Goal: Task Accomplishment & Management: Manage account settings

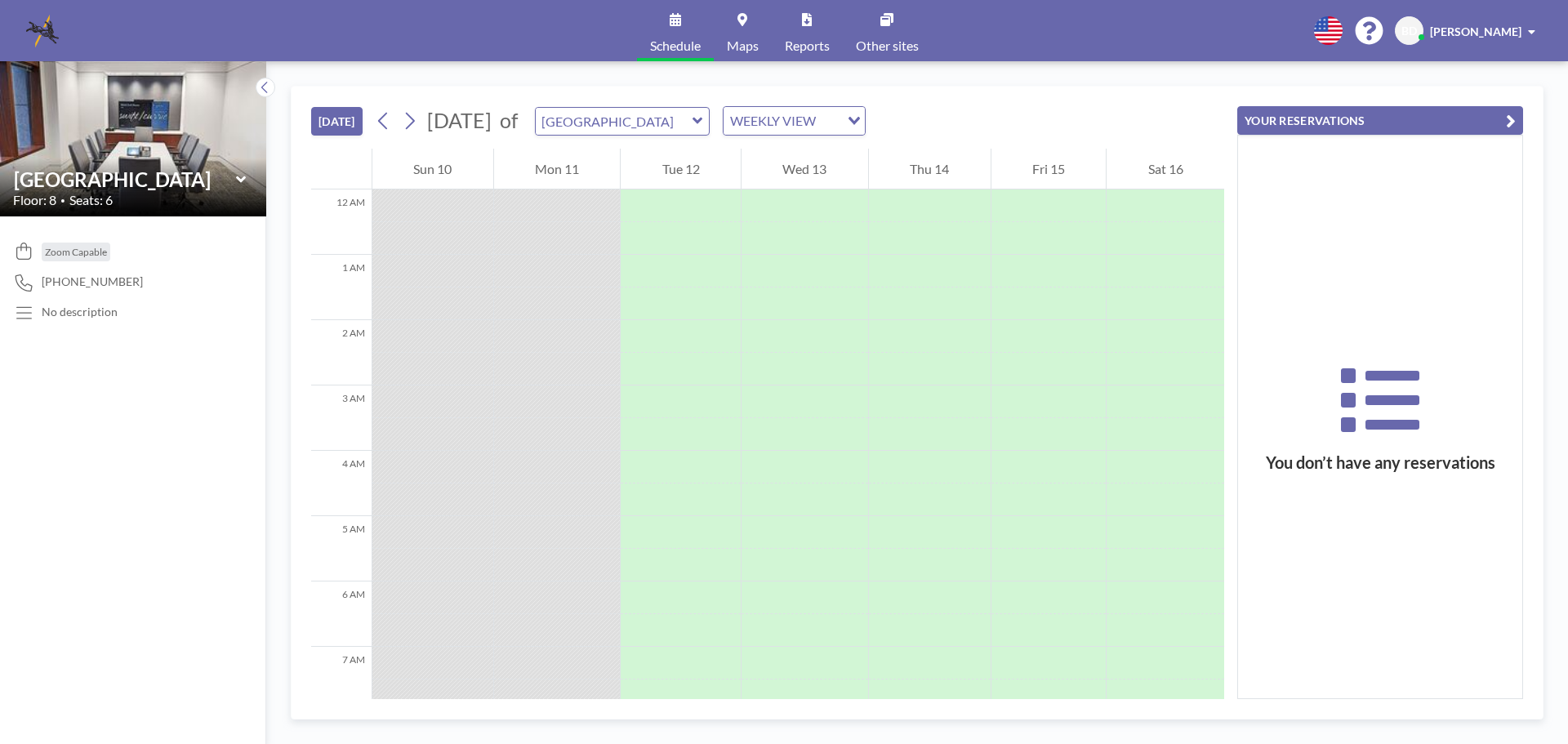
scroll to position [719, 0]
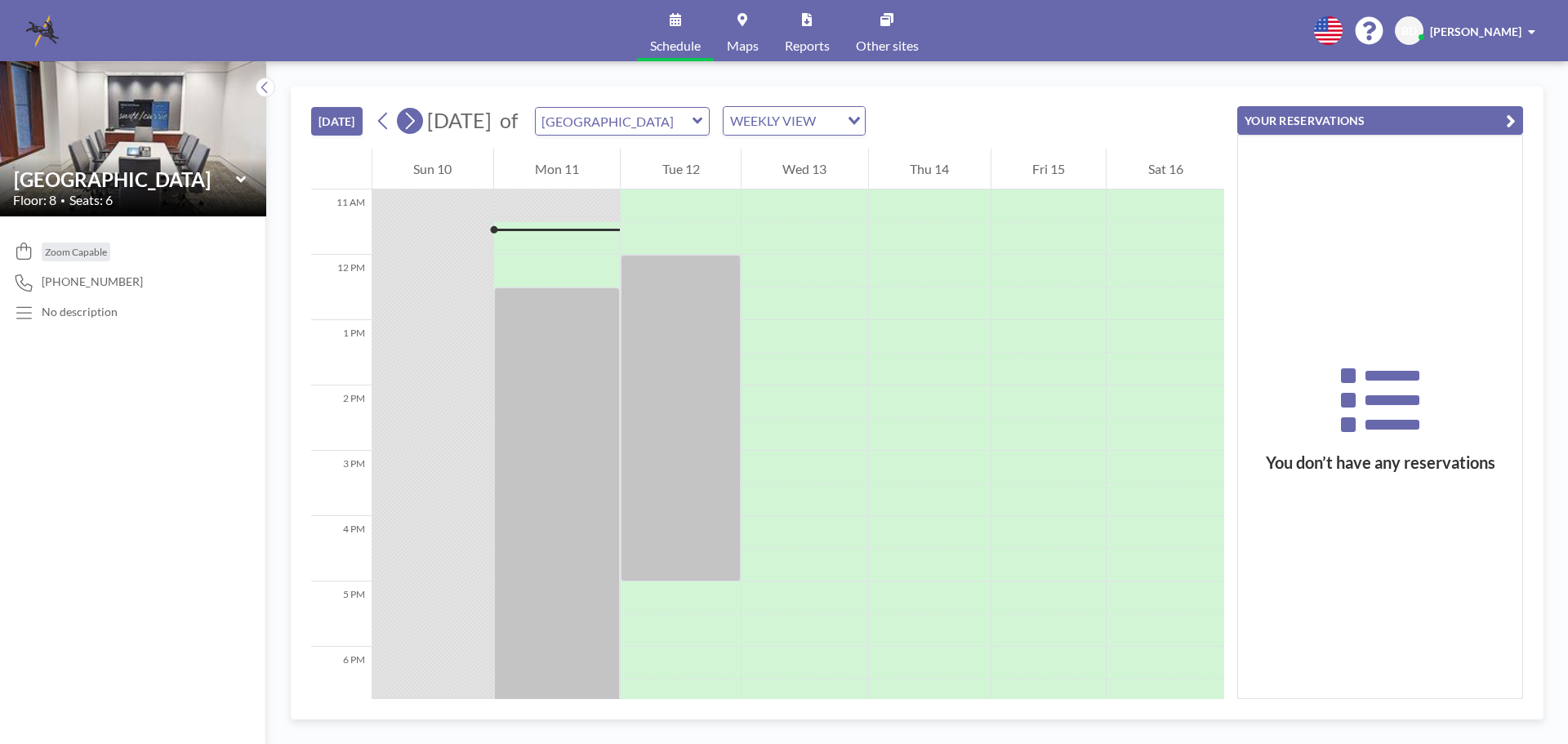
click at [421, 116] on button at bounding box center [410, 121] width 26 height 26
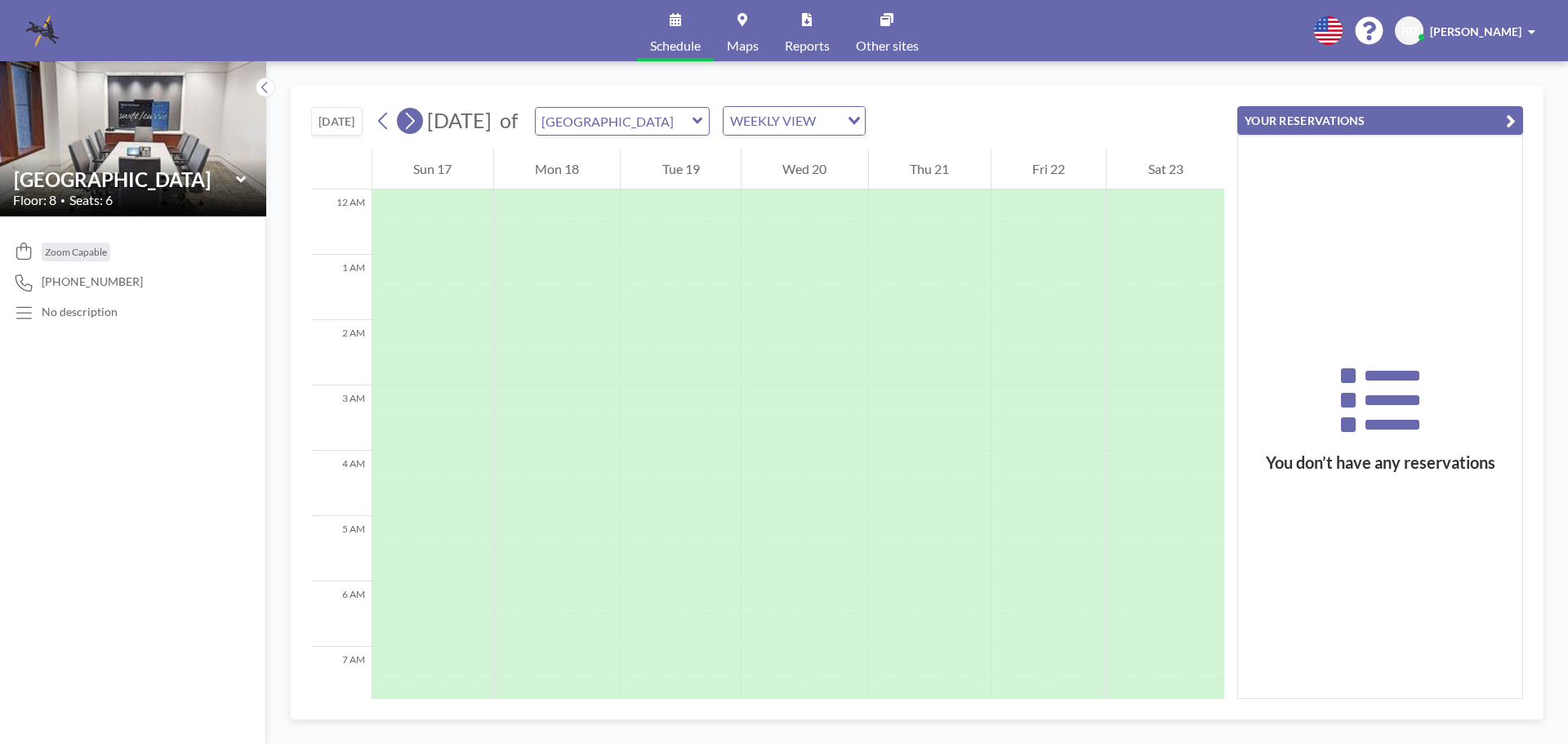
scroll to position [490, 0]
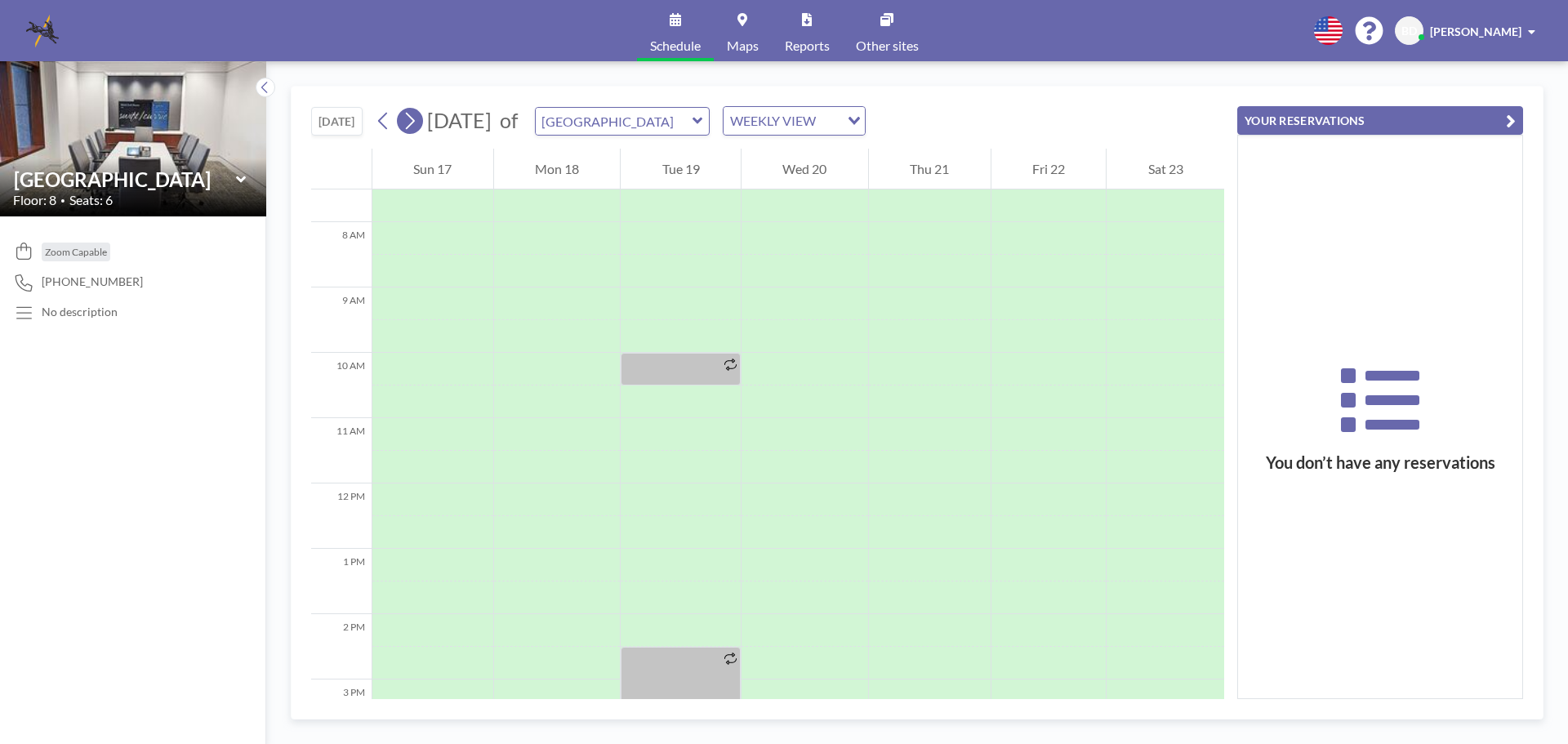
click at [421, 116] on button at bounding box center [410, 121] width 26 height 26
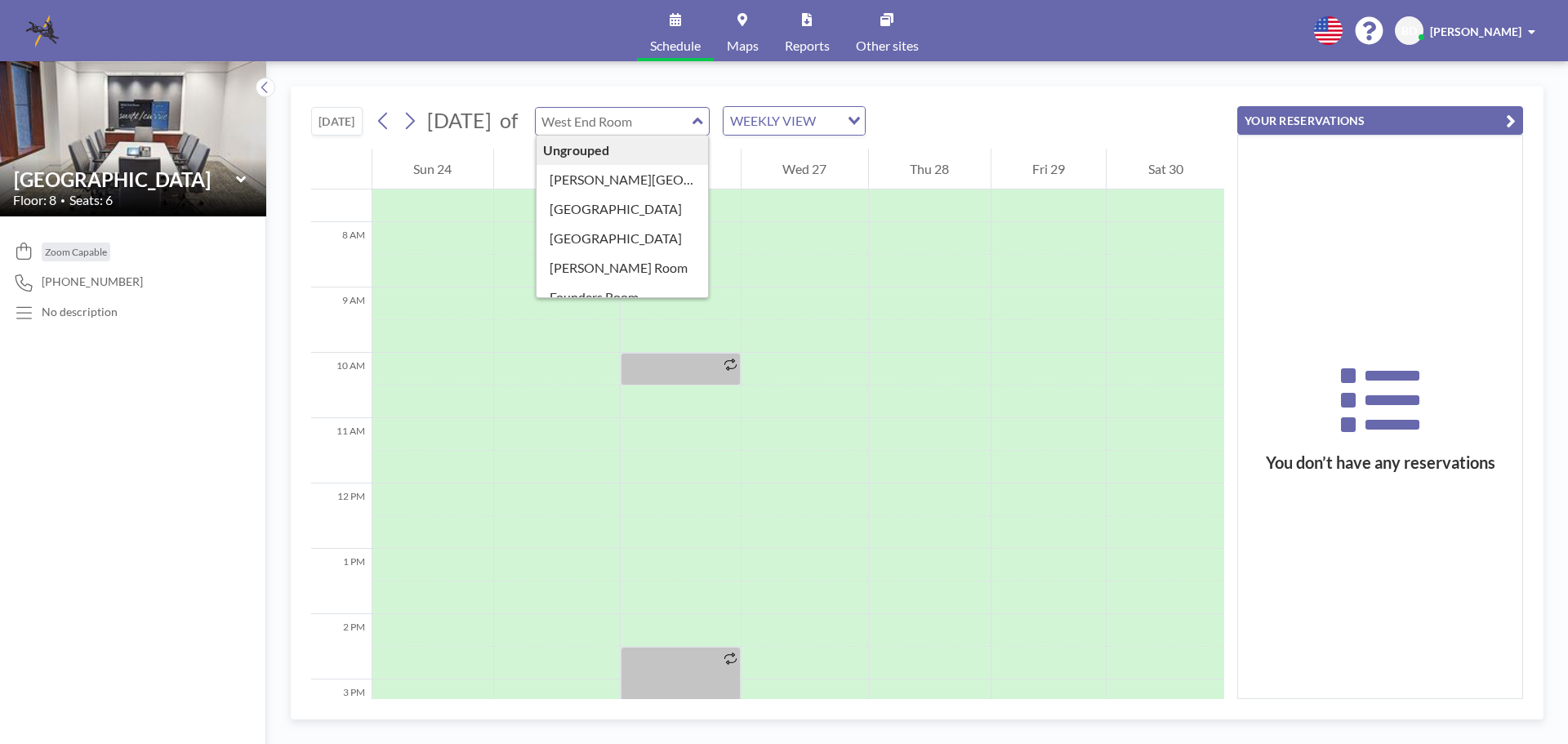
click at [711, 122] on div "Ungrouped [PERSON_NAME][GEOGRAPHIC_DATA] [GEOGRAPHIC_DATA] Buckhead Room [PERSO…" at bounding box center [623, 121] width 176 height 29
type input "MP Room A"
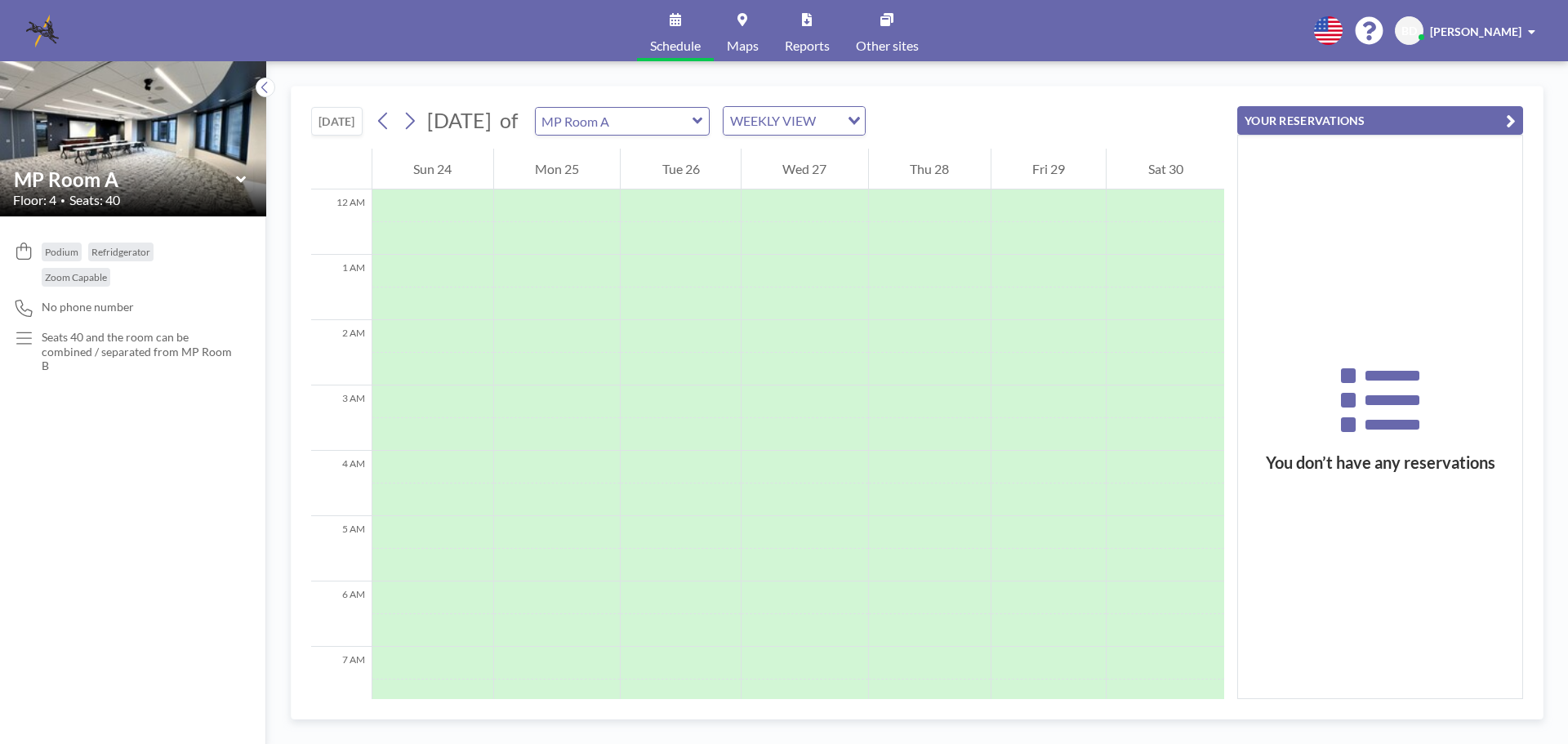
scroll to position [490, 0]
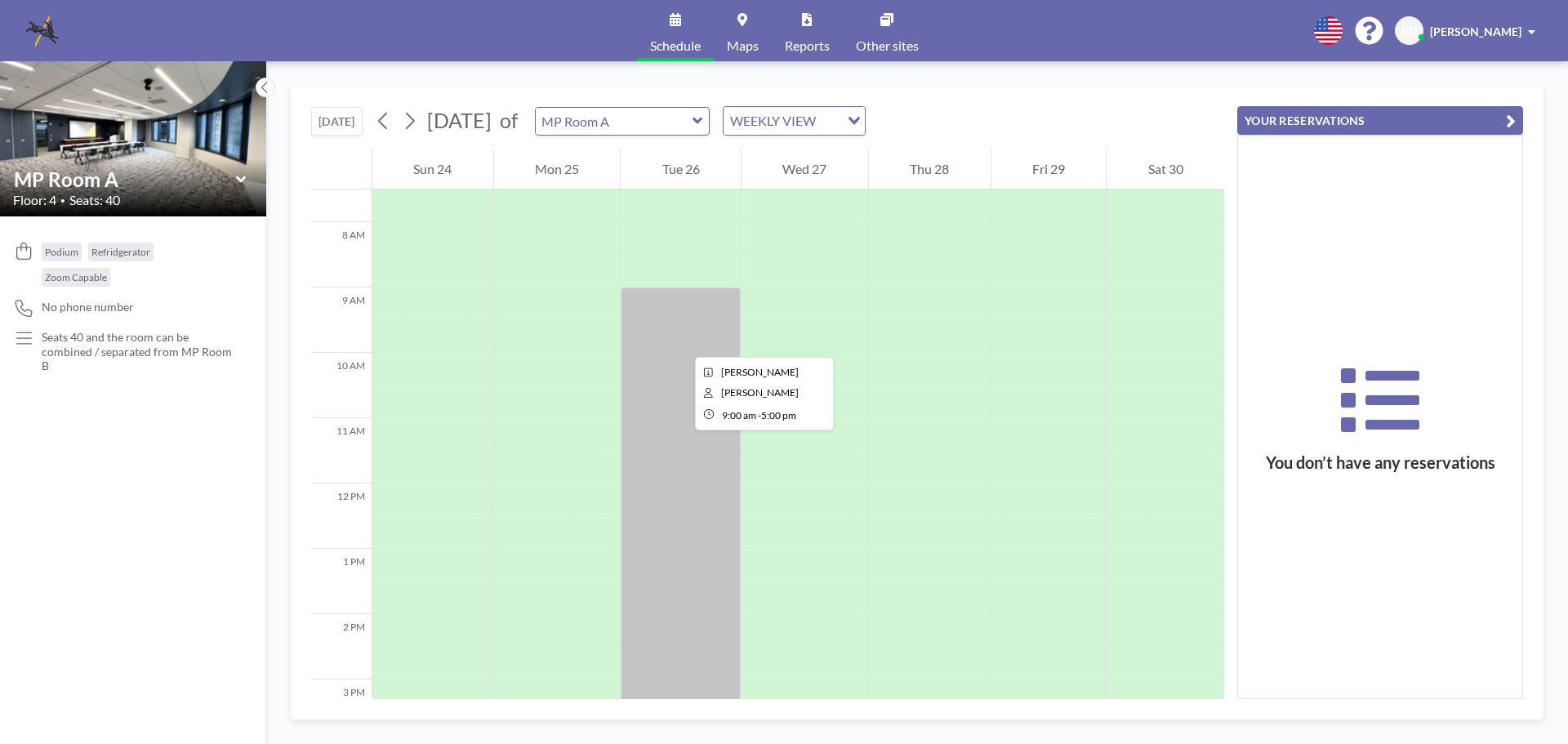
click at [682, 342] on div at bounding box center [680, 549] width 120 height 523
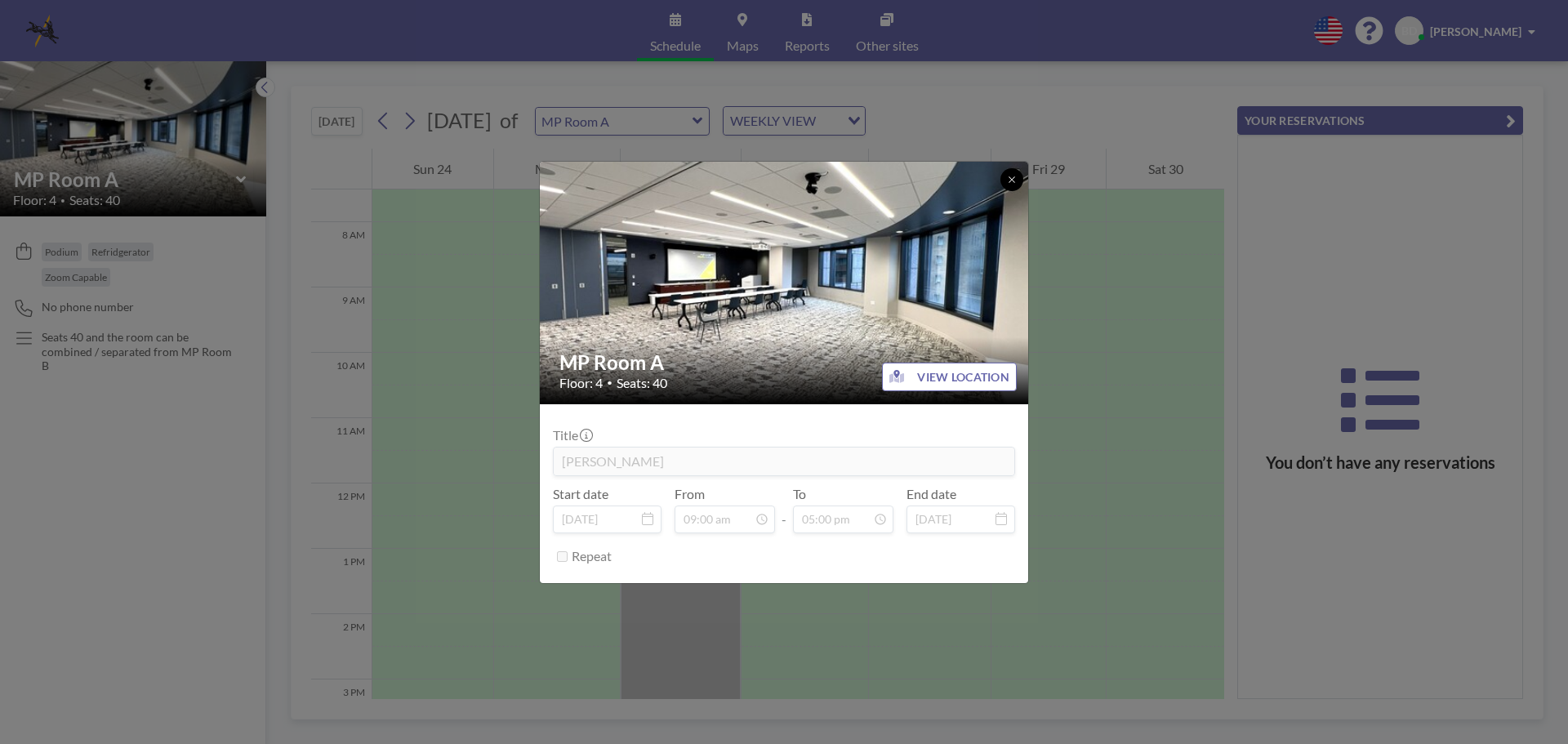
click at [1011, 177] on icon at bounding box center [1012, 179] width 10 height 10
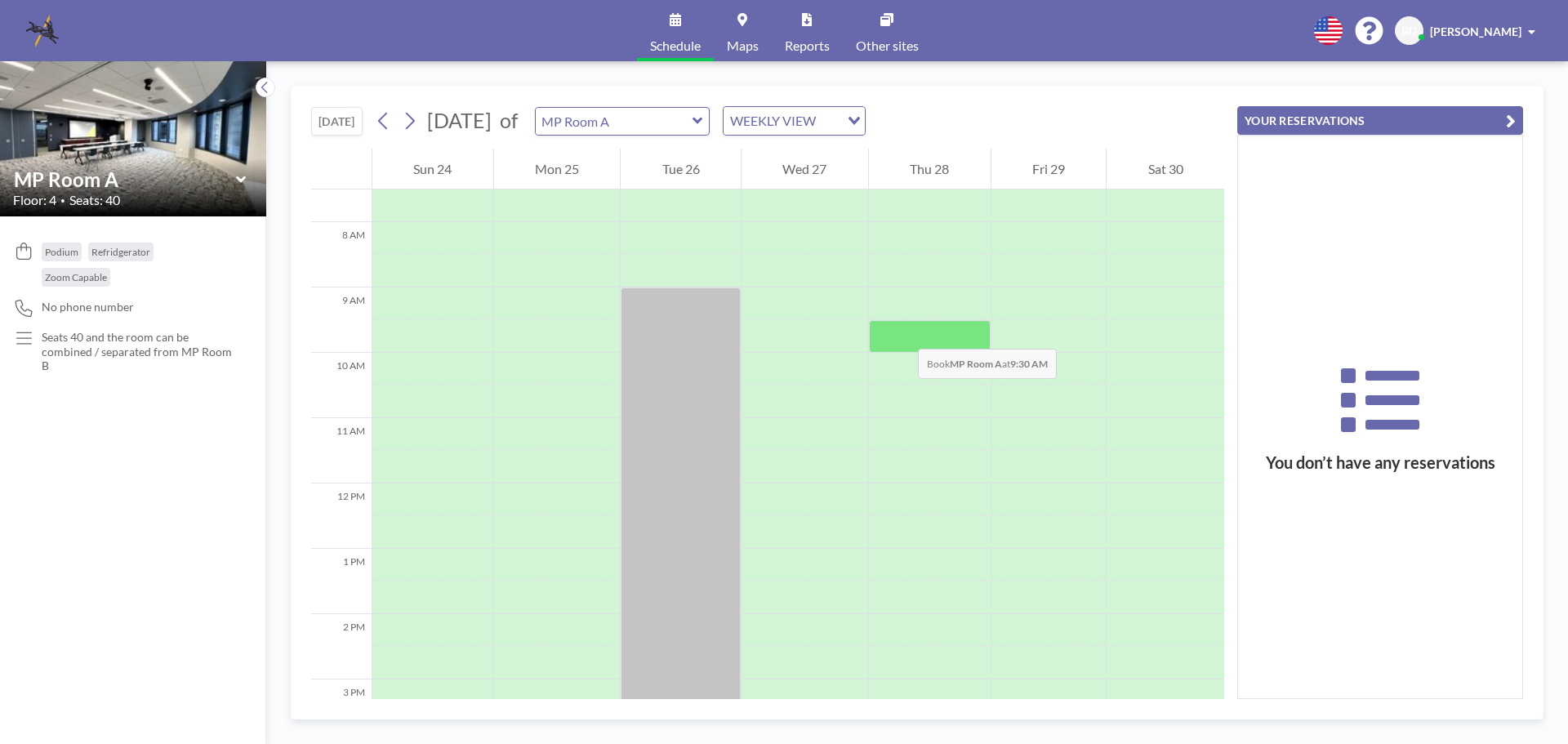
click at [902, 332] on div at bounding box center [930, 336] width 122 height 32
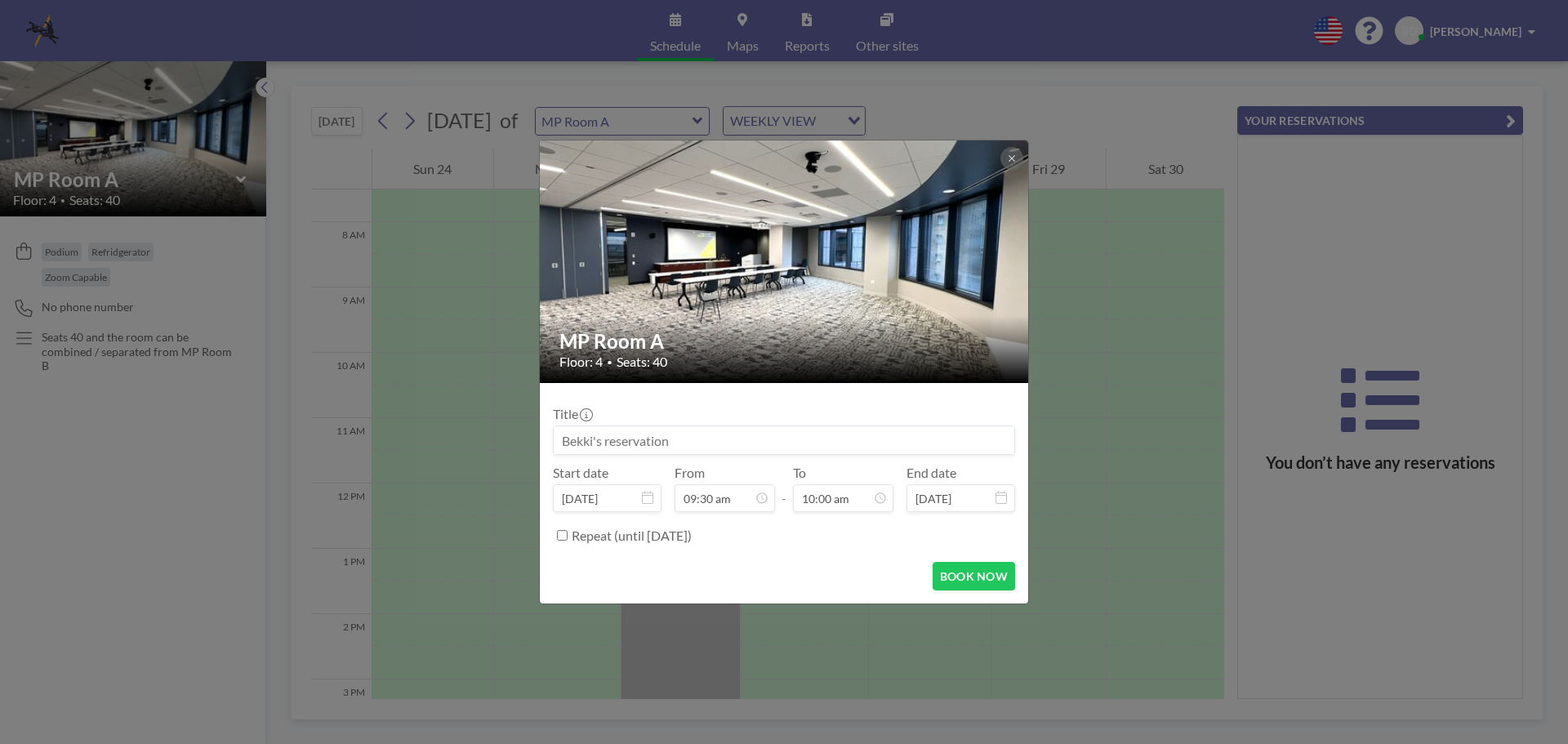
click at [902, 332] on h2 "MP Room A" at bounding box center [785, 341] width 451 height 24
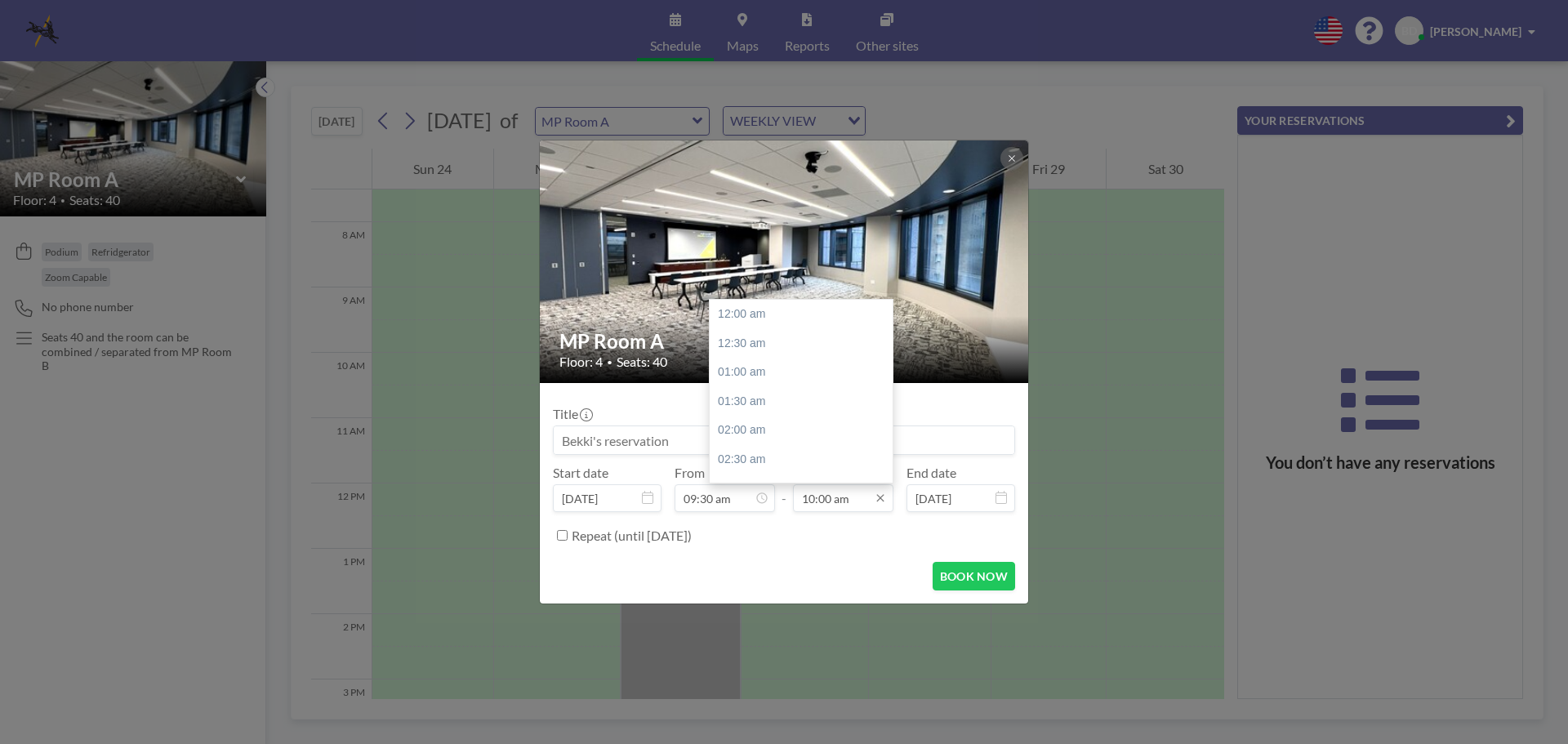
scroll to position [581, 0]
click at [751, 408] on div "11:30 am" at bounding box center [805, 402] width 192 height 30
type input "11:30 am"
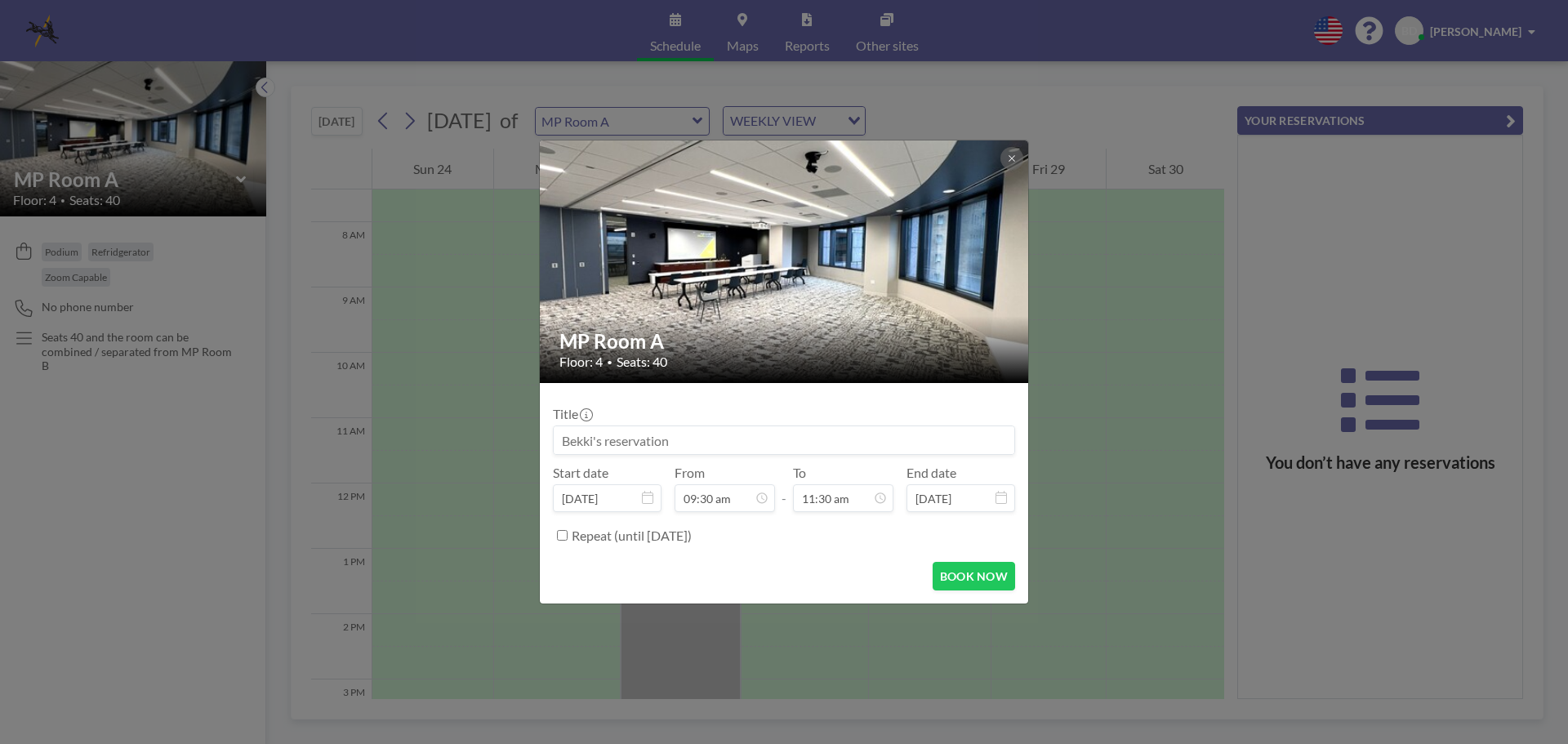
drag, startPoint x: 687, startPoint y: 436, endPoint x: 501, endPoint y: 437, distance: 186.0
click at [501, 437] on div "MP Room A Floor: 4 • Seats: 40 Title Start date [DATE] From 09:30 am - To 11:30…" at bounding box center [784, 372] width 1568 height 744
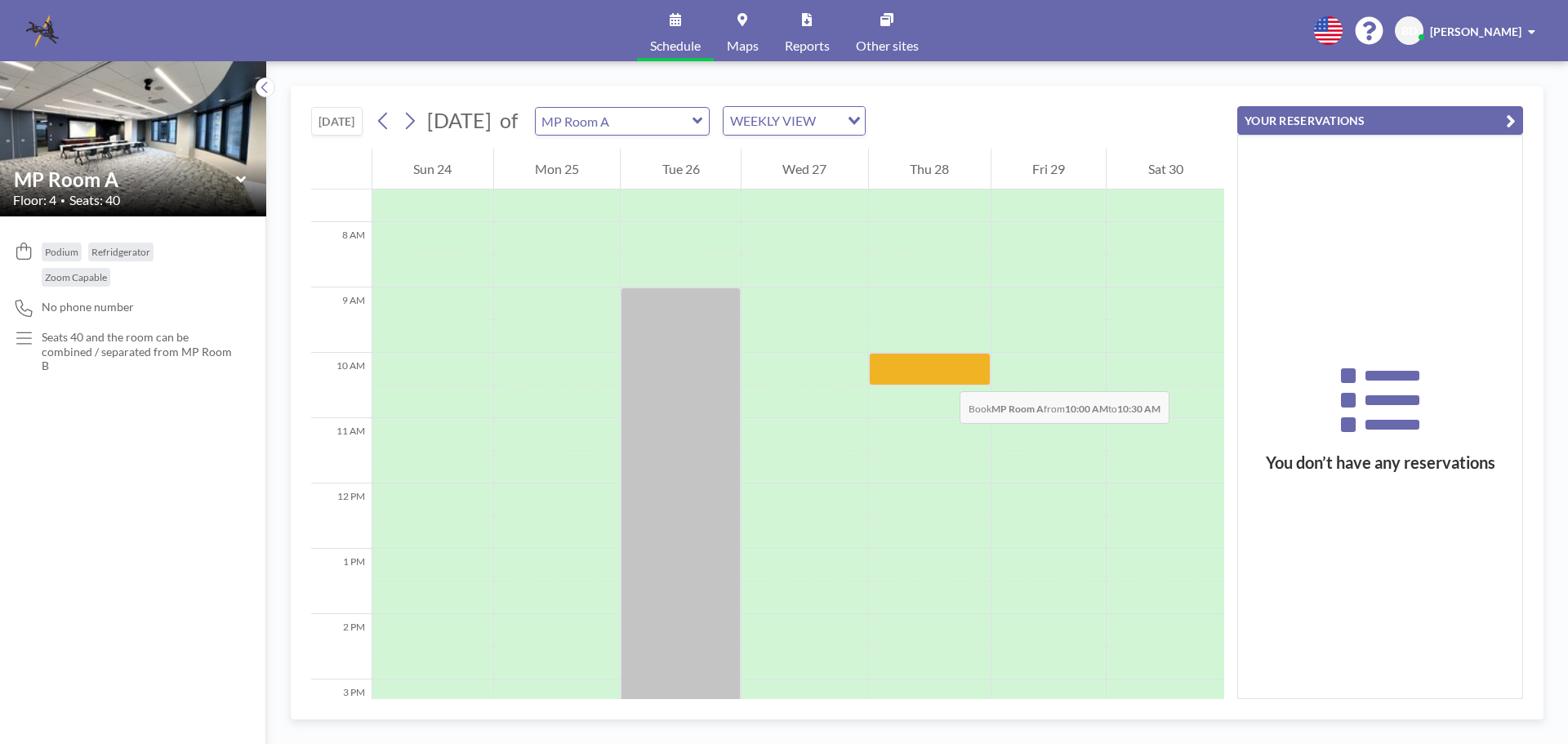
click at [944, 375] on div at bounding box center [930, 369] width 122 height 32
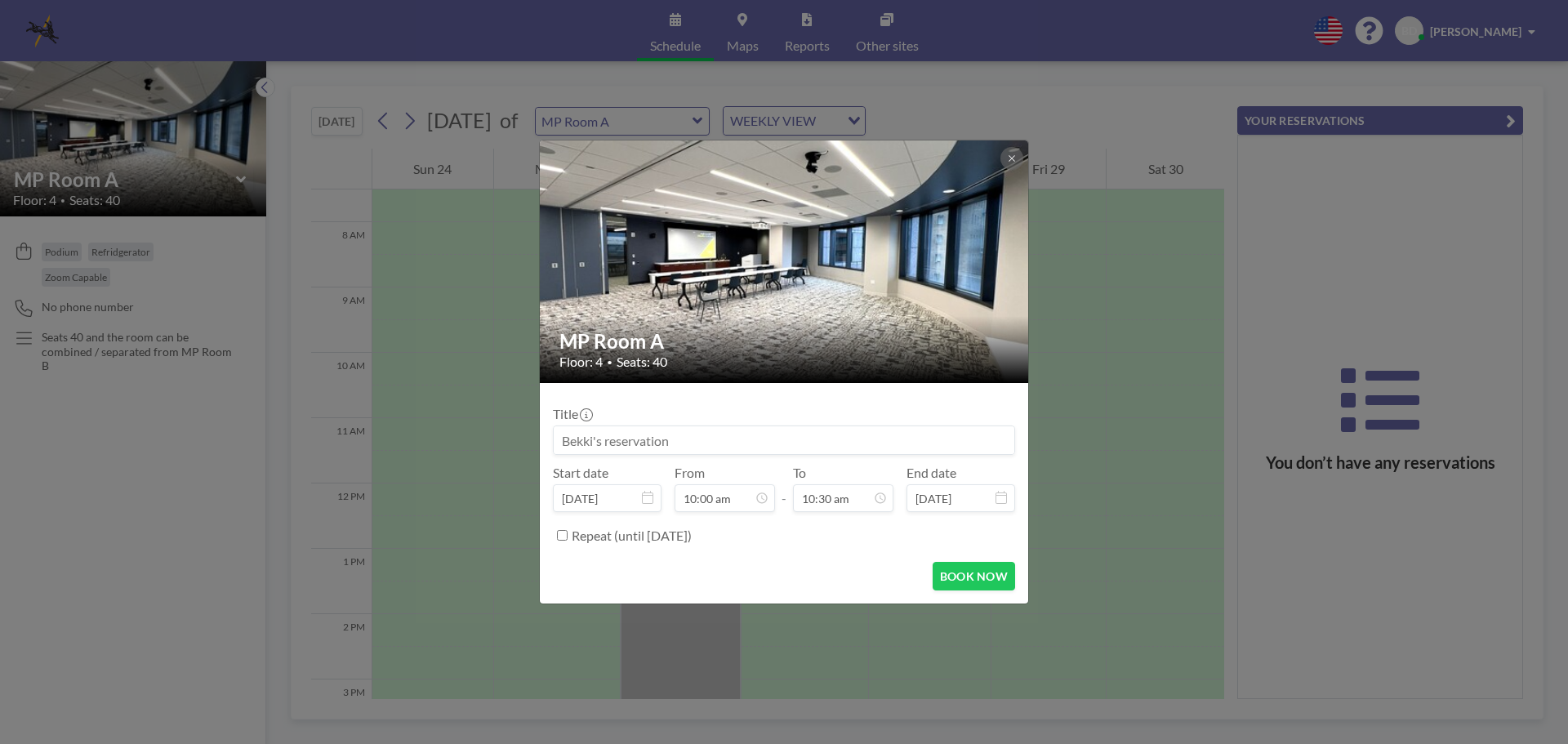
click at [944, 375] on div "MP Room A Floor: 4 • Seats: 40" at bounding box center [784, 349] width 490 height 67
click at [723, 441] on input at bounding box center [784, 441] width 461 height 28
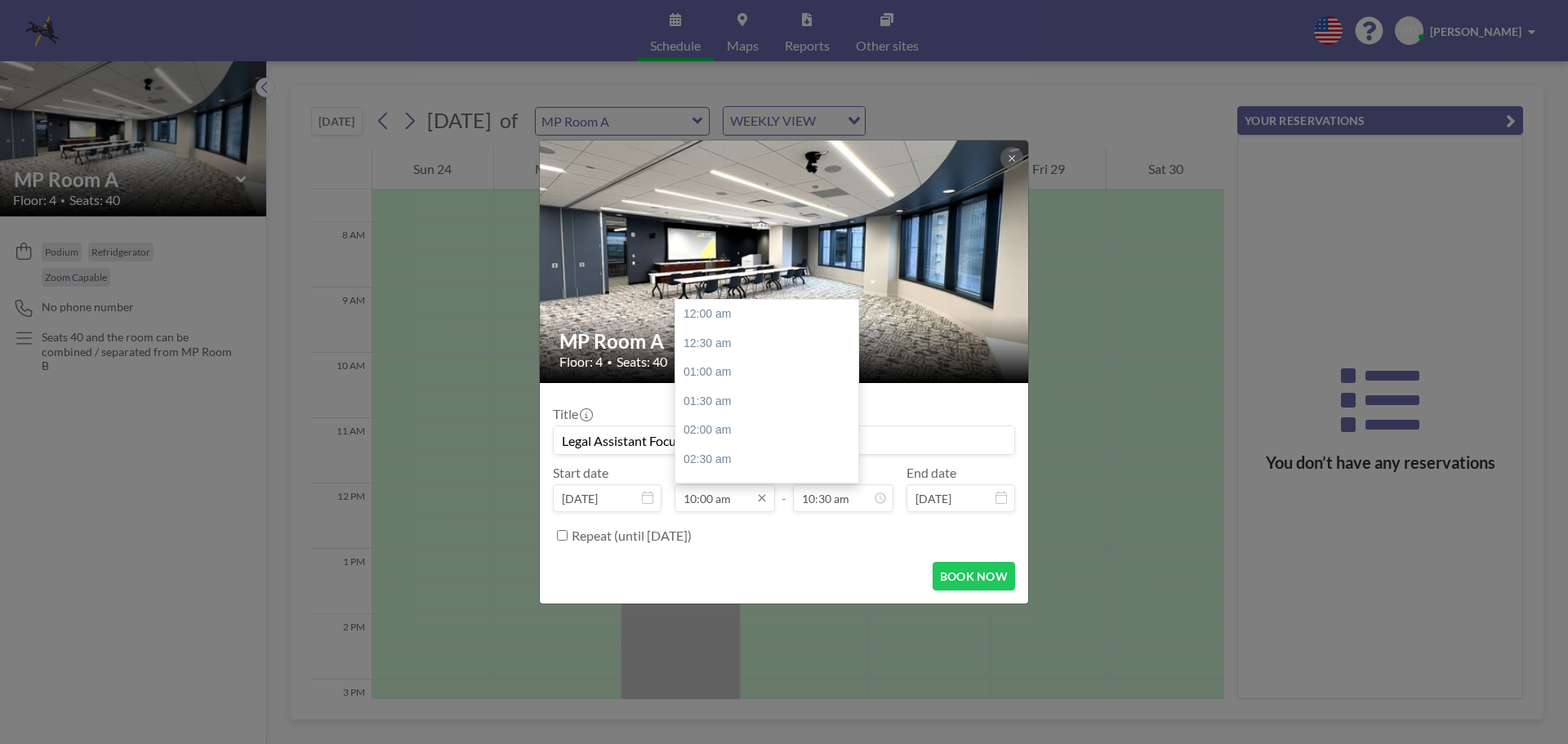
scroll to position [581, 0]
type input "Legal Assistant Focus Group Meeting"
click at [756, 507] on input "10:00 am" at bounding box center [725, 498] width 101 height 28
click at [729, 366] on div "09:30 am" at bounding box center [770, 367] width 192 height 30
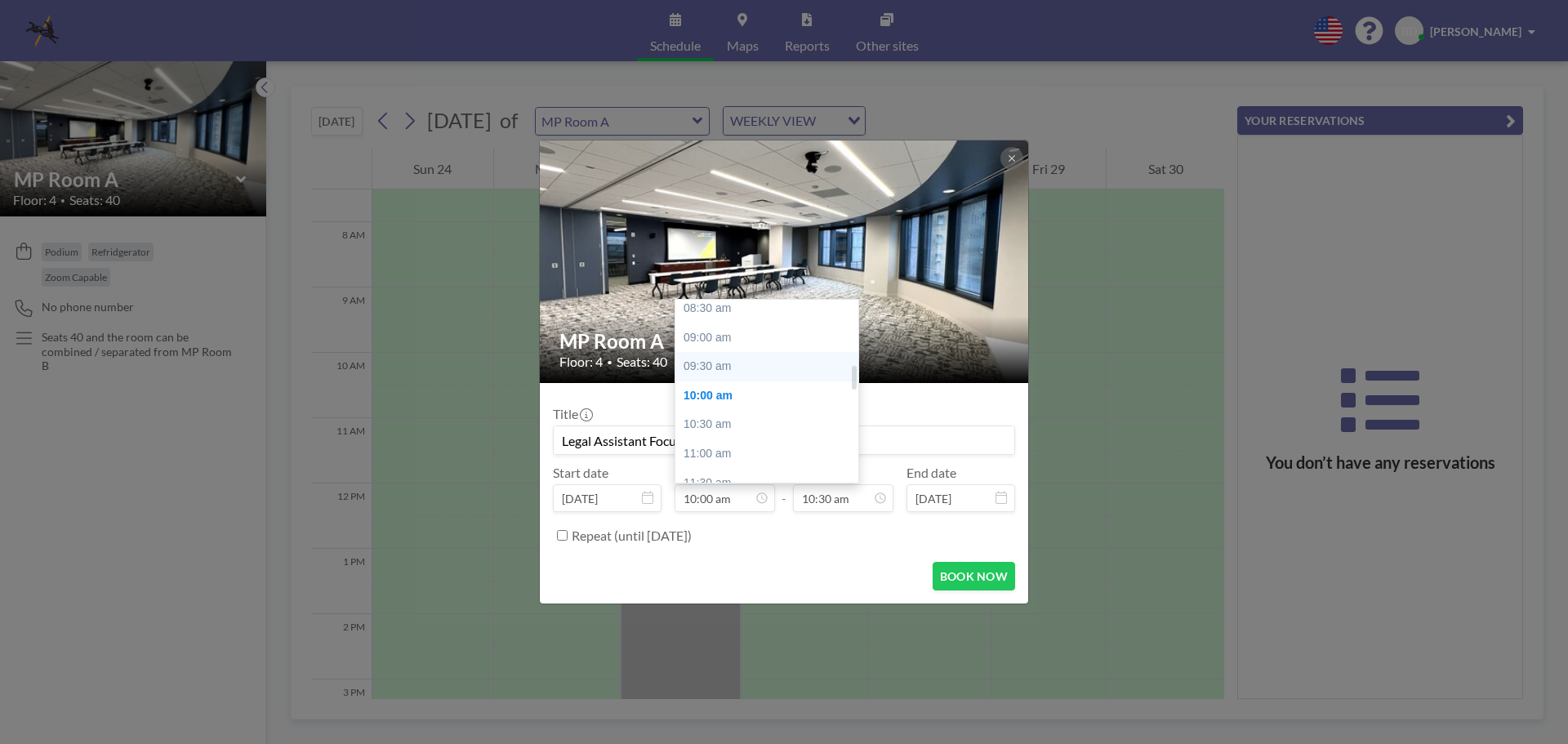
type input "09:30 am"
click at [746, 372] on div "11:30 am" at bounding box center [805, 373] width 192 height 30
type input "11:30 am"
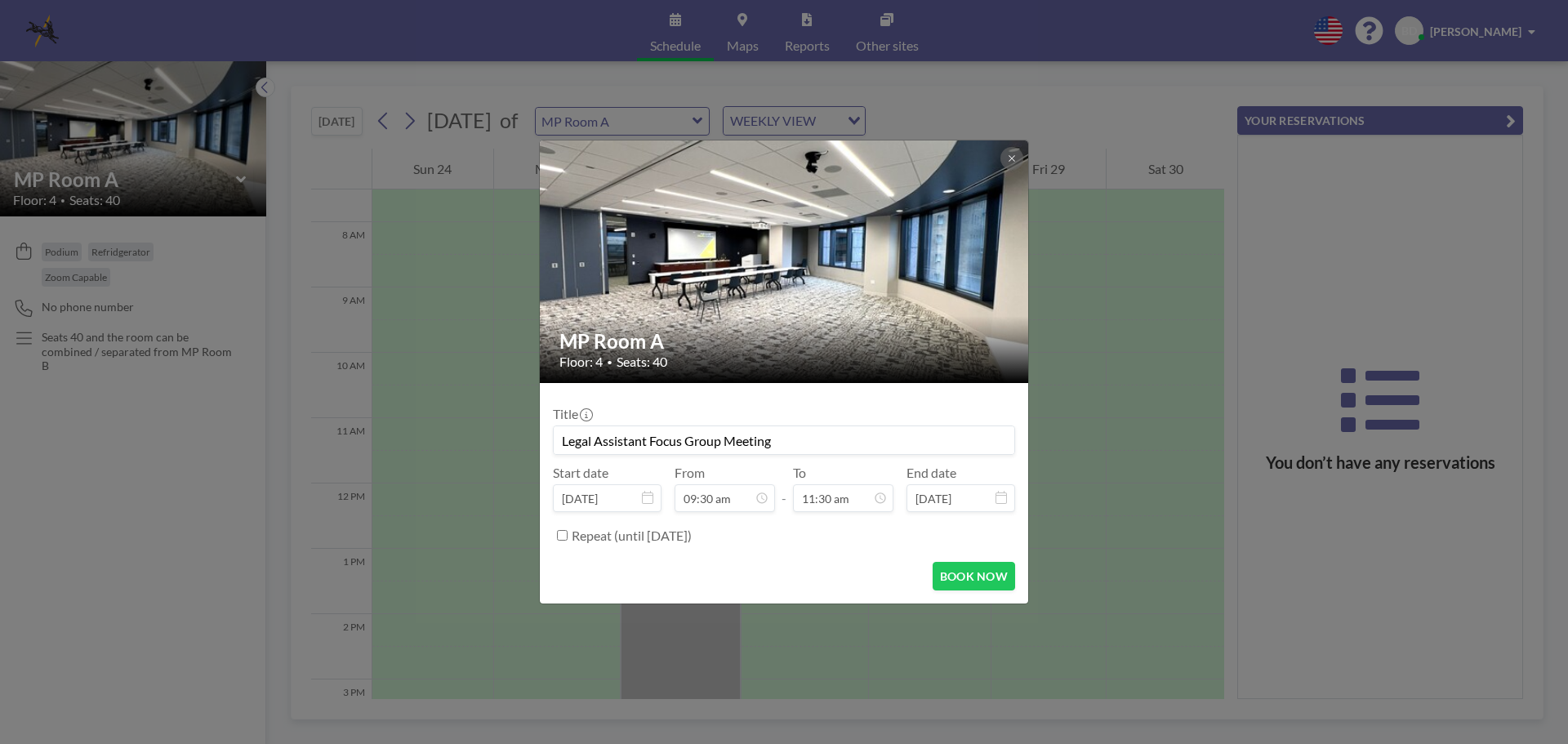
scroll to position [669, 0]
click at [864, 545] on div "Repeat (until [DATE])" at bounding box center [793, 535] width 443 height 27
click at [966, 576] on button "BOOK NOW" at bounding box center [974, 576] width 82 height 29
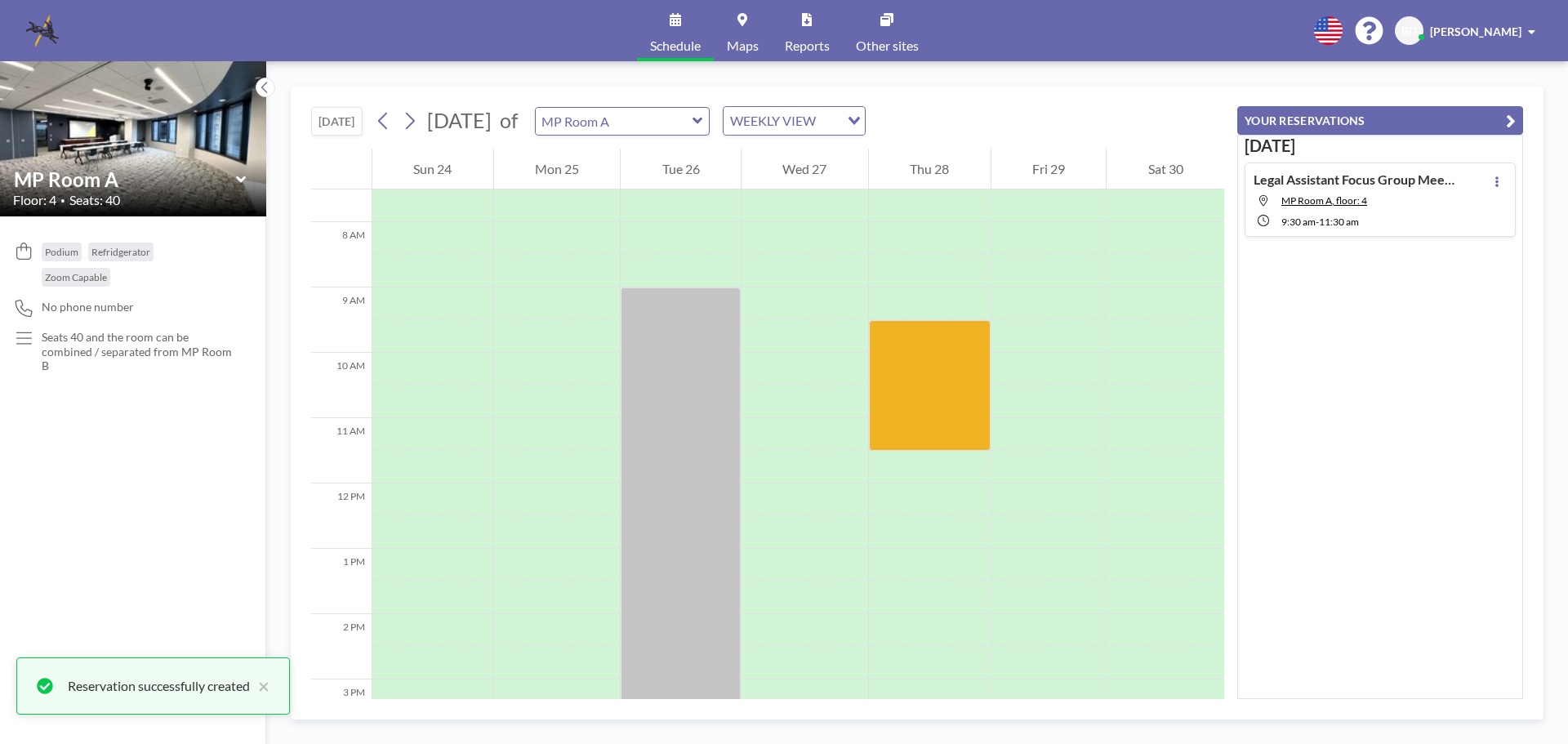
click at [702, 121] on icon at bounding box center [697, 121] width 10 height 6
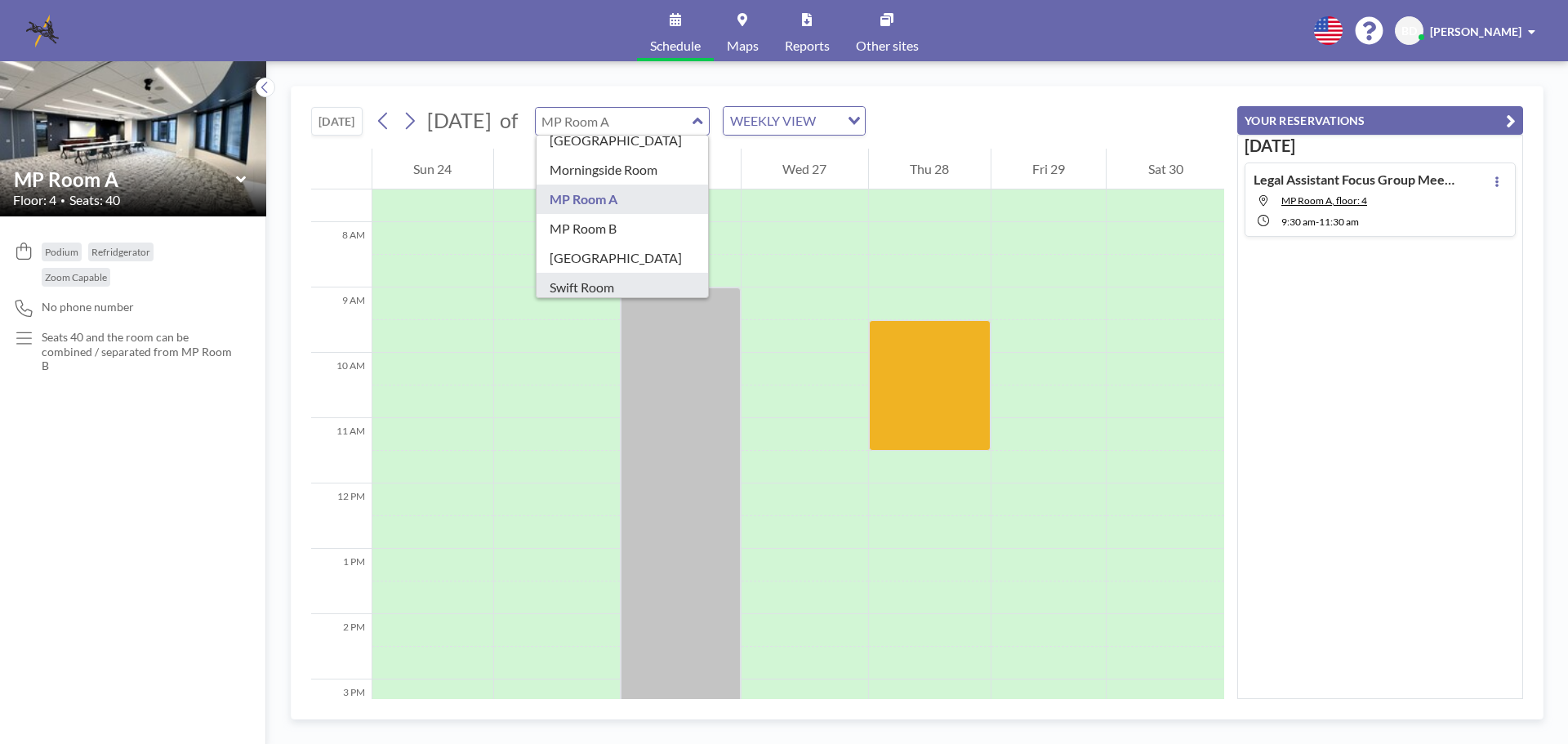
scroll to position [288, 0]
type input "MP Room B"
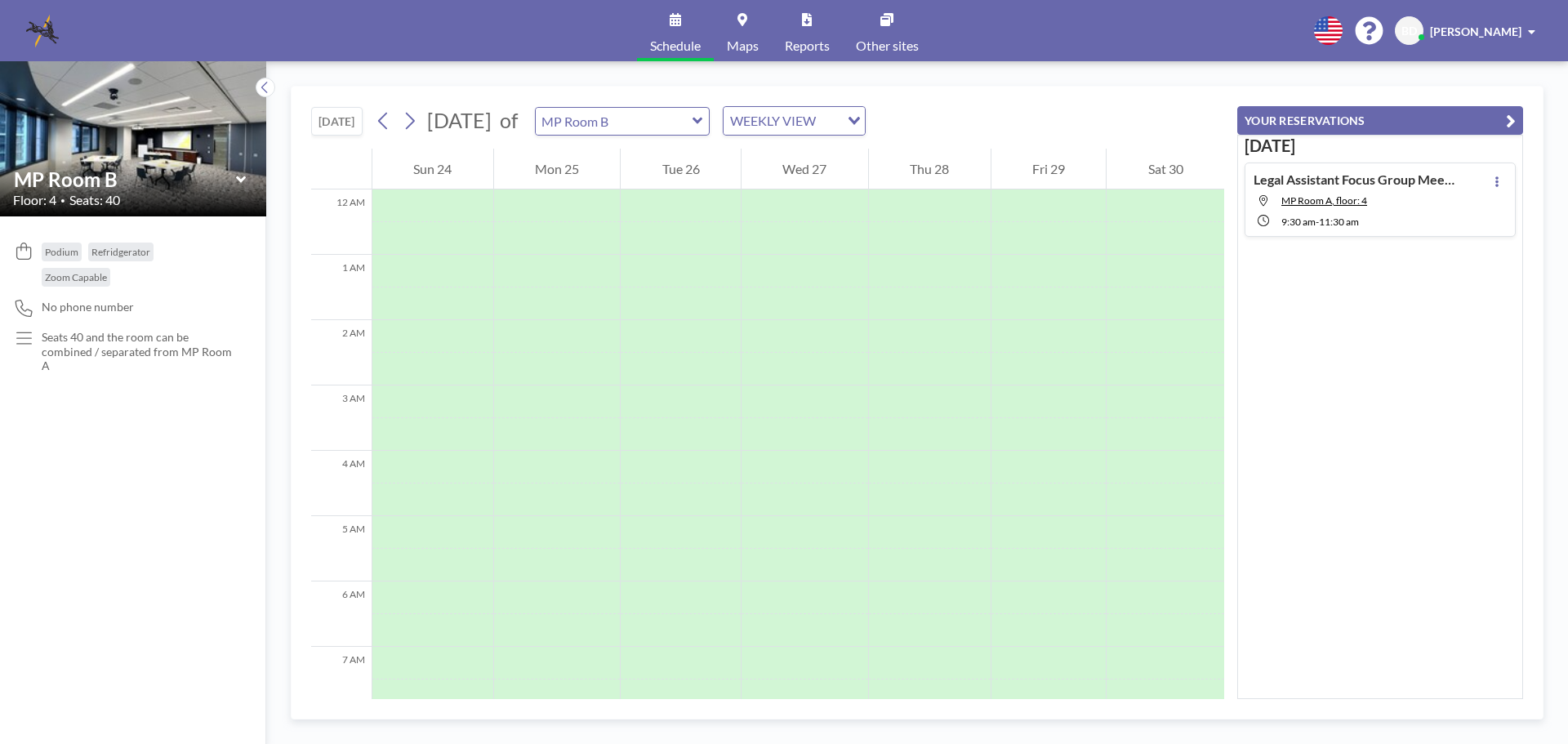
scroll to position [490, 0]
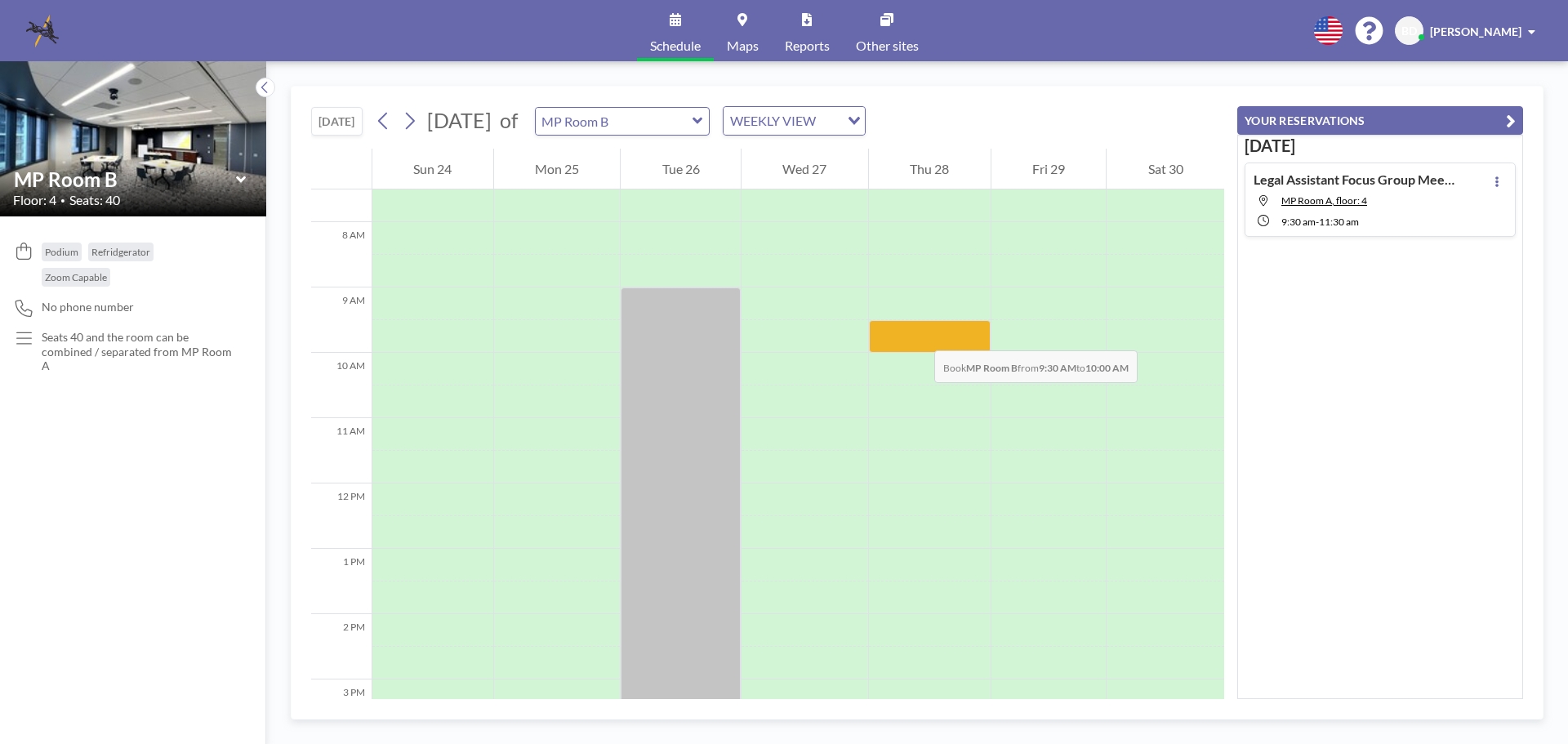
click at [918, 334] on div at bounding box center [930, 336] width 122 height 32
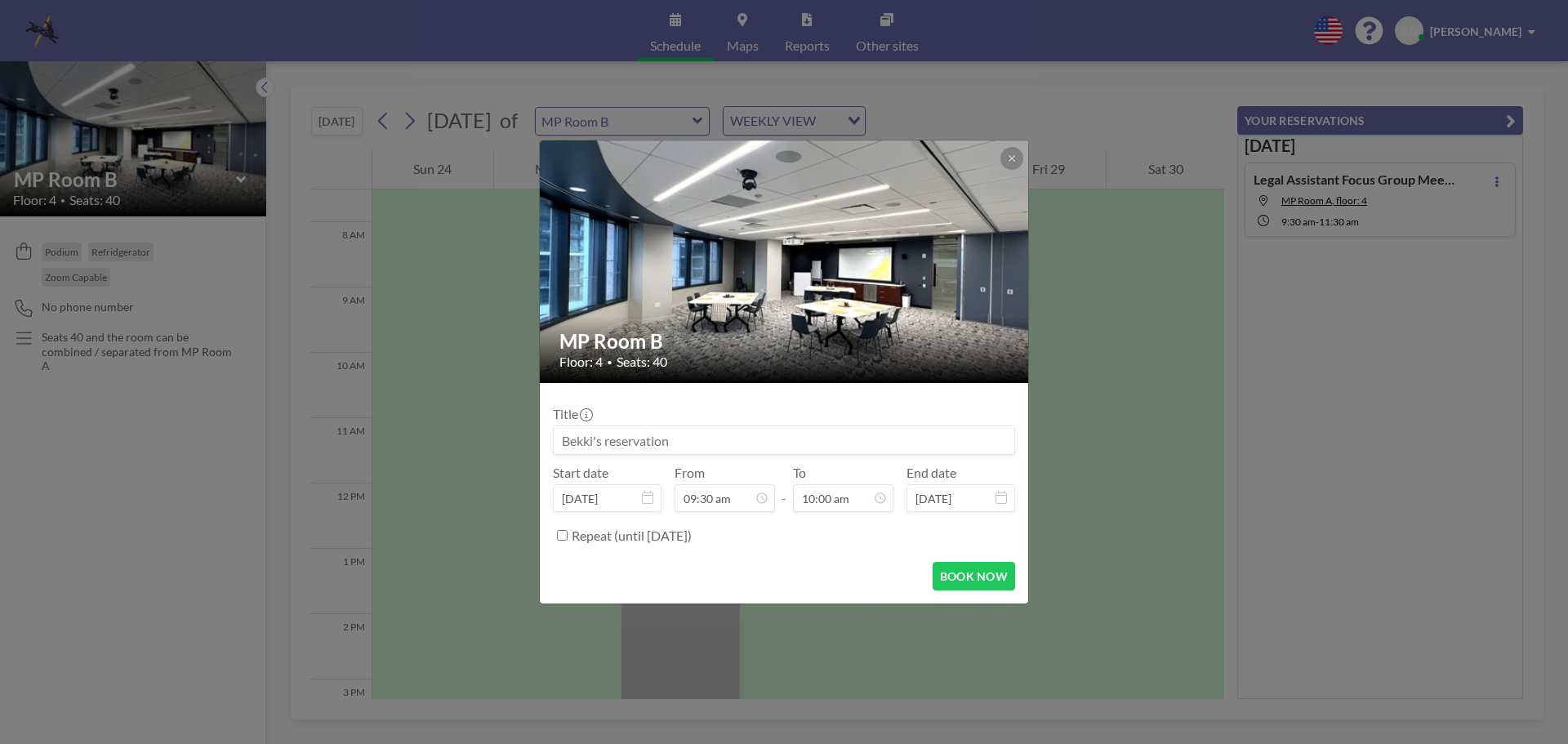
click at [918, 334] on h2 "MP Room B" at bounding box center [785, 341] width 451 height 24
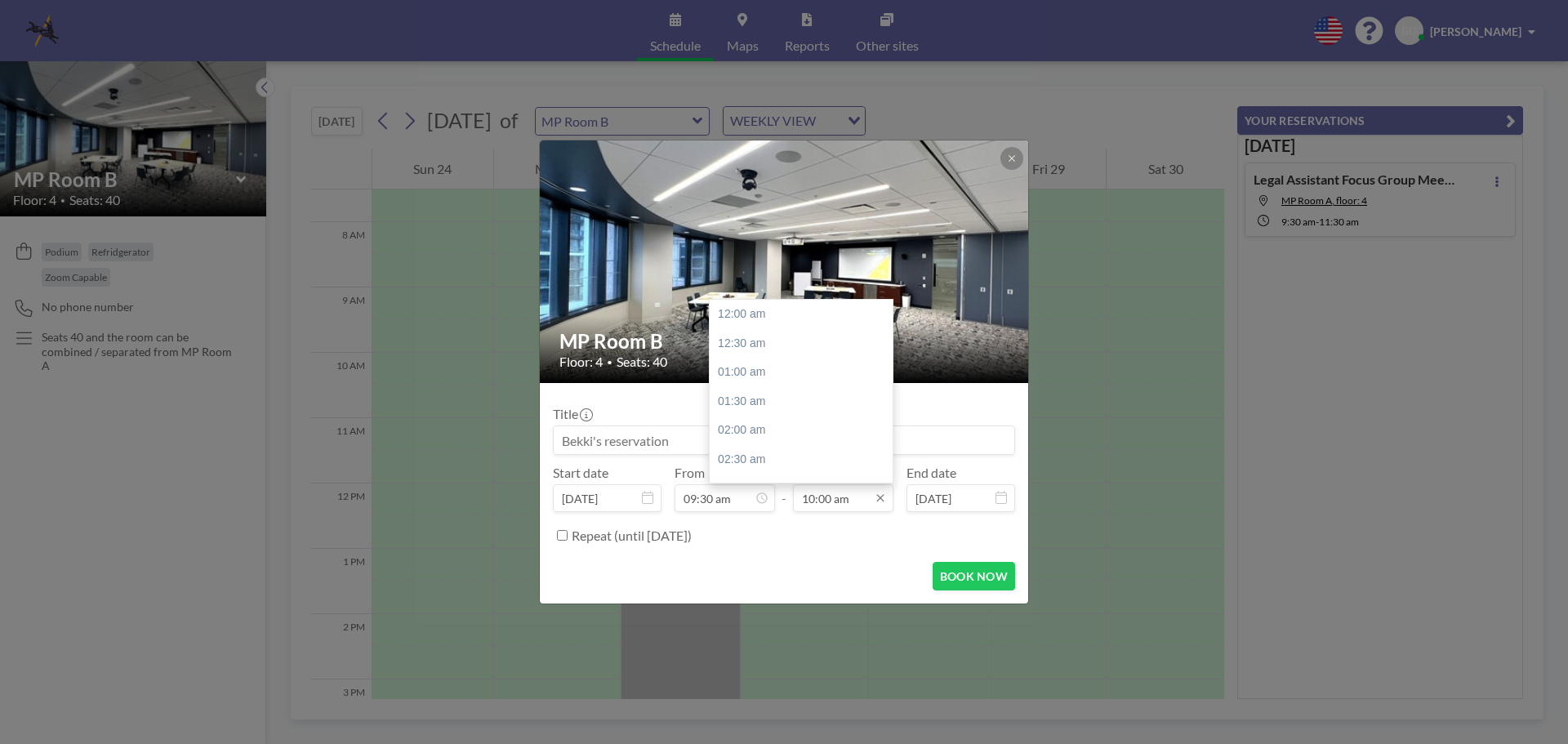
scroll to position [581, 0]
click at [766, 406] on div "11:30 am" at bounding box center [805, 402] width 192 height 30
type input "11:30 am"
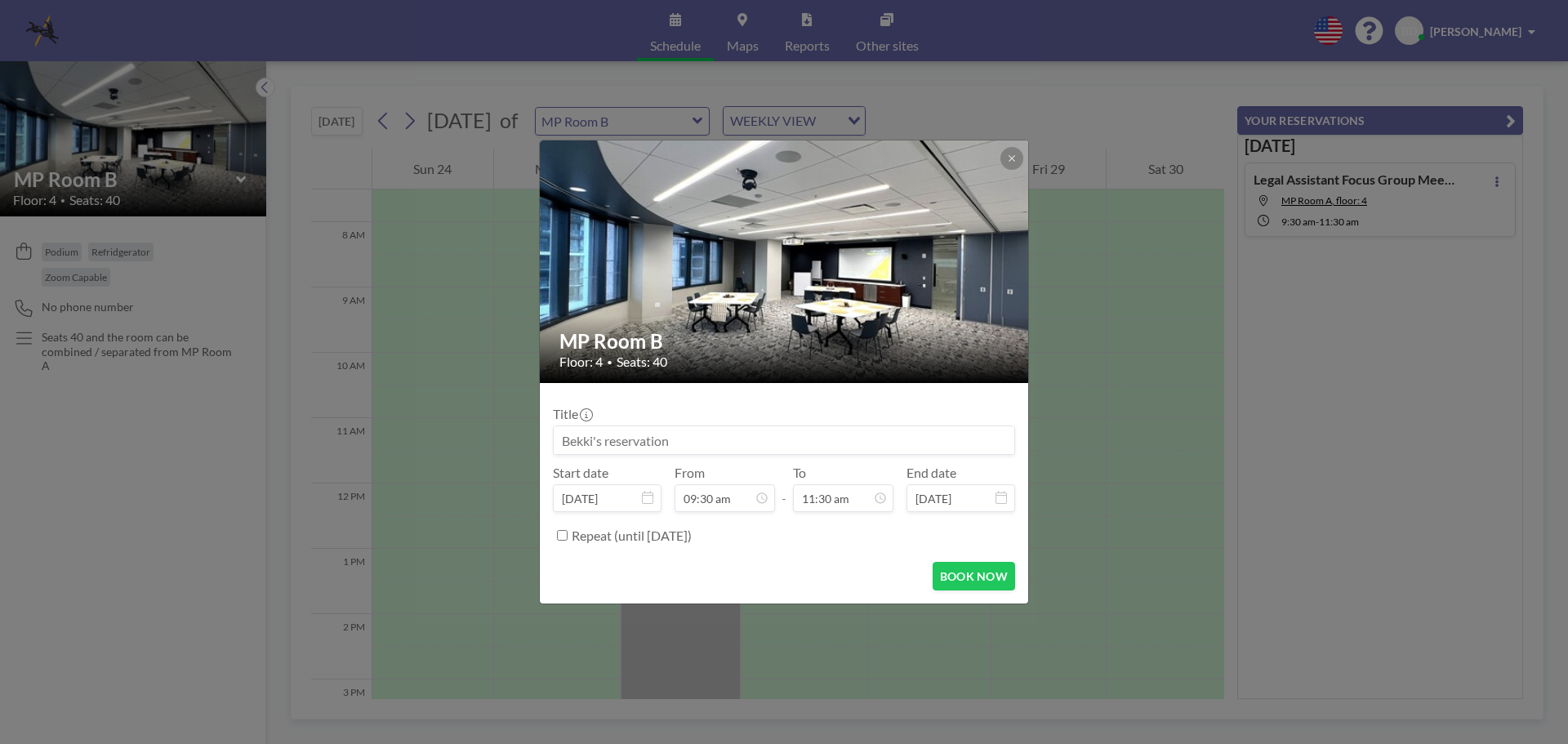
drag, startPoint x: 700, startPoint y: 439, endPoint x: 528, endPoint y: 414, distance: 173.8
click at [528, 414] on div "MP Room B Floor: 4 • Seats: 40 Title Start date [DATE] From 09:30 am - To 11:30…" at bounding box center [784, 372] width 1568 height 744
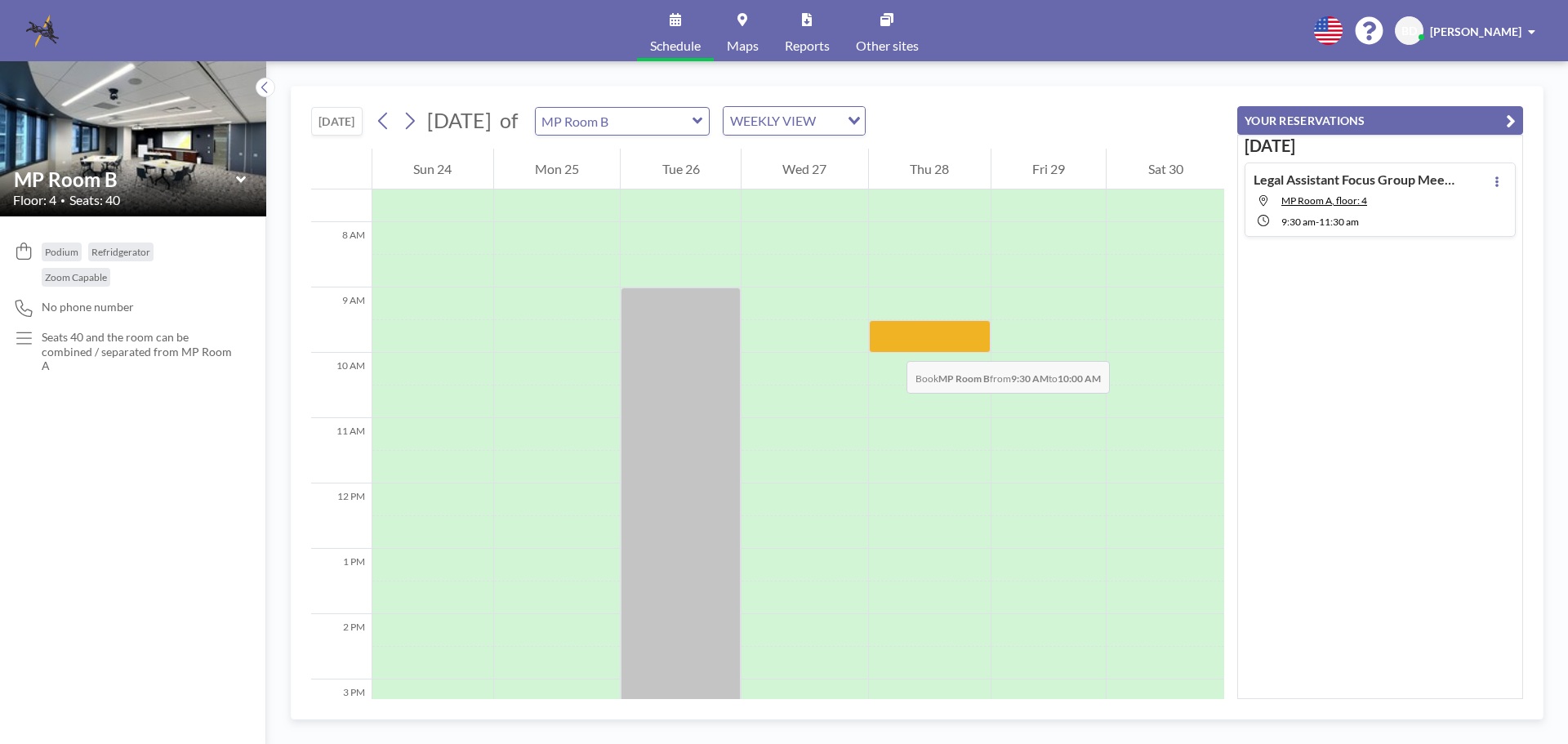
click at [890, 344] on div at bounding box center [930, 336] width 122 height 32
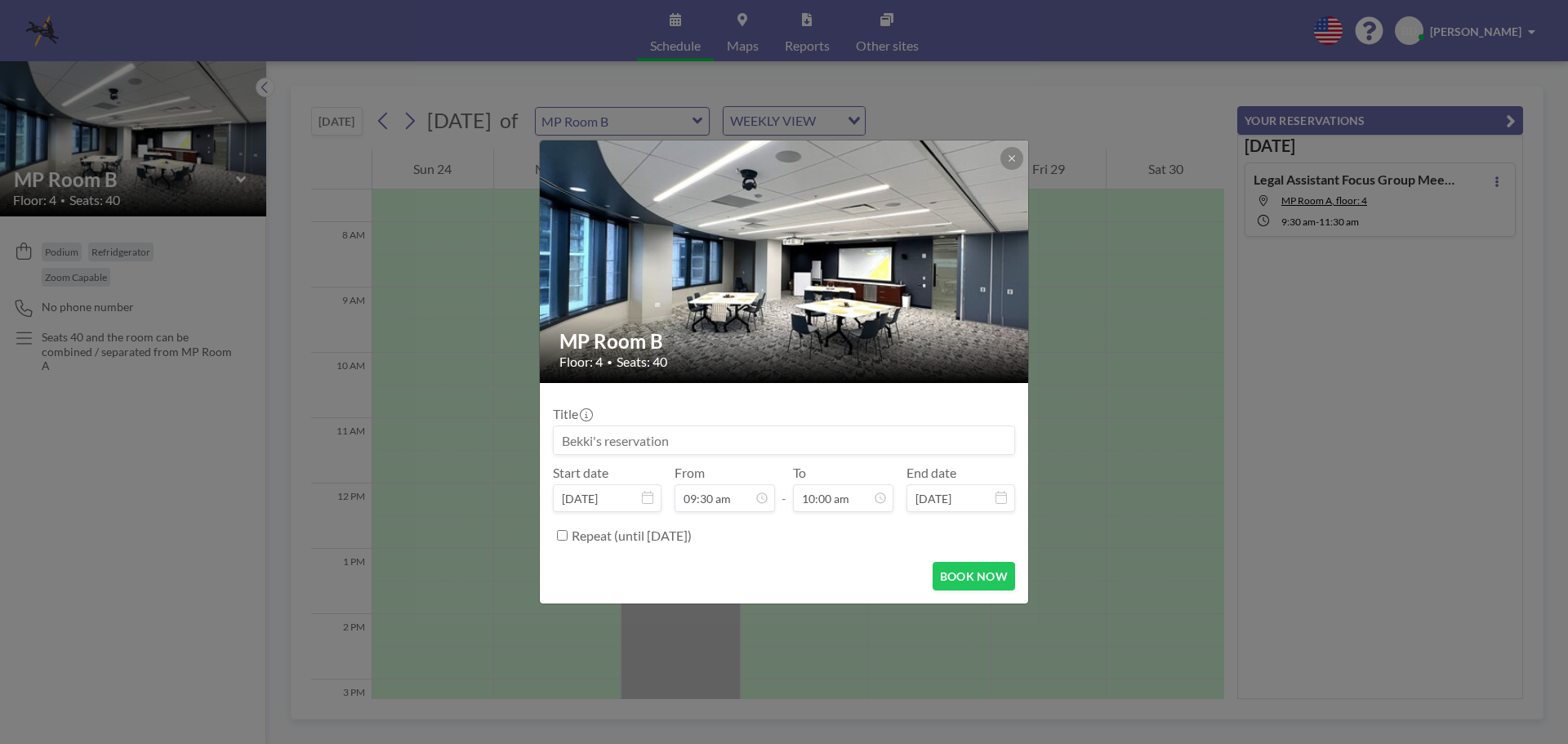
click at [890, 344] on h2 "MP Room B" at bounding box center [785, 341] width 451 height 24
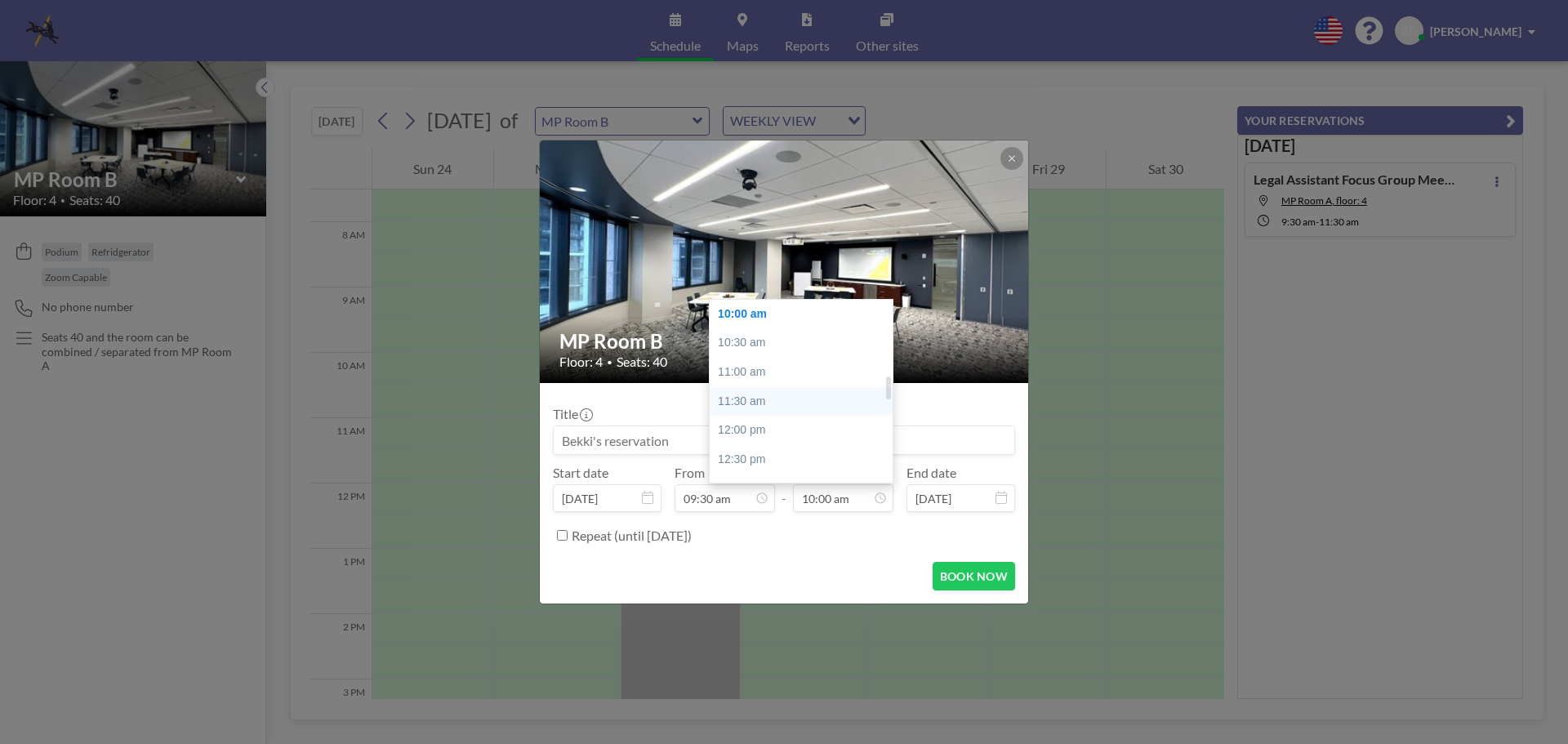
click at [774, 407] on div "11:30 am" at bounding box center [805, 402] width 192 height 30
type input "11:30 am"
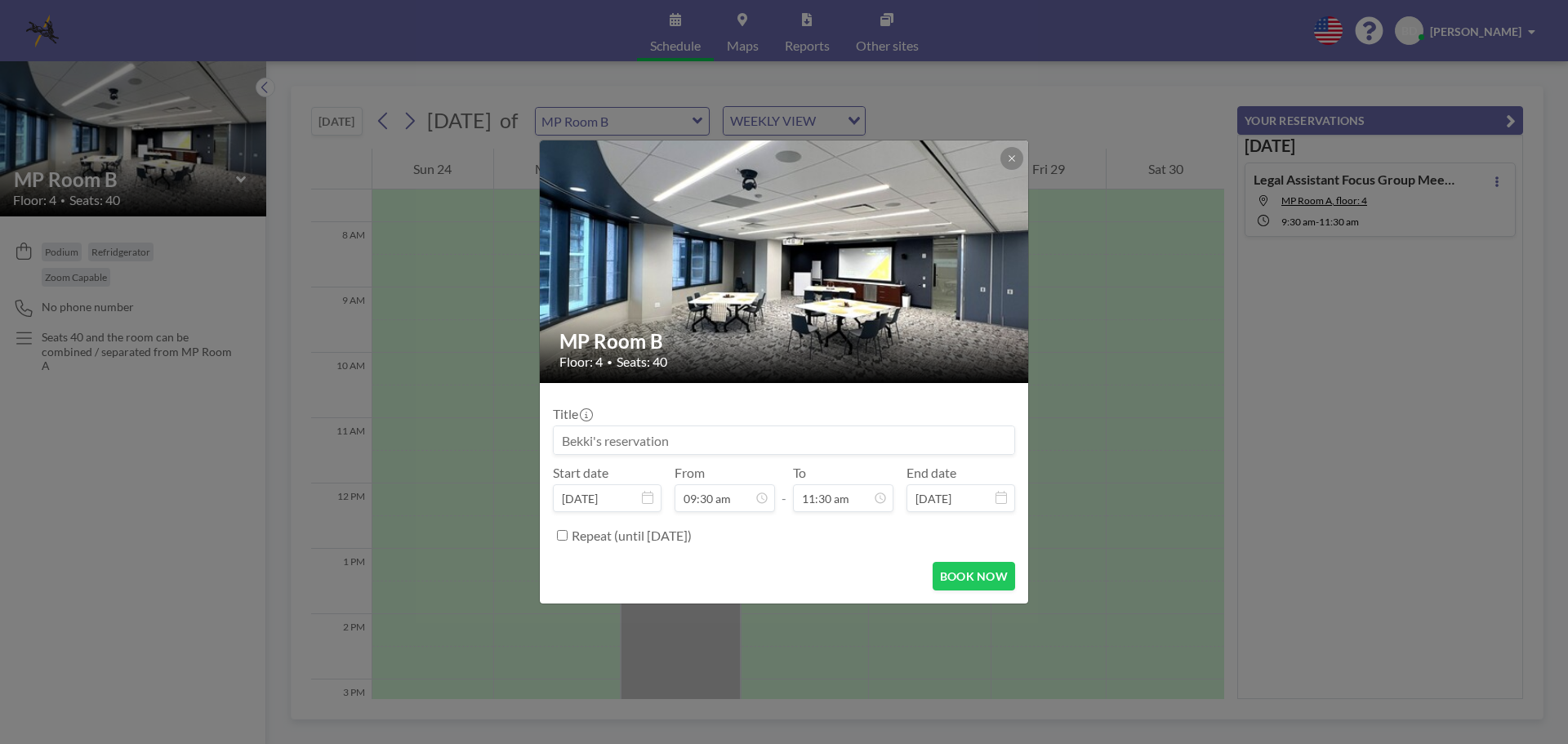
drag, startPoint x: 701, startPoint y: 440, endPoint x: 440, endPoint y: 456, distance: 261.5
click at [440, 456] on div "MP Room B Floor: 4 • Seats: 40 Title Start date [DATE] From 09:30 am - To 11:30…" at bounding box center [784, 372] width 1568 height 744
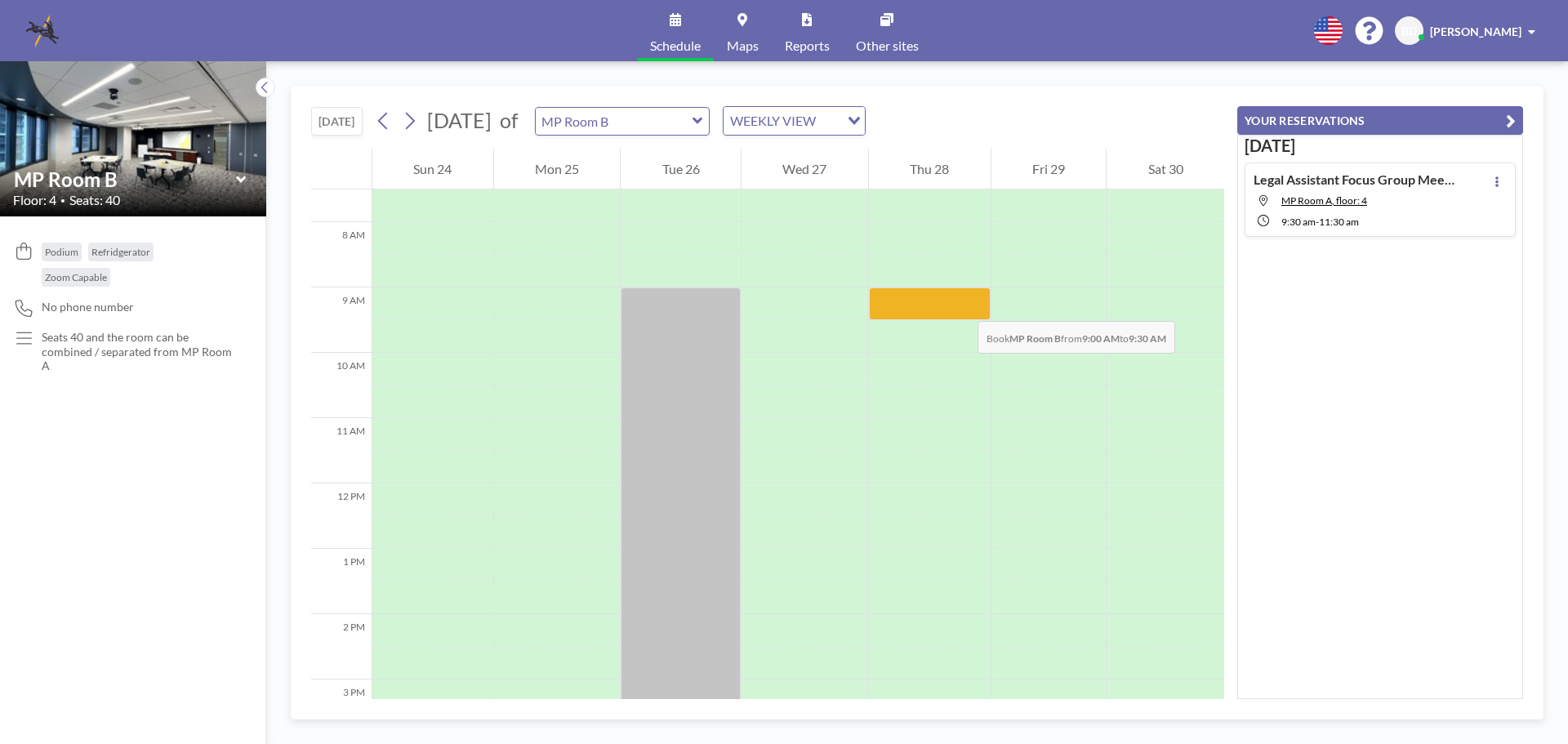
click at [961, 304] on div at bounding box center [930, 303] width 122 height 32
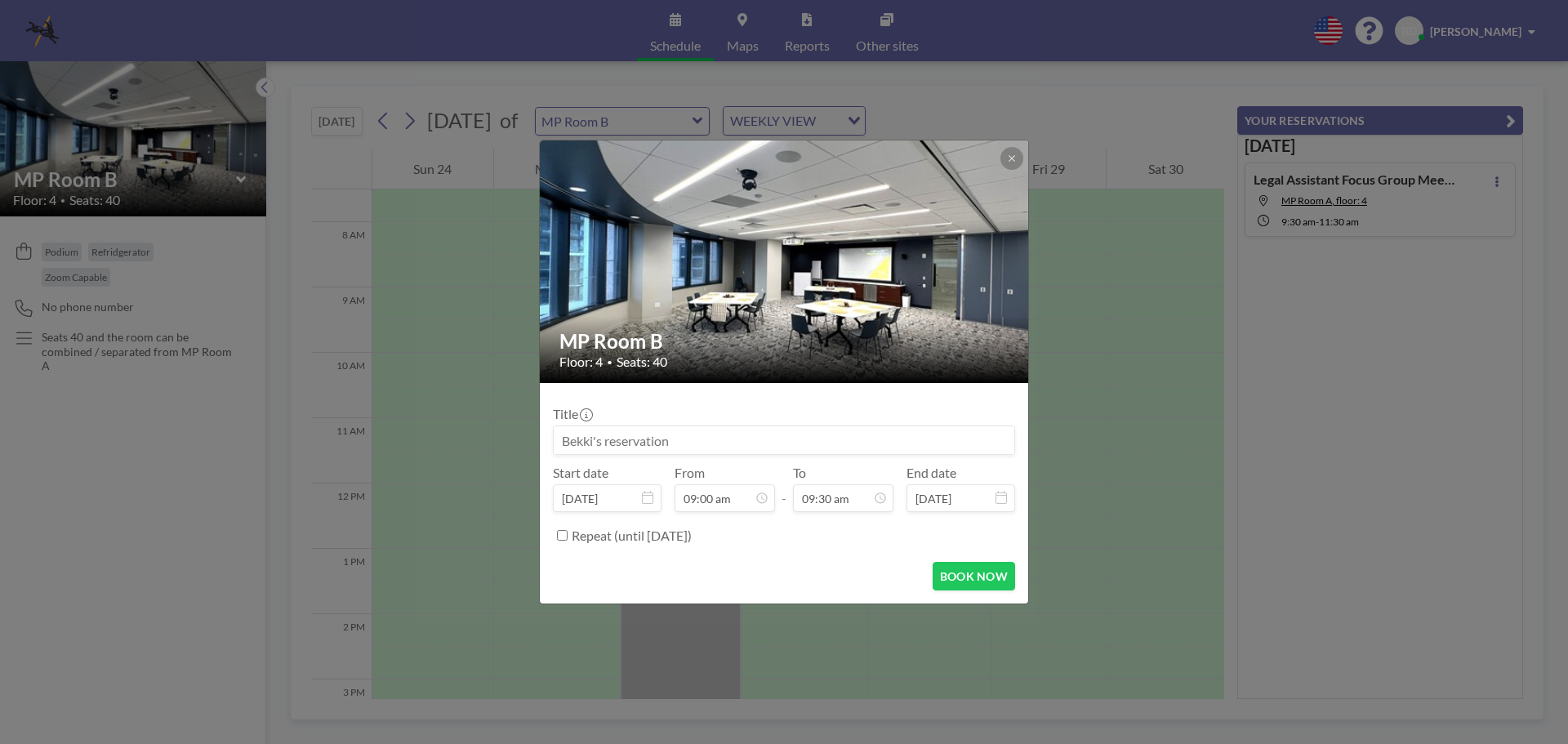
click at [961, 304] on img at bounding box center [784, 261] width 490 height 367
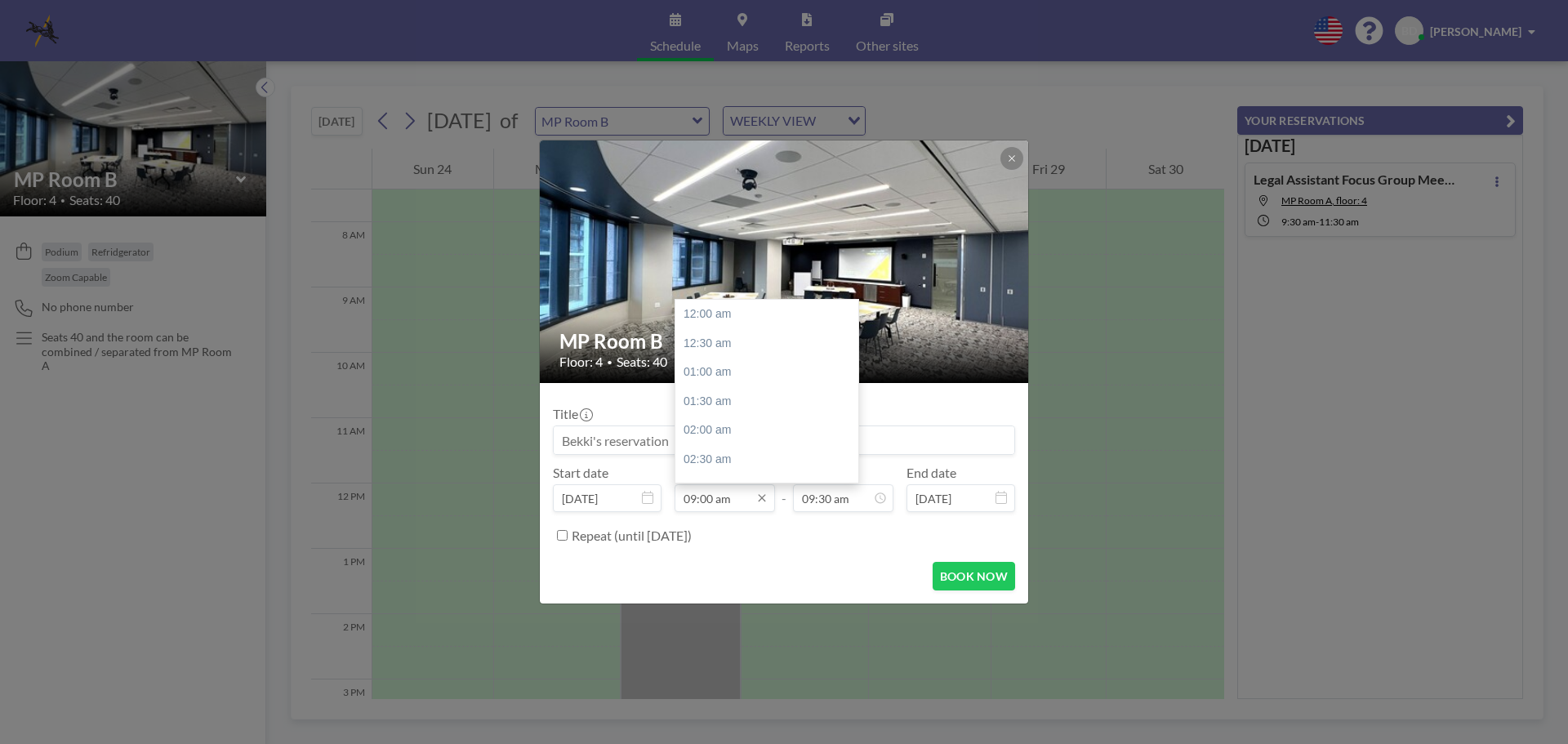
scroll to position [524, 0]
click at [721, 342] on div "09:30 am" at bounding box center [770, 343] width 192 height 30
type input "09:30 am"
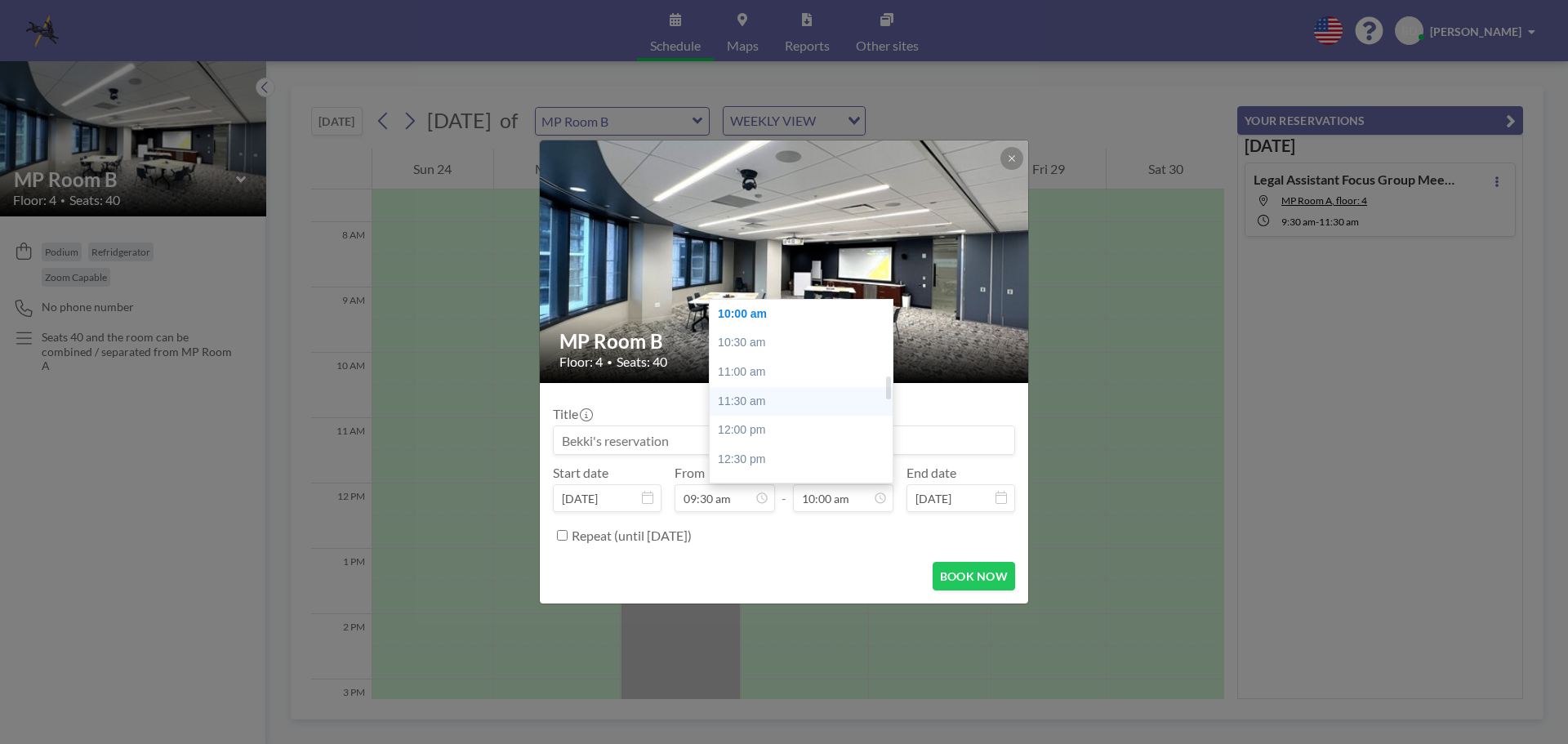
click at [769, 402] on div "11:30 am" at bounding box center [805, 402] width 192 height 30
type input "11:30 am"
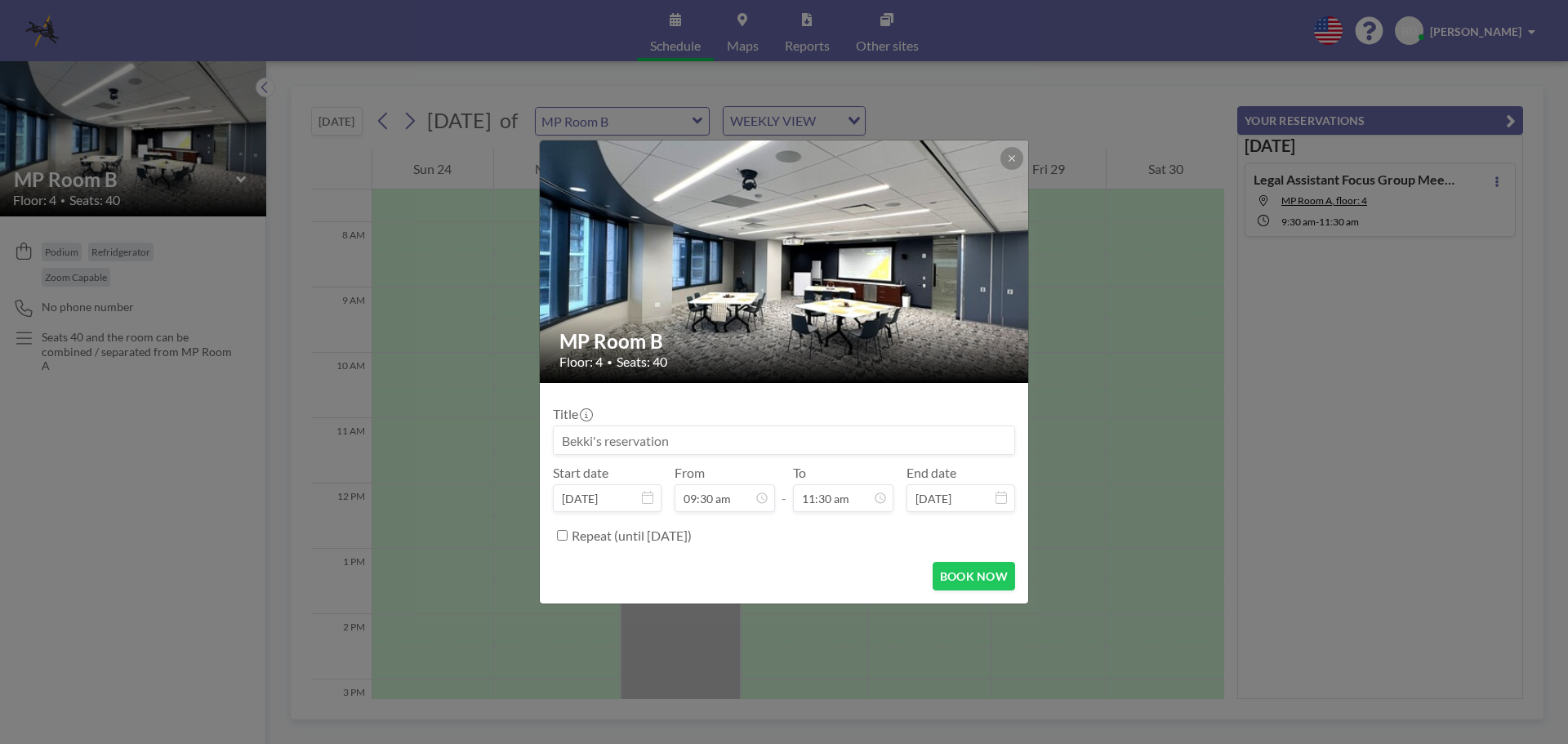
click at [774, 443] on input at bounding box center [784, 441] width 461 height 28
type input "Legal ASsistant Focus Group Meeting"
click at [951, 575] on button "BOOK NOW" at bounding box center [974, 576] width 82 height 29
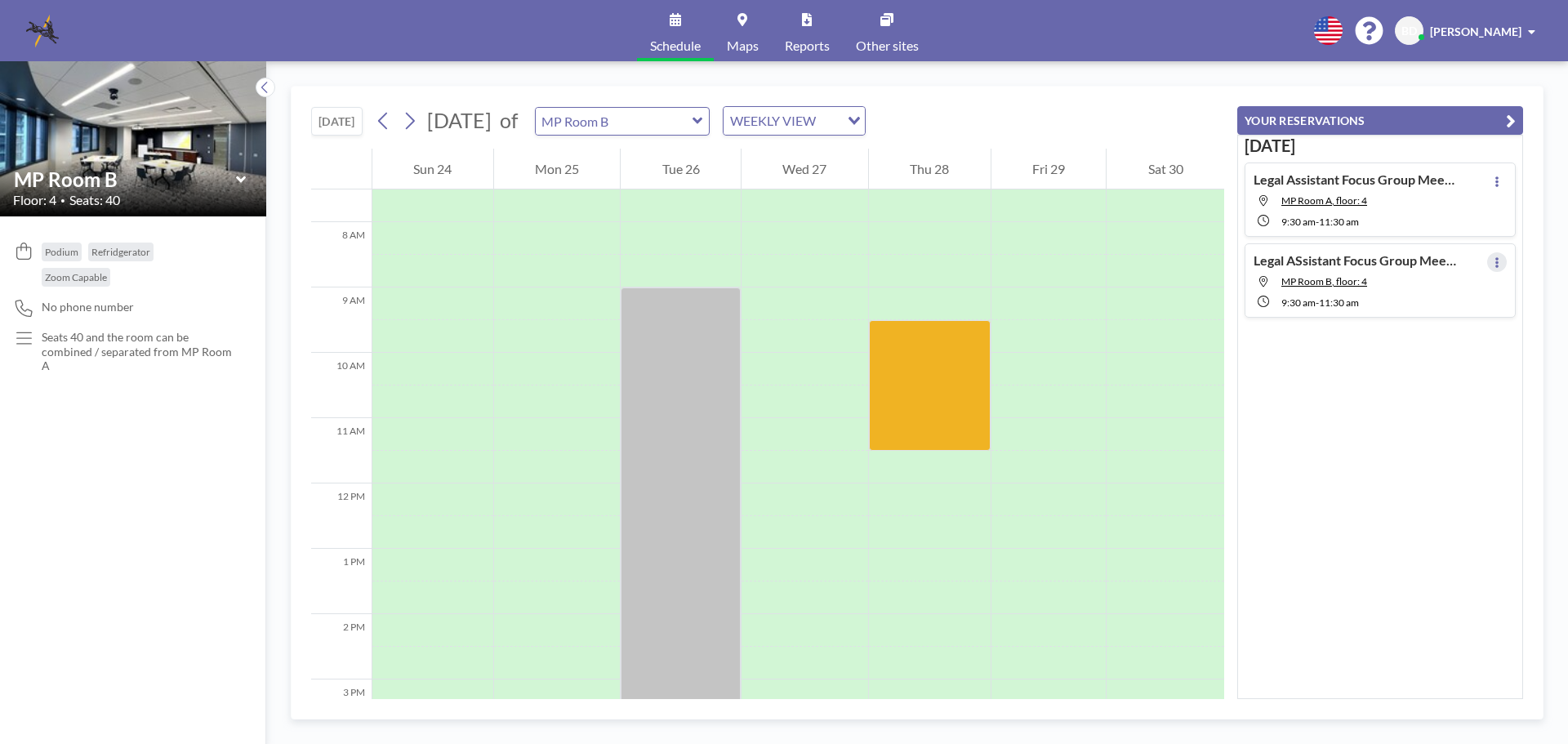
click at [1494, 265] on icon at bounding box center [1496, 262] width 6 height 10
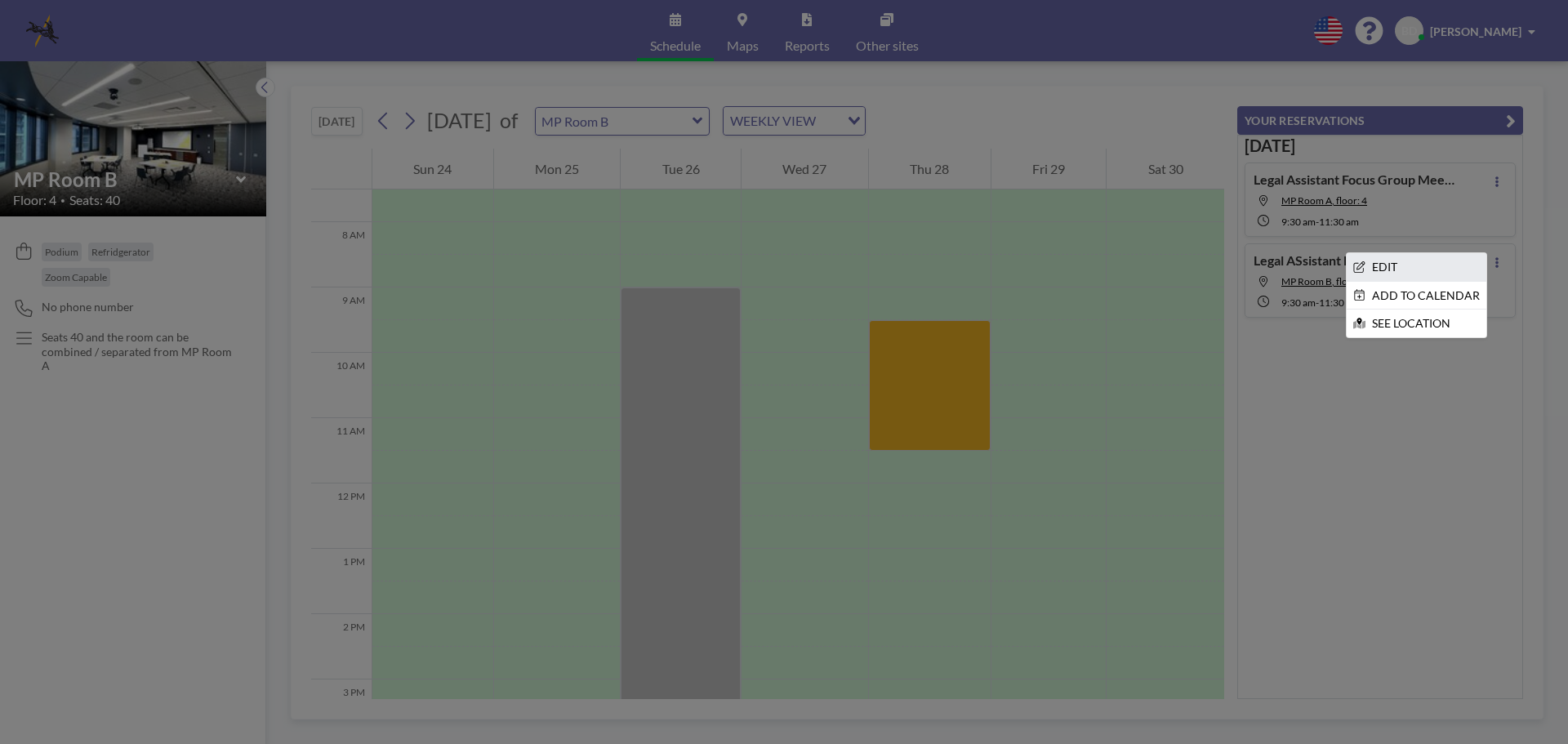
click at [1385, 266] on li "EDIT" at bounding box center [1417, 268] width 140 height 28
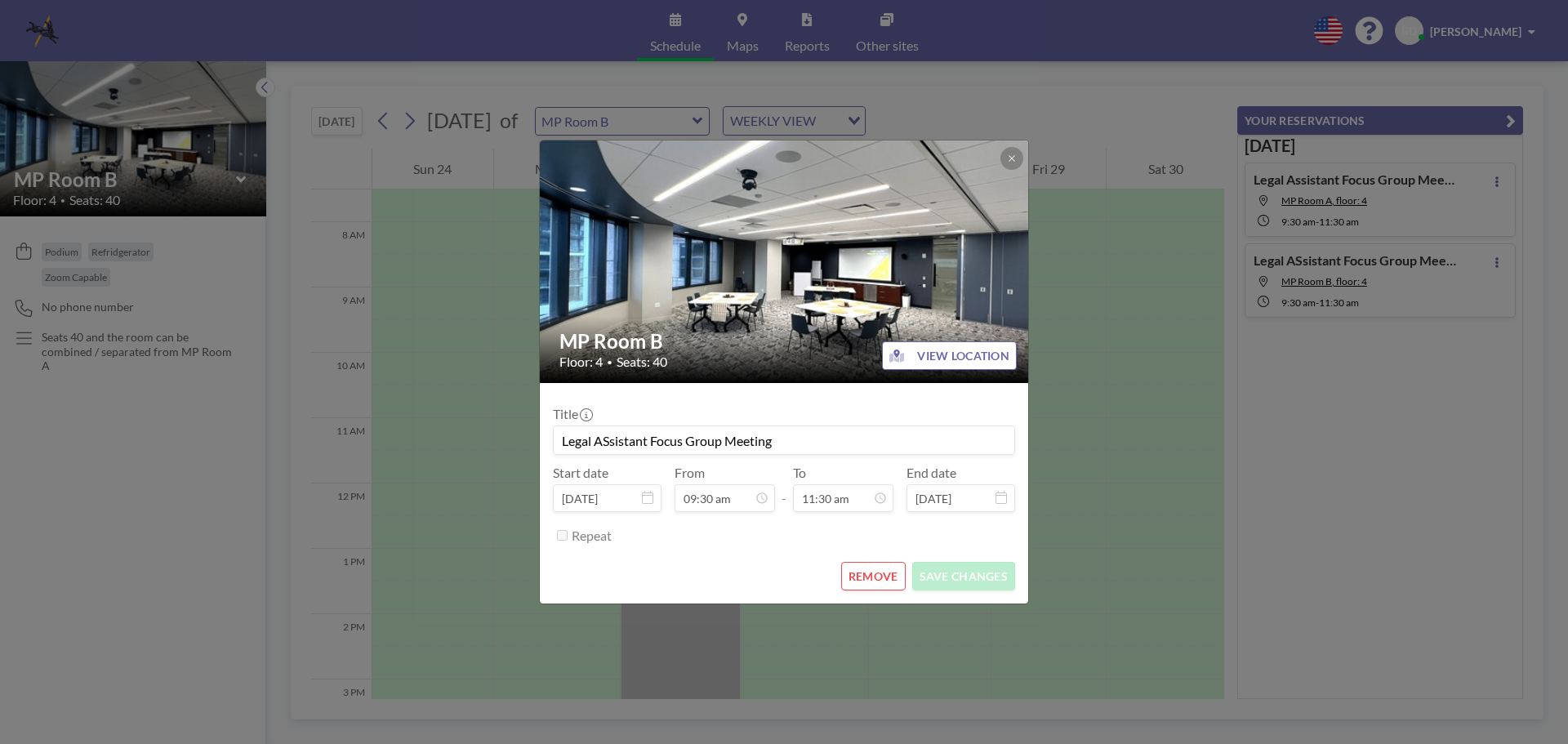
click at [607, 439] on input "Legal ASsistant Focus Group Meeting" at bounding box center [784, 441] width 461 height 28
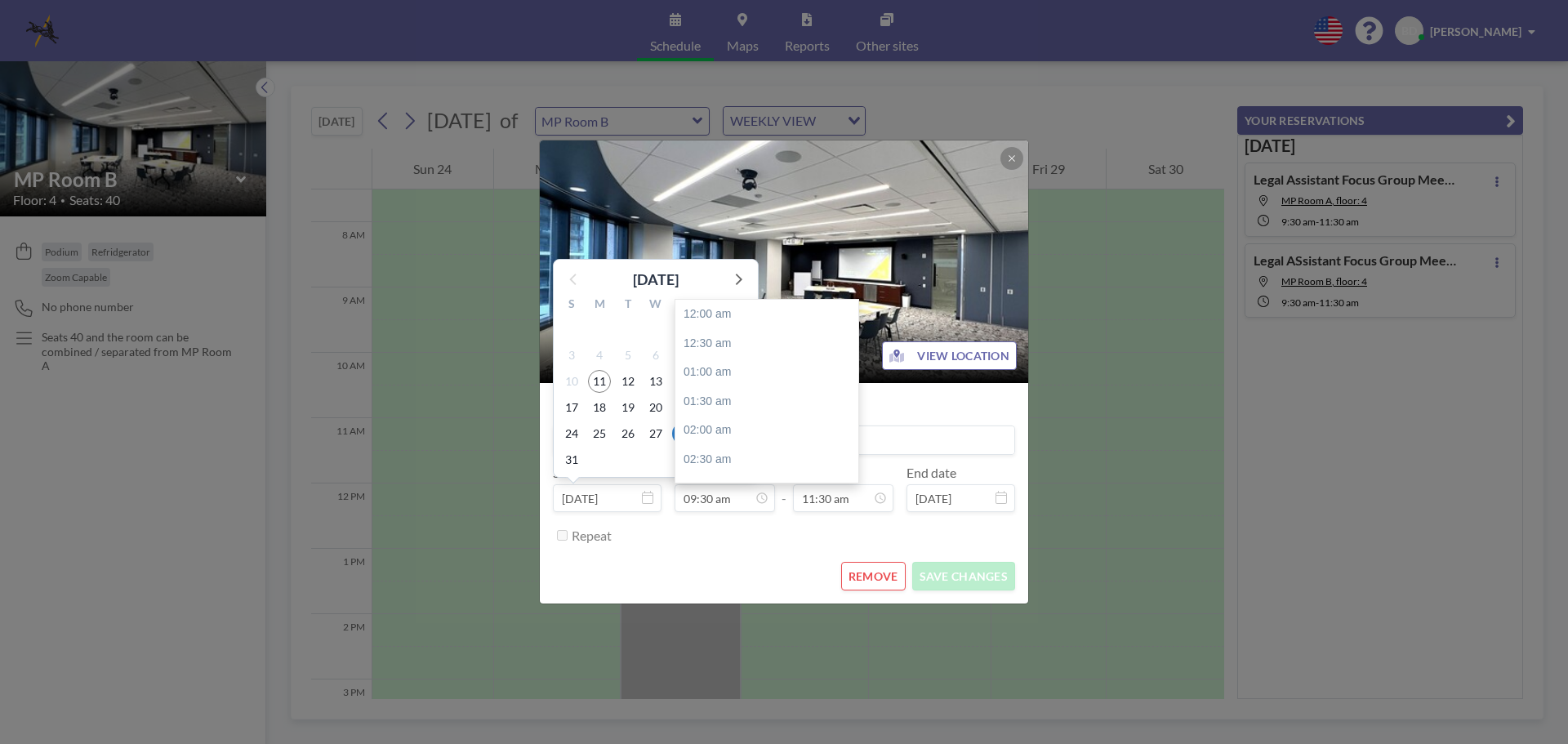
scroll to position [552, 0]
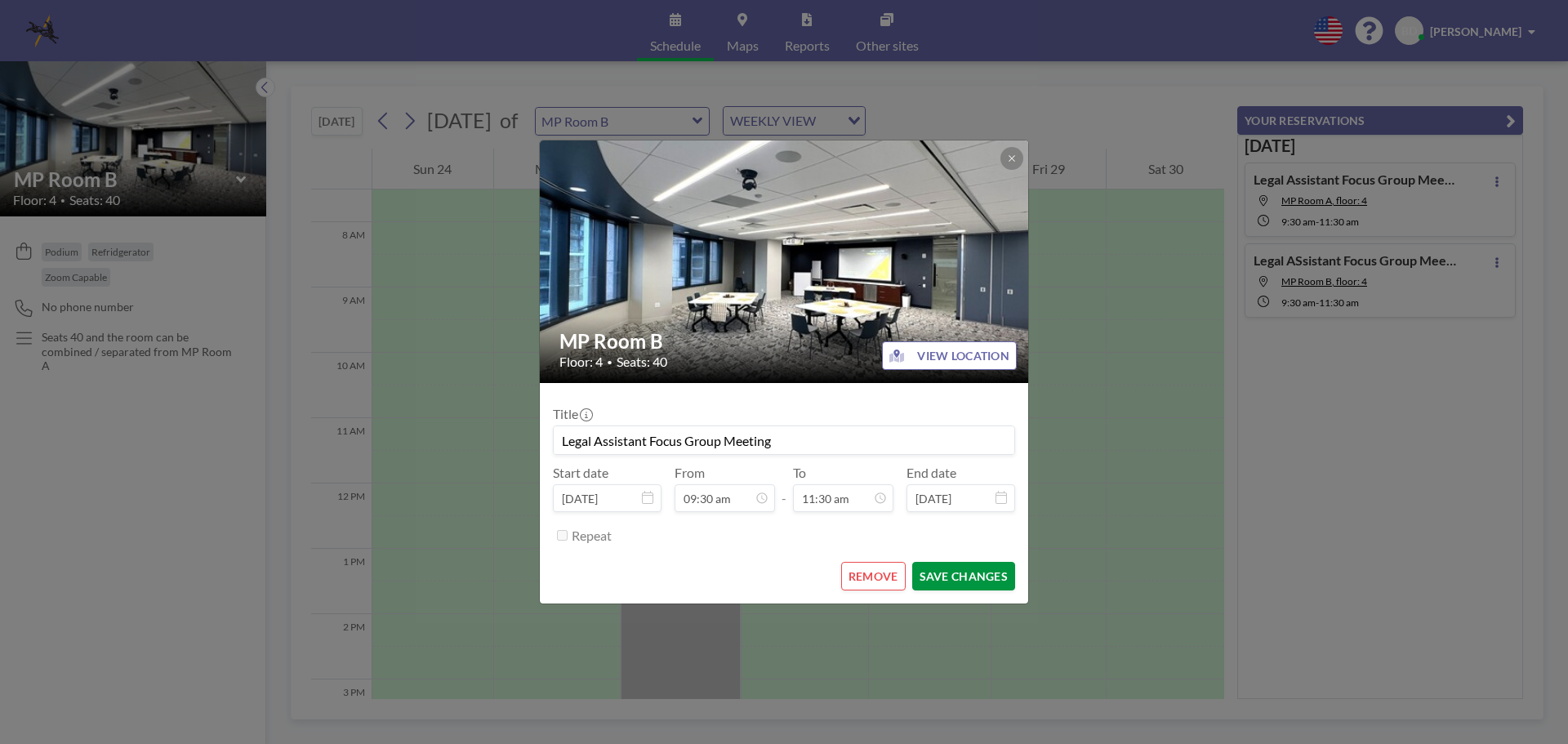
type input "Legal Assistant Focus Group Meeting"
click at [974, 569] on button "SAVE CHANGES" at bounding box center [964, 576] width 103 height 29
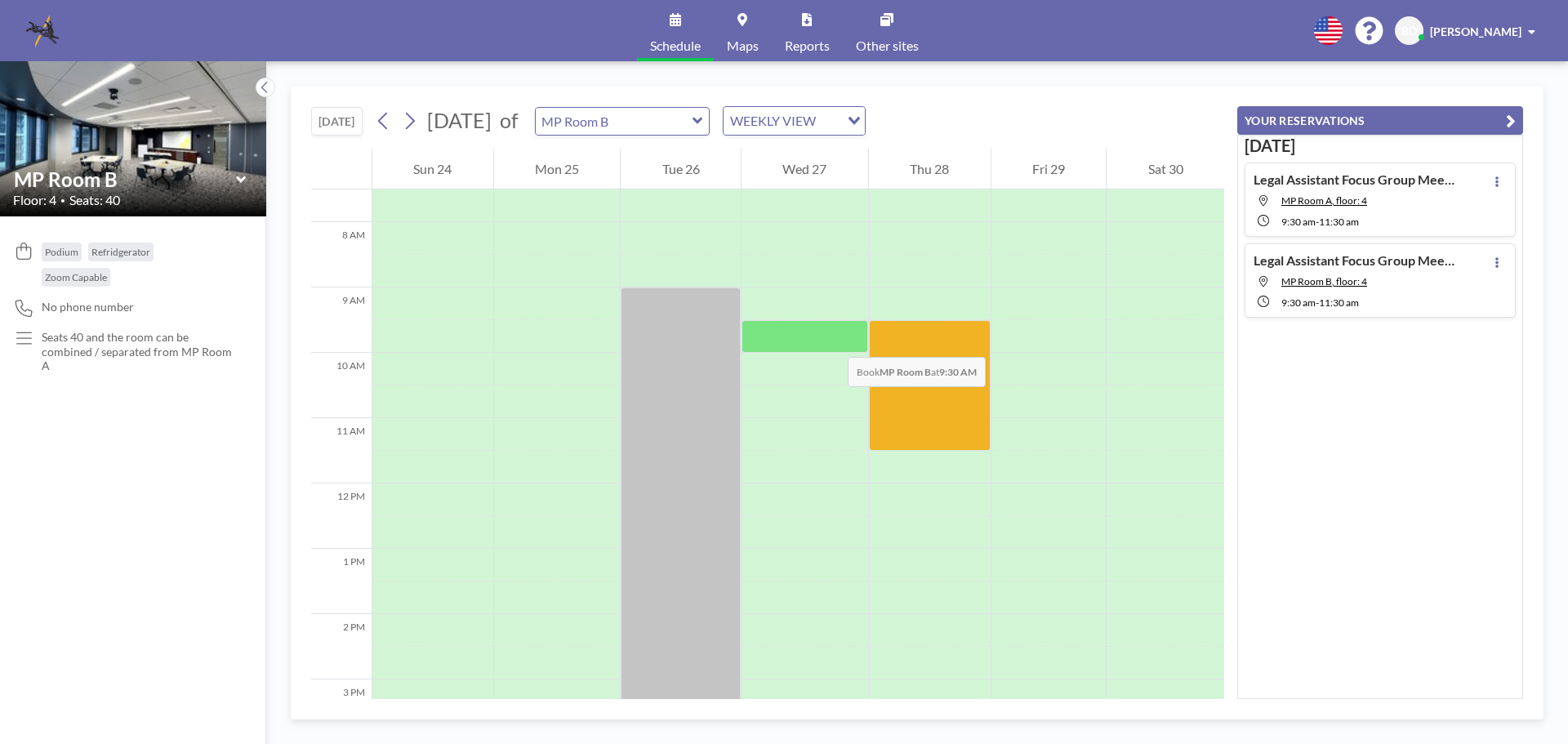
click at [832, 340] on div at bounding box center [805, 336] width 127 height 32
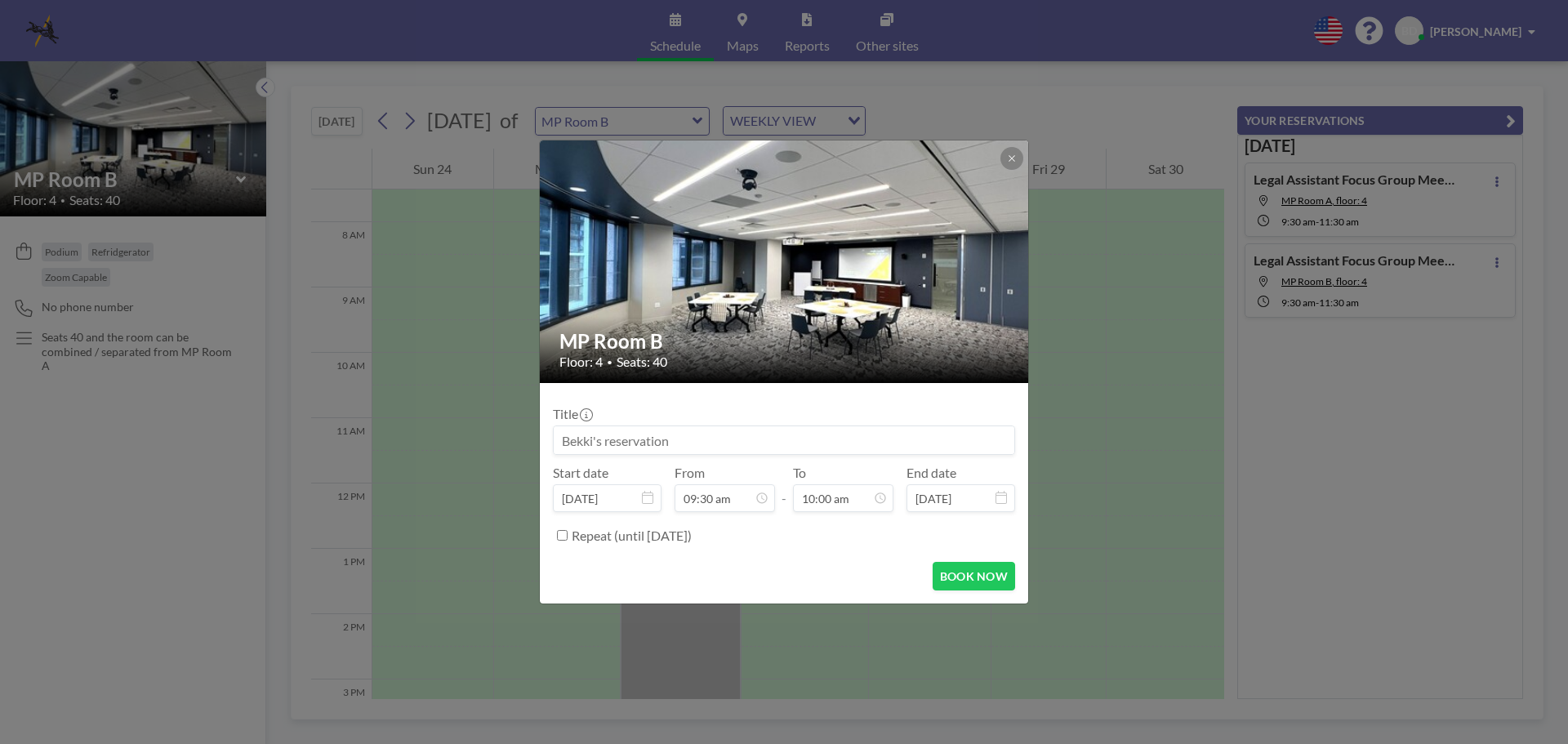
click at [832, 340] on h2 "MP Room B" at bounding box center [785, 341] width 451 height 24
click at [692, 436] on input at bounding box center [784, 441] width 461 height 28
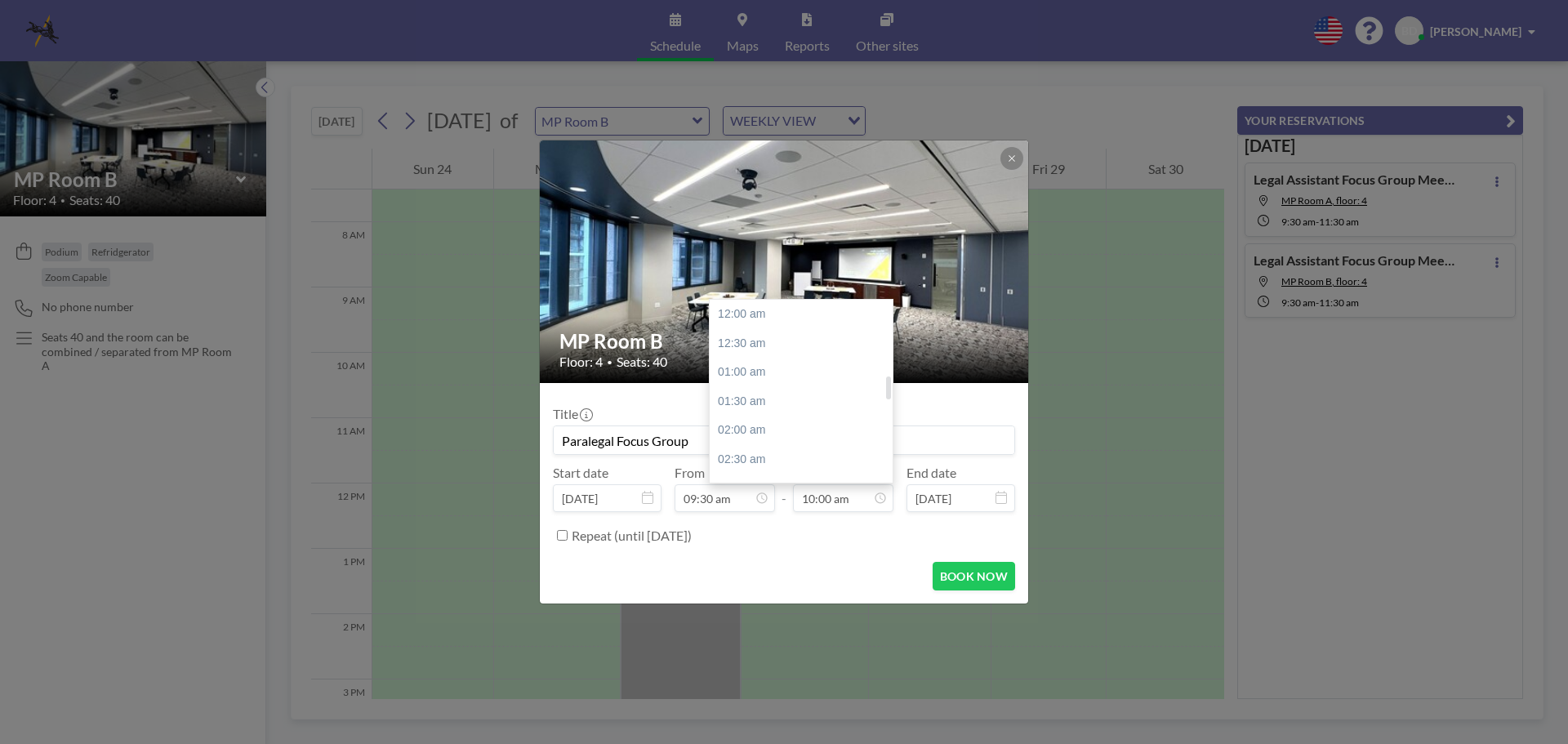
scroll to position [581, 0]
type input "Paralegal Focus Group"
click at [726, 376] on div "11:00 am" at bounding box center [805, 372] width 192 height 30
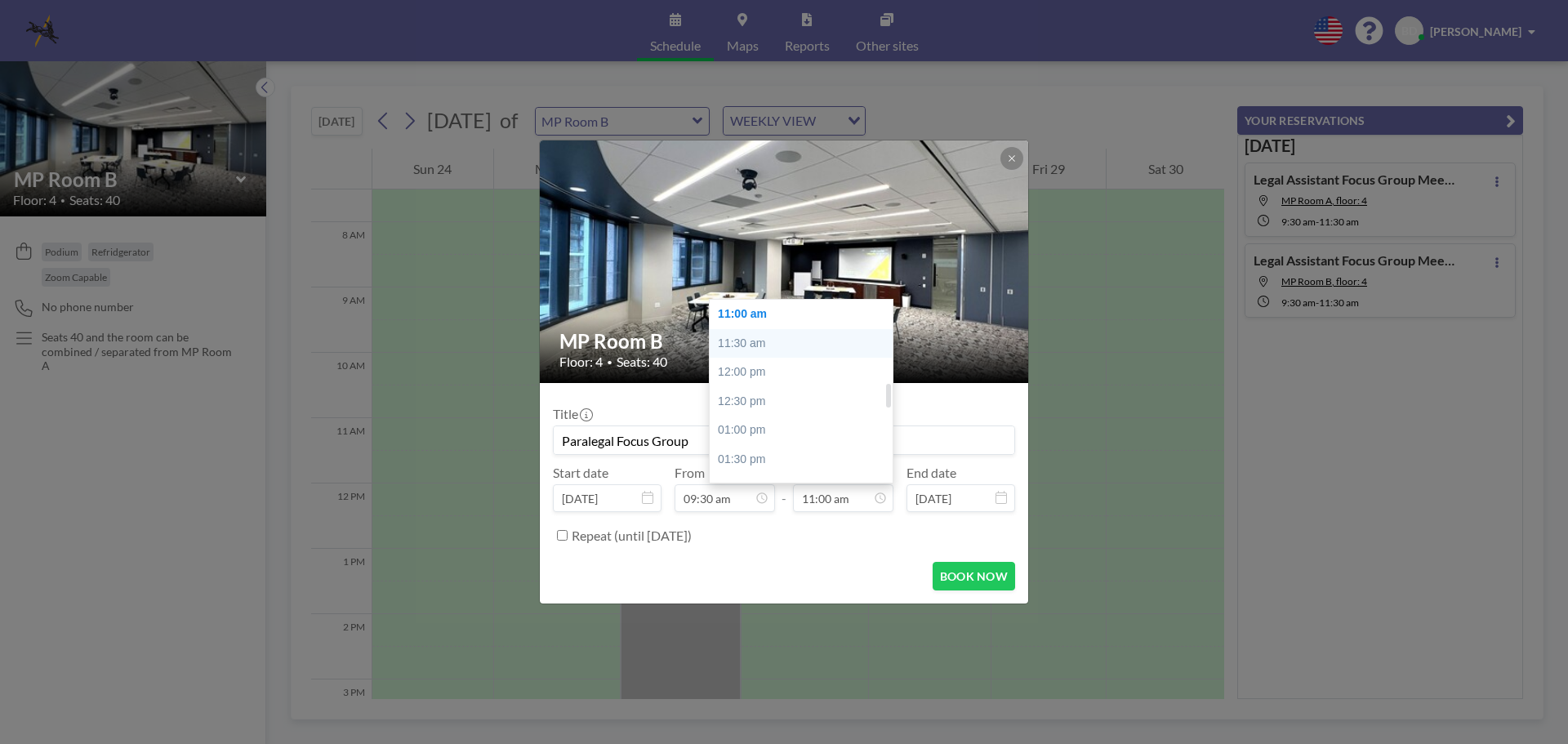
click at [768, 342] on div "11:30 am" at bounding box center [805, 344] width 192 height 30
type input "11:30 am"
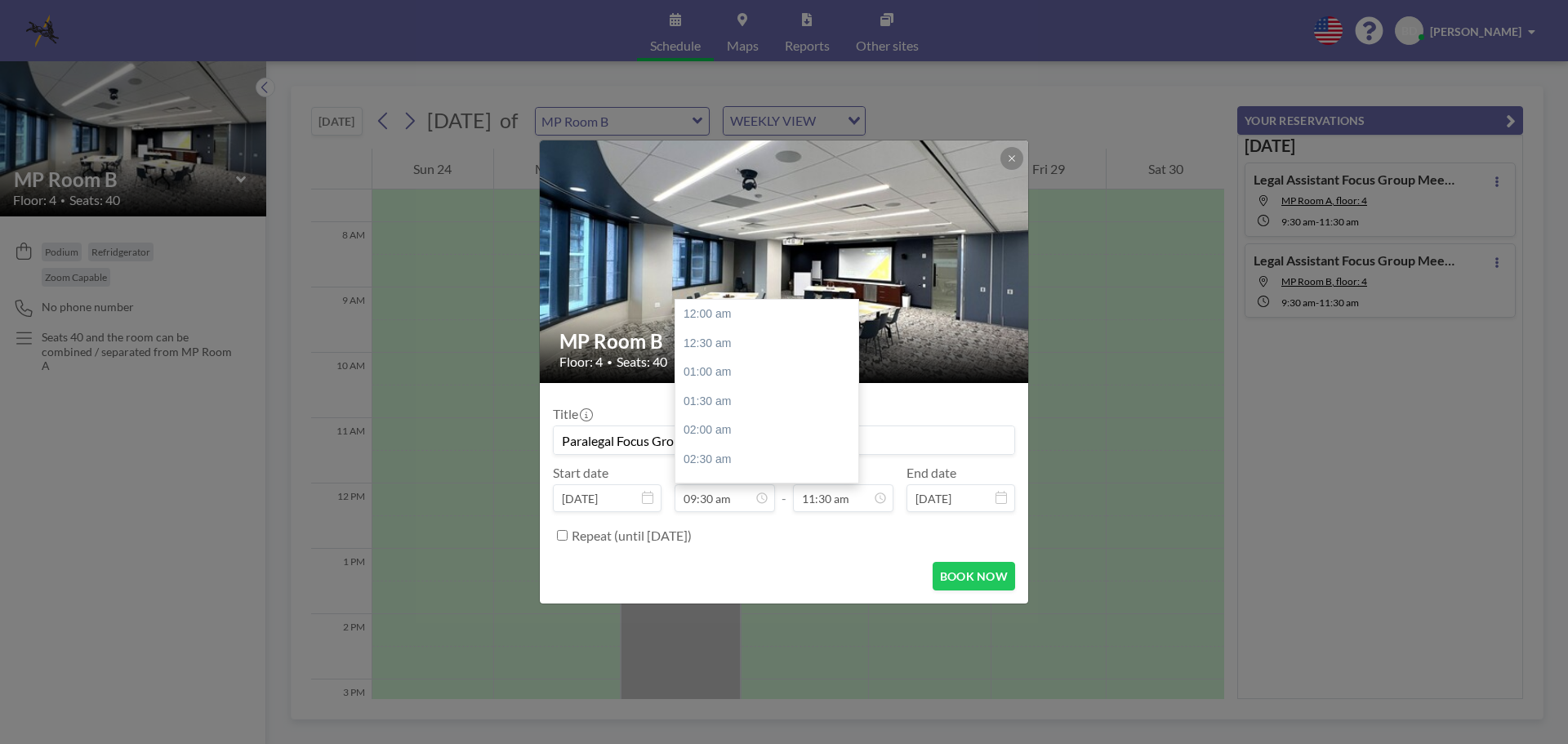
scroll to position [552, 0]
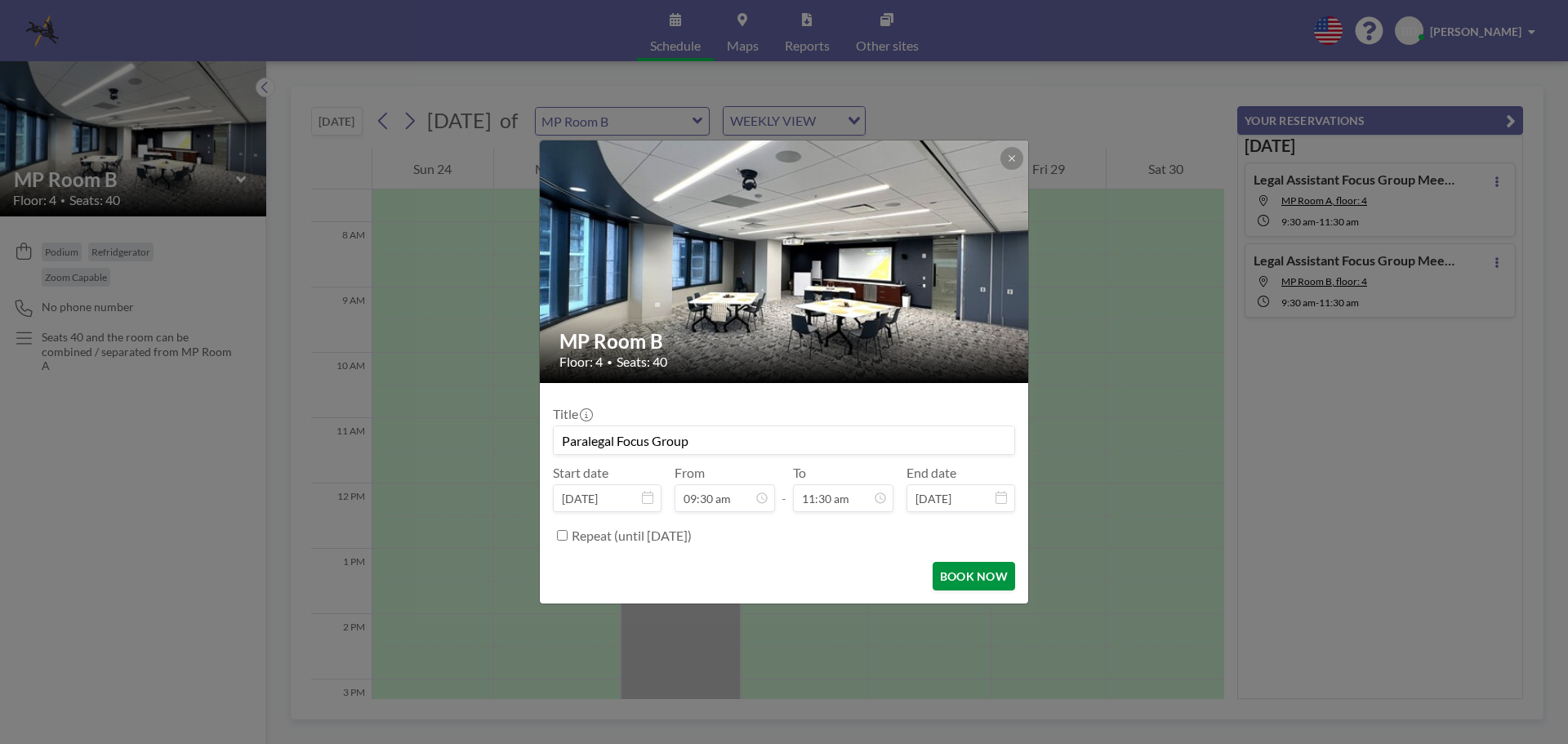
click at [947, 579] on button "BOOK NOW" at bounding box center [974, 576] width 82 height 29
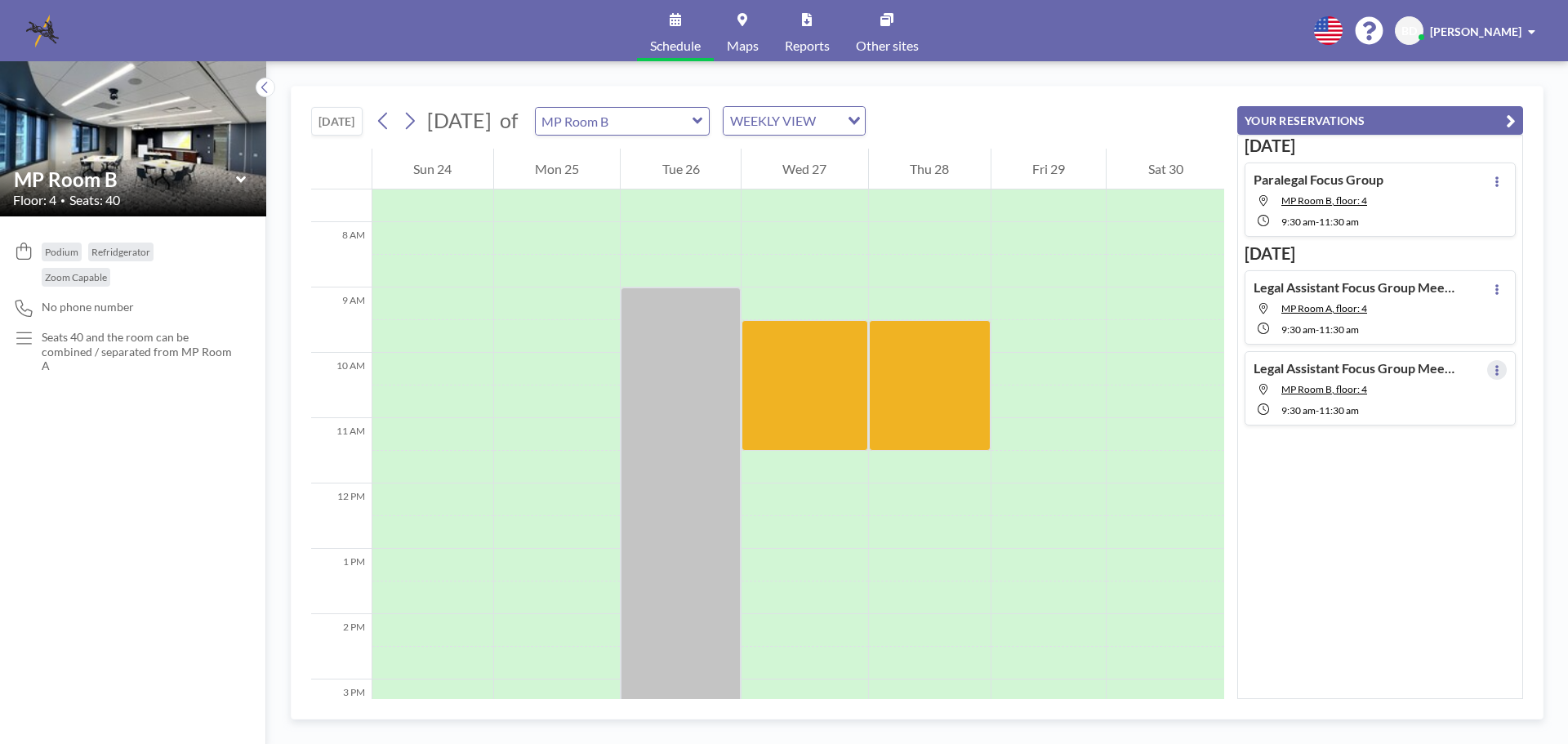
click at [1496, 368] on button at bounding box center [1497, 370] width 19 height 19
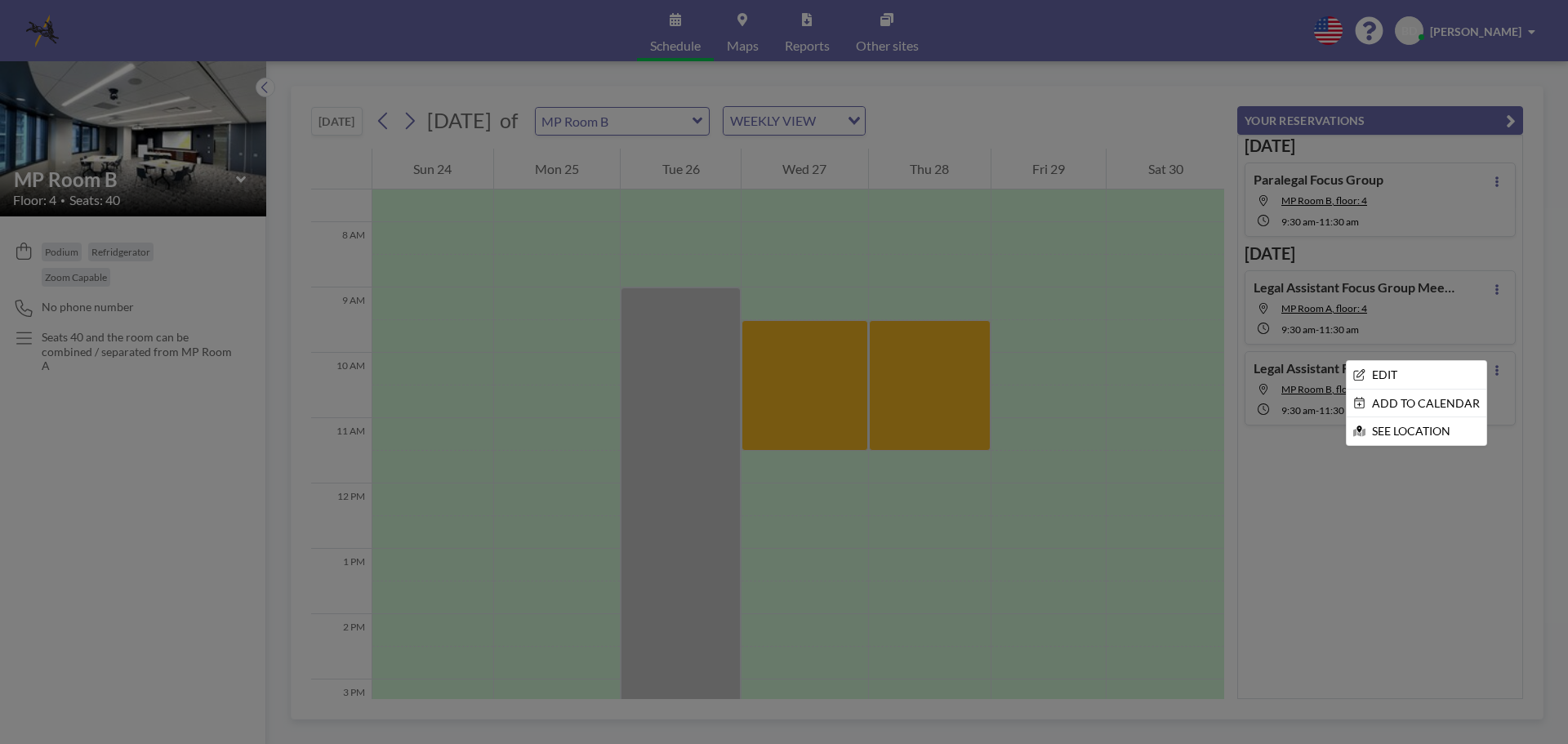
click at [1367, 595] on div at bounding box center [784, 372] width 1568 height 744
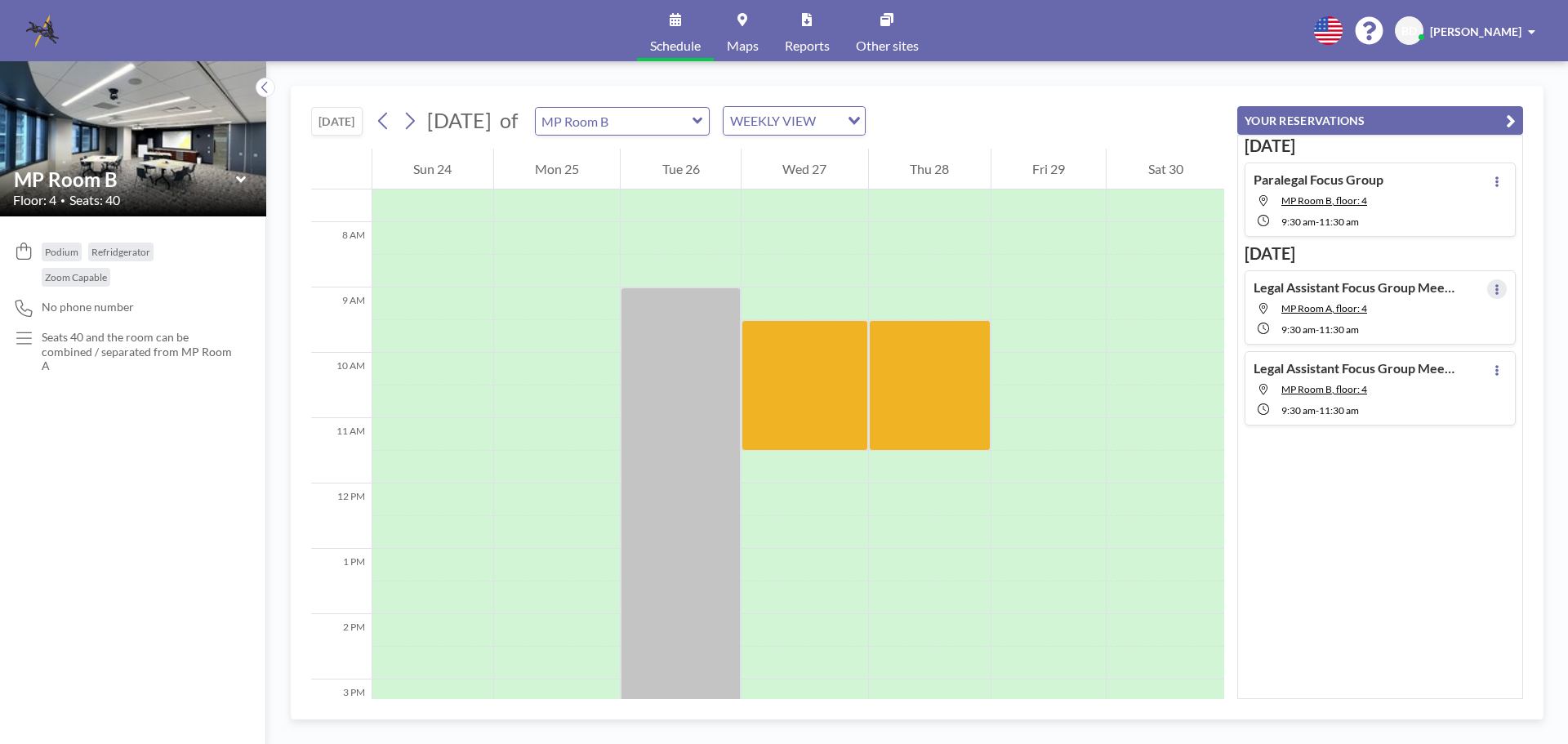
click at [1495, 291] on button at bounding box center [1497, 289] width 19 height 19
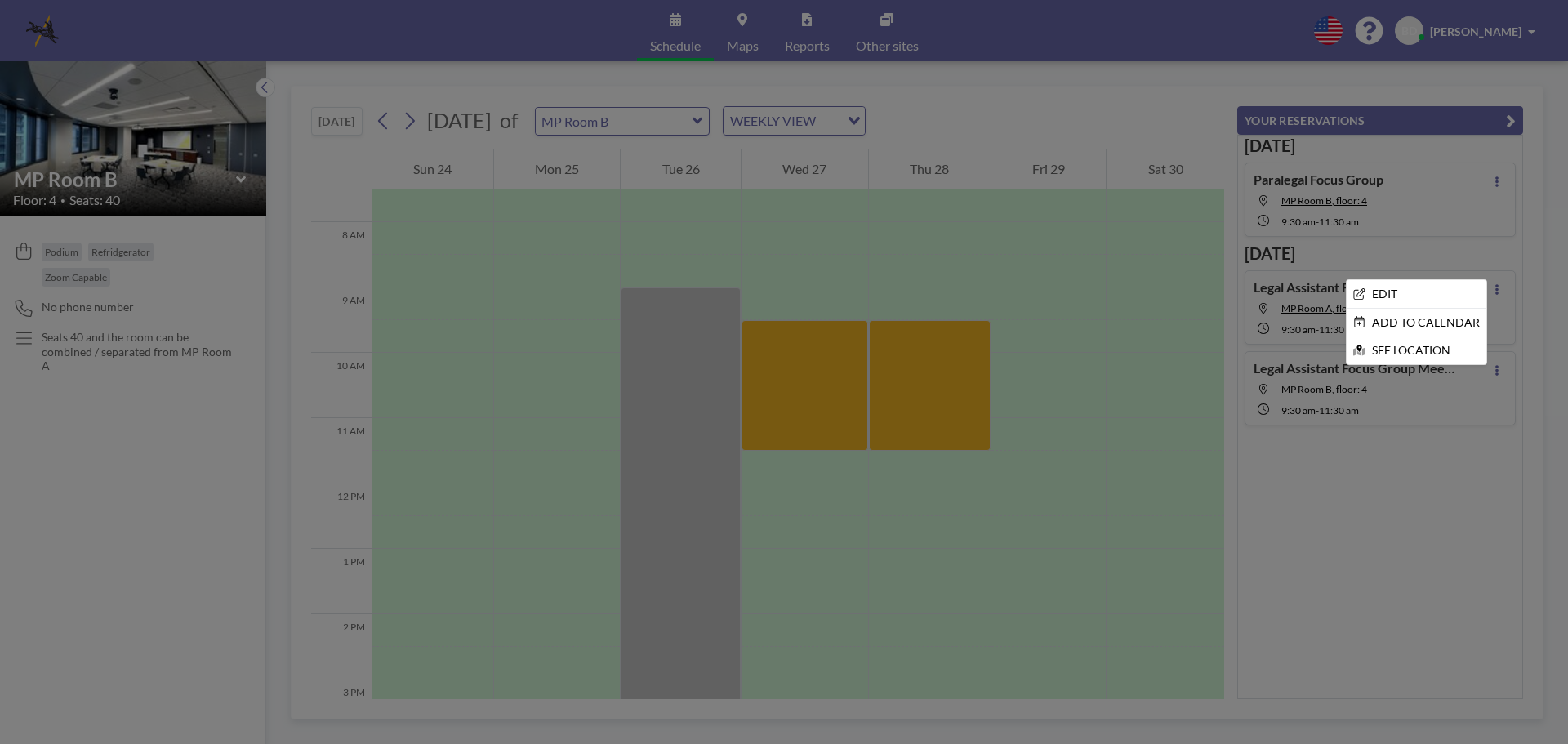
click at [1497, 371] on div at bounding box center [784, 372] width 1568 height 744
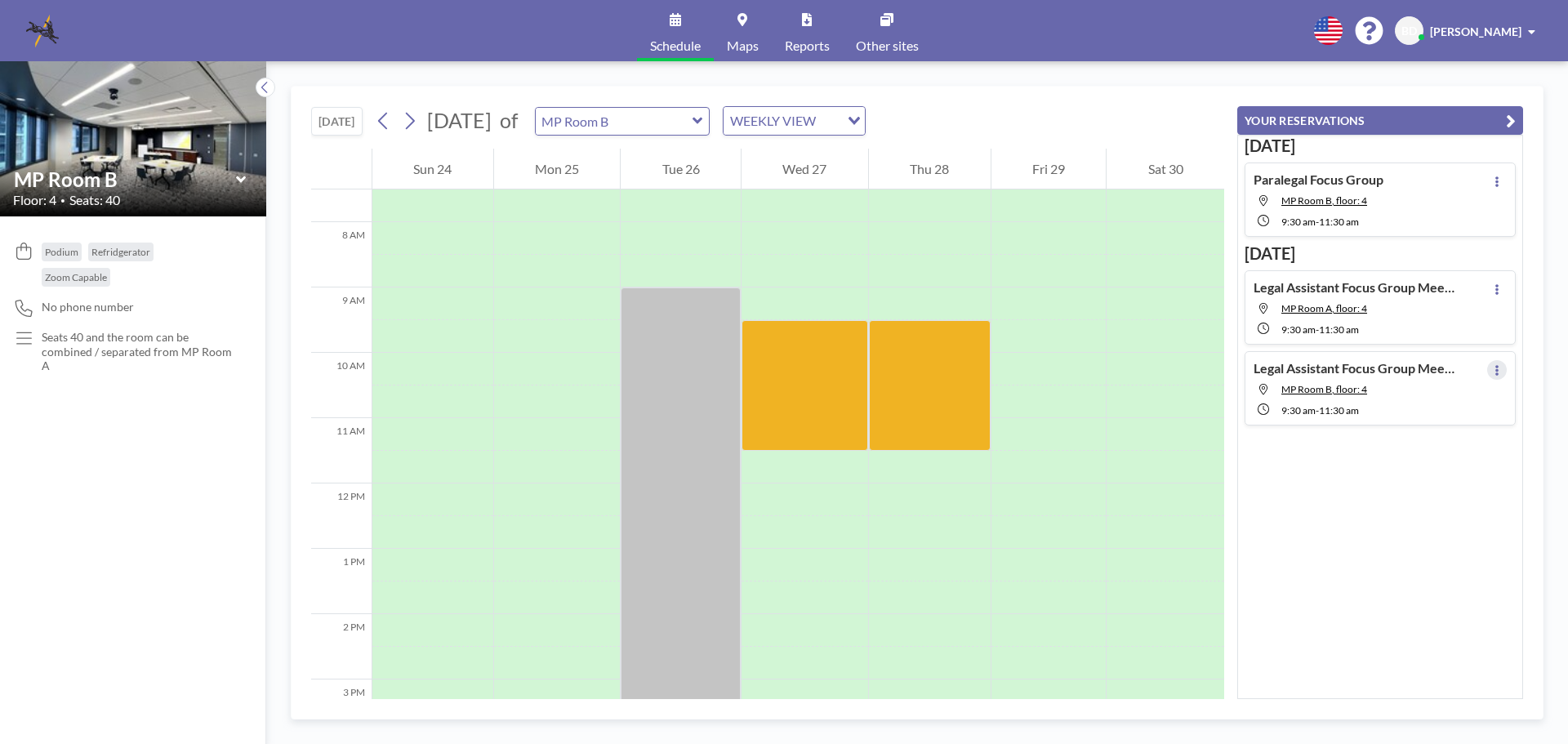
click at [1494, 372] on icon at bounding box center [1496, 371] width 6 height 10
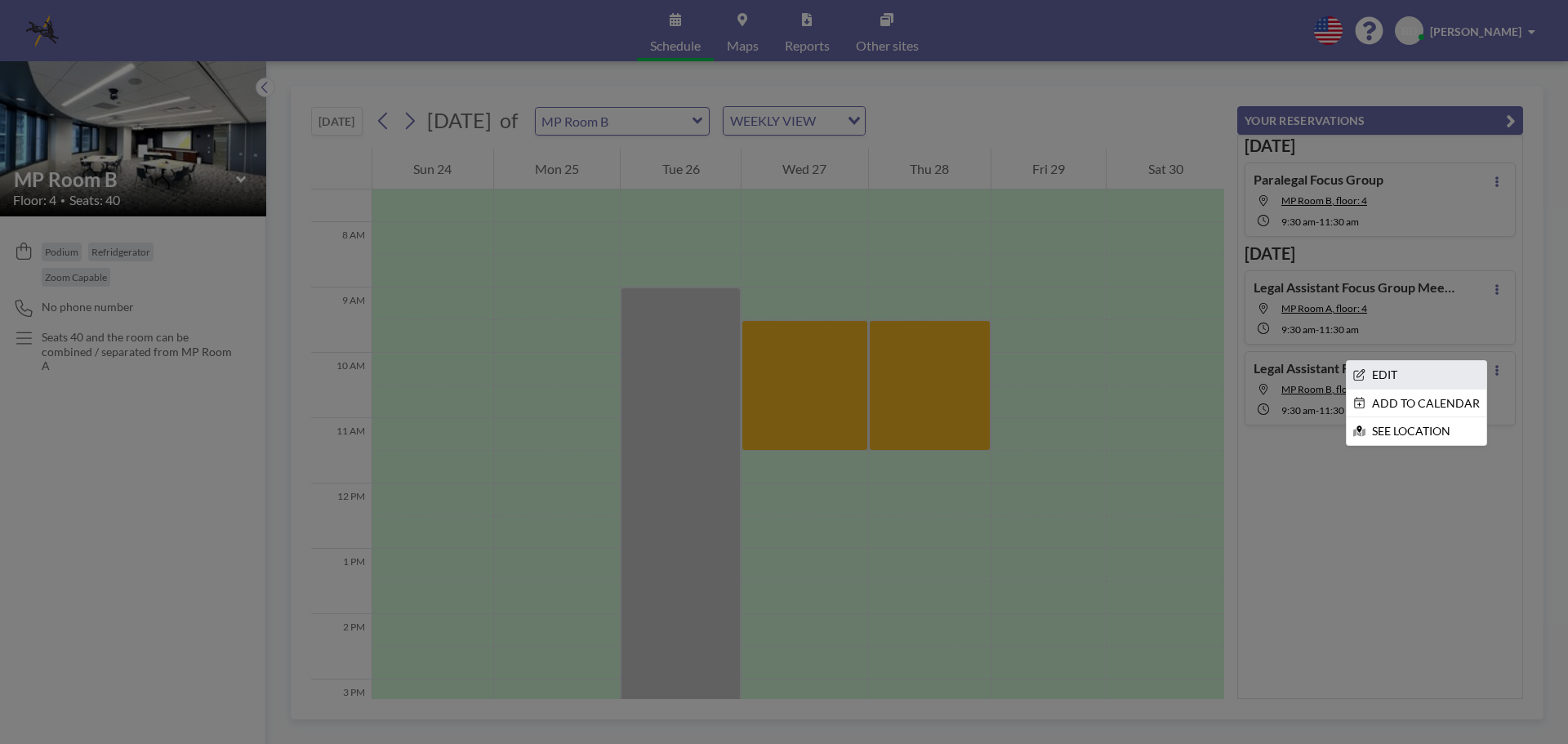
click at [1385, 376] on li "EDIT" at bounding box center [1417, 375] width 140 height 28
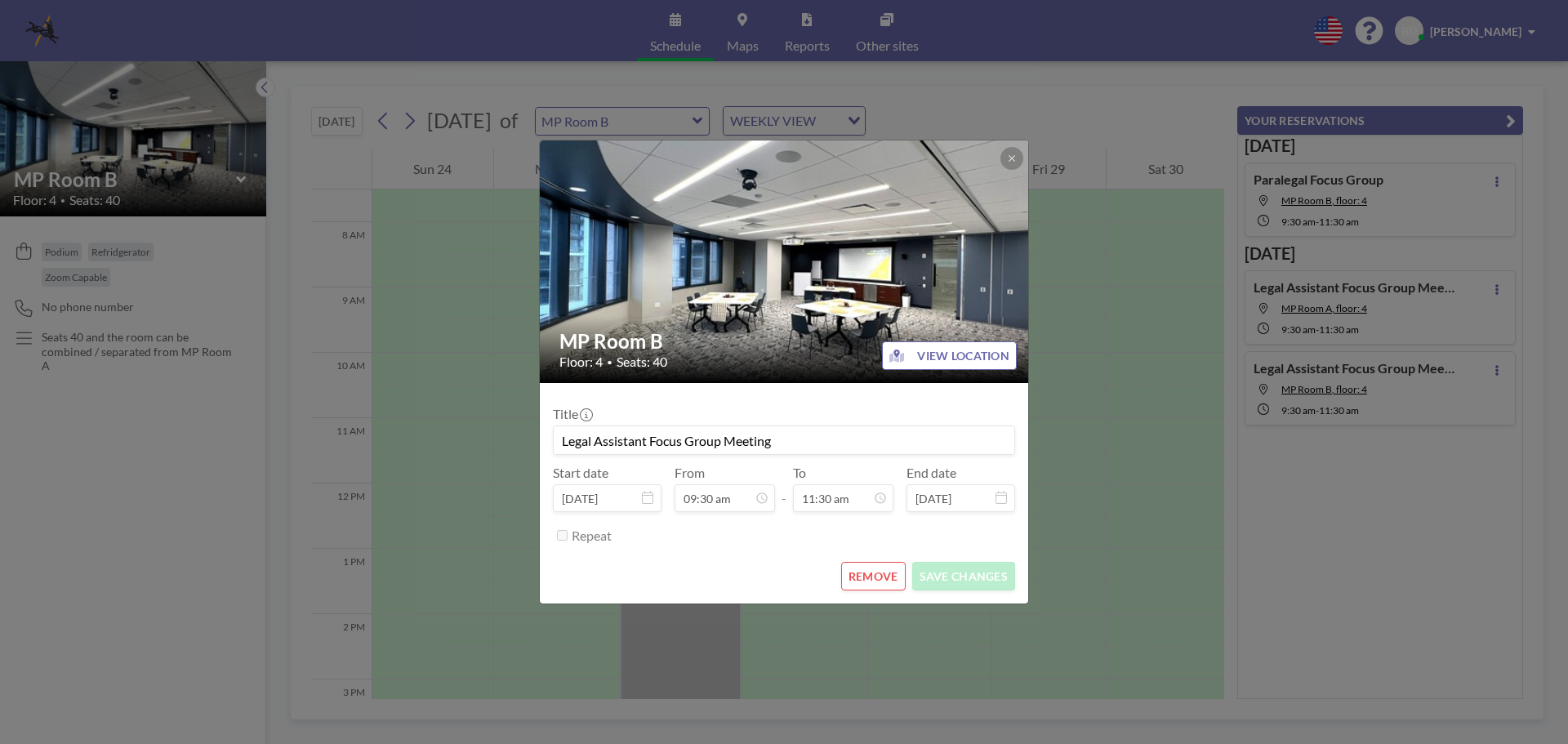
click at [884, 580] on button "REMOVE" at bounding box center [874, 576] width 65 height 29
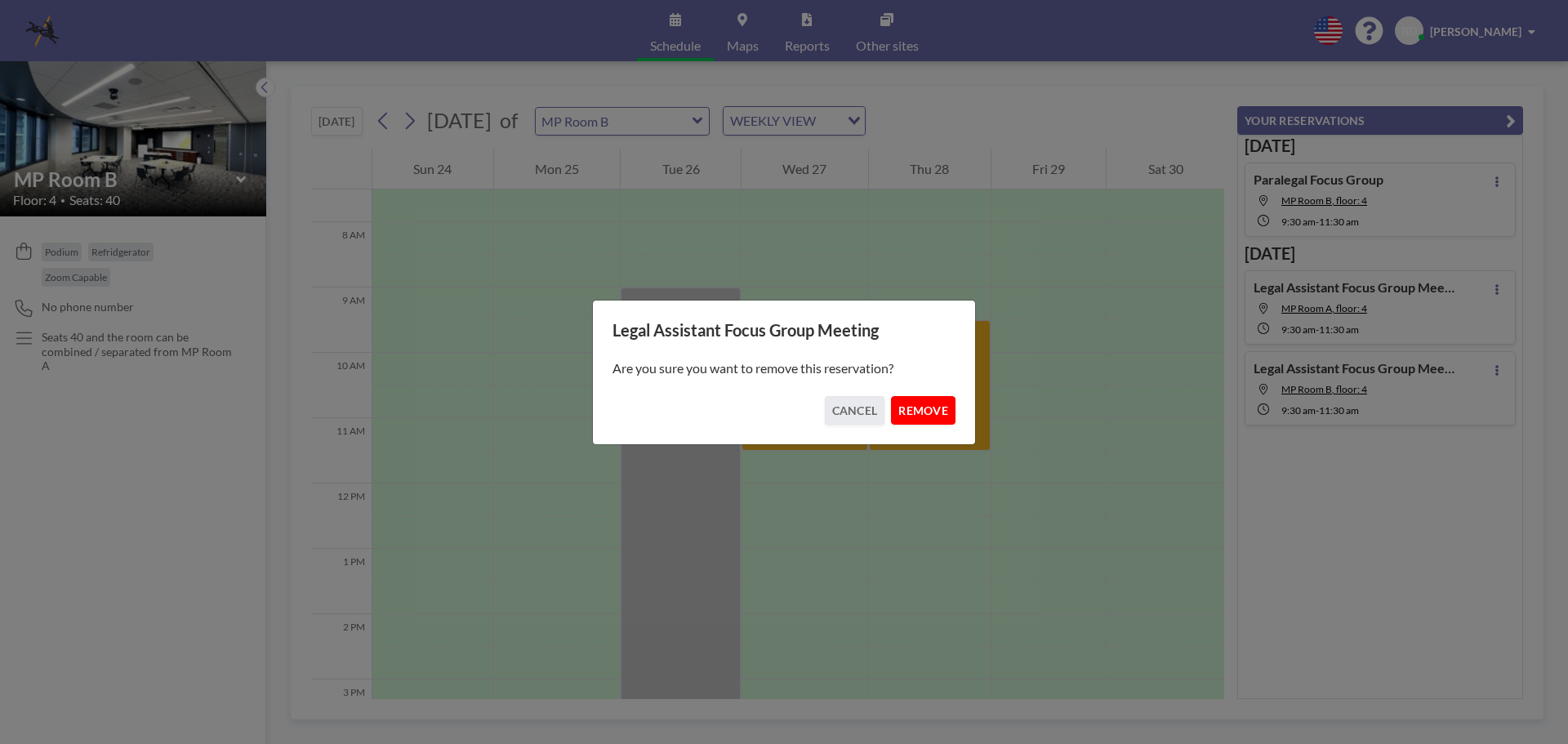
click at [935, 417] on button "REMOVE" at bounding box center [923, 410] width 65 height 29
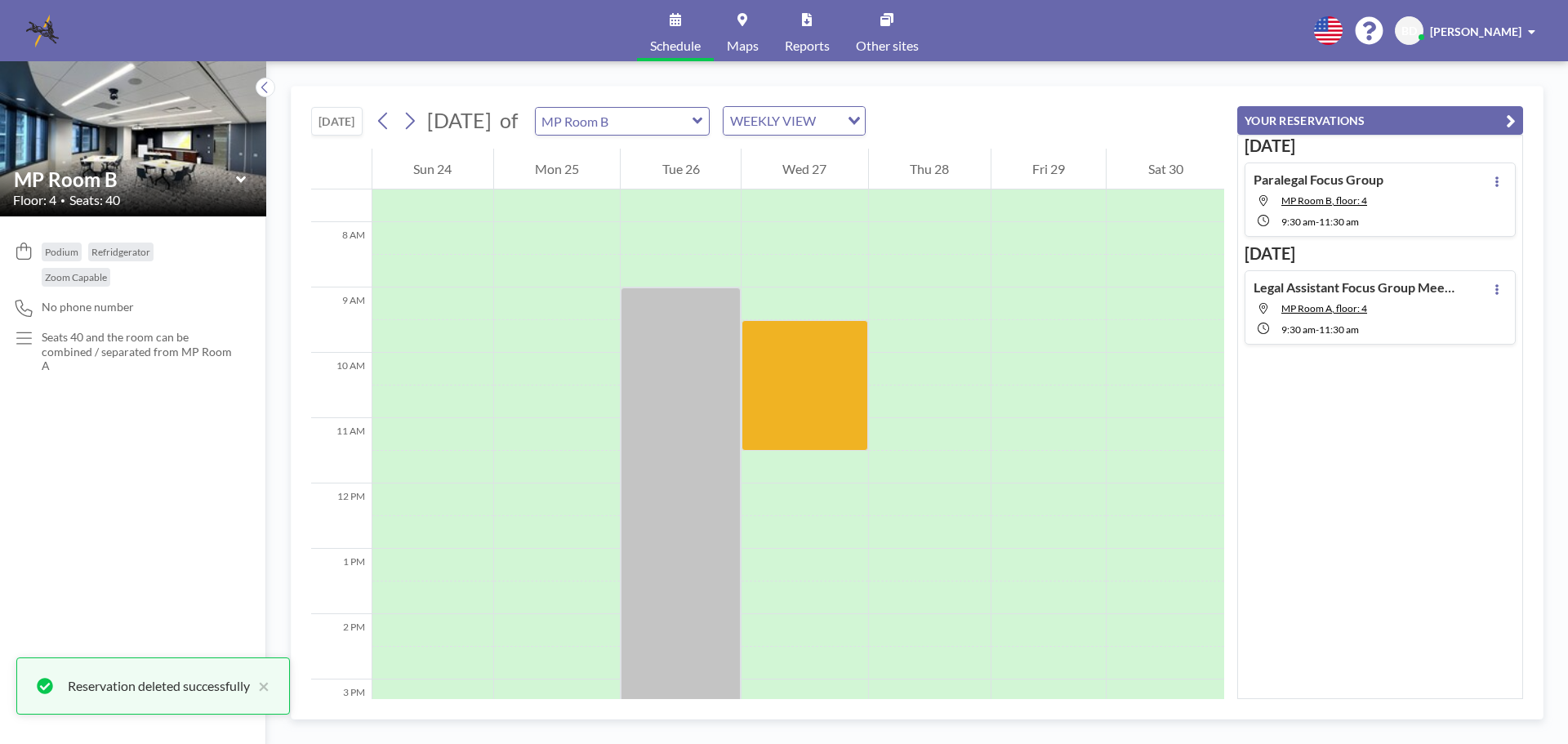
click at [1359, 329] on span "11:30 AM" at bounding box center [1339, 330] width 40 height 12
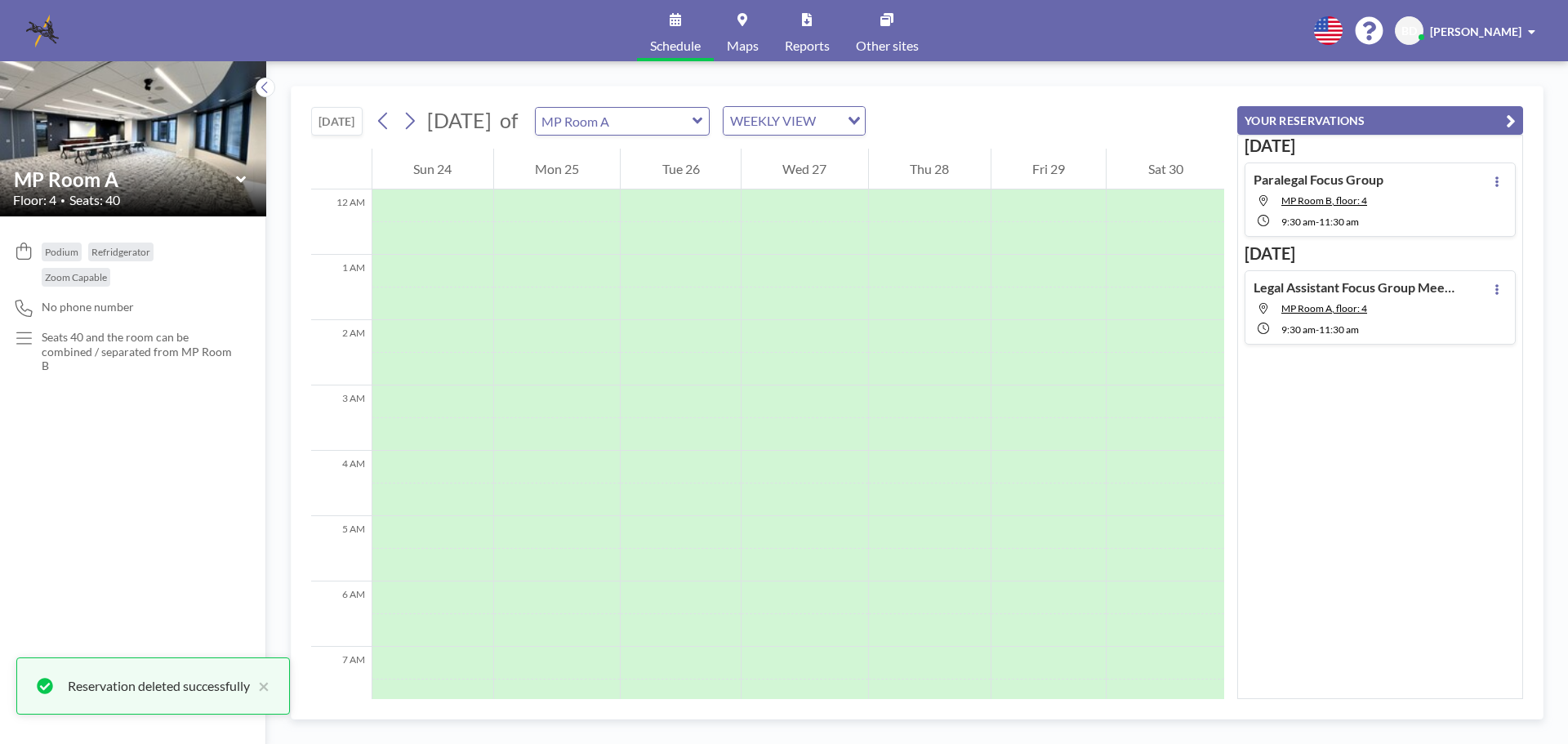
scroll to position [588, 0]
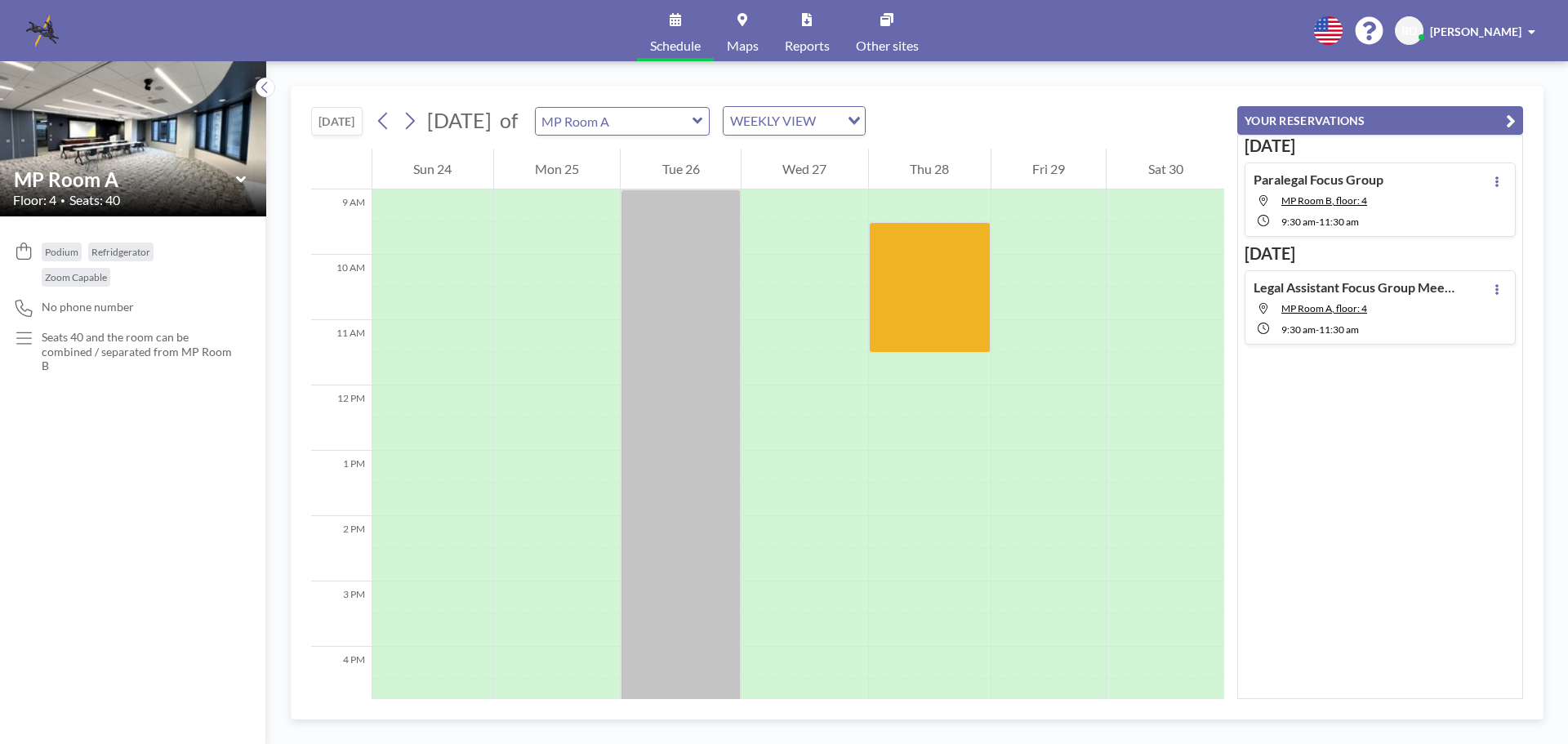
click at [1427, 198] on div "Paralegal Focus Group MP Room B, floor: 4 9:30 AM - 11:30 AM" at bounding box center [1380, 199] width 271 height 74
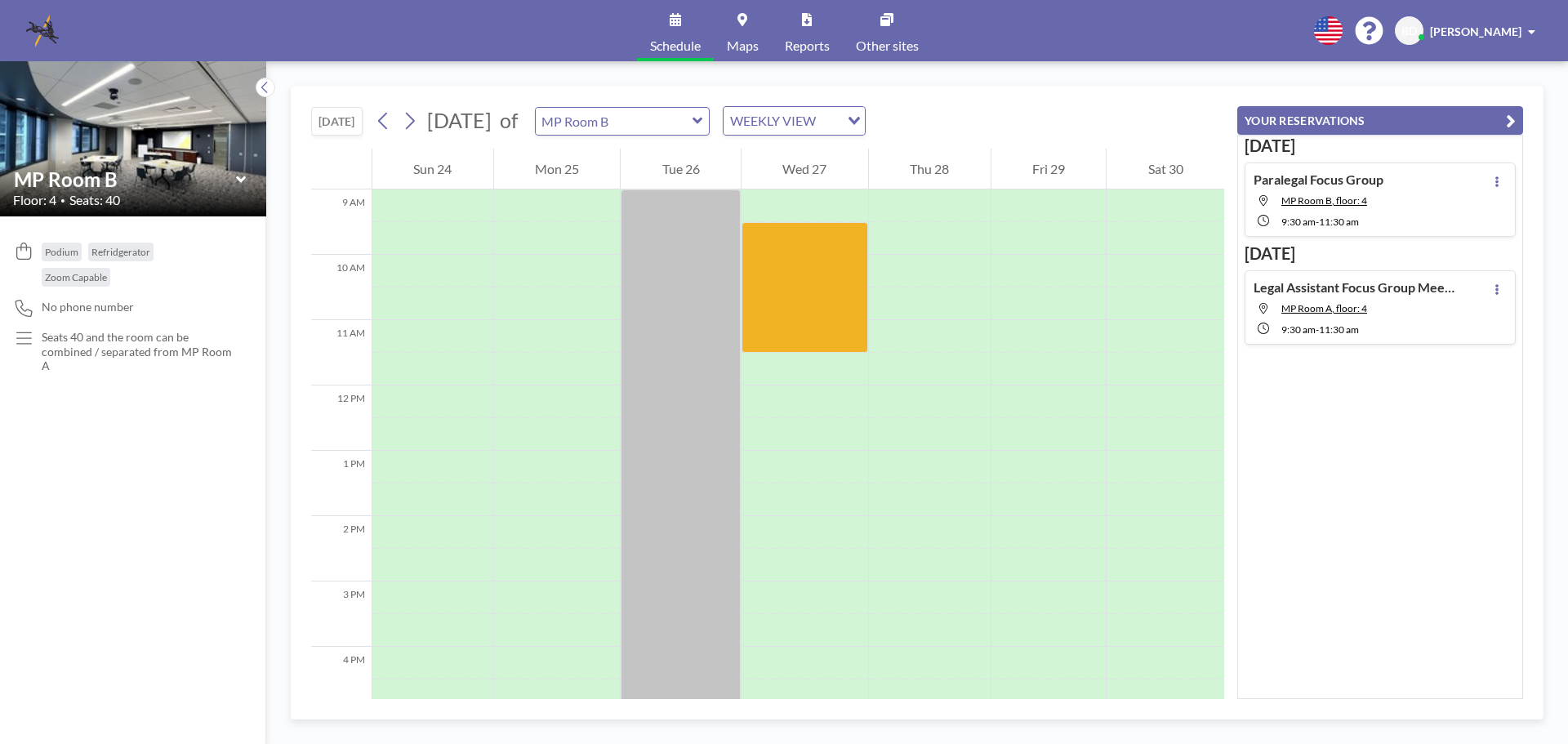
click at [1422, 316] on div "Legal Assistant Focus Group Meeting MP Room A, floor: 4 9:30 AM - 11:30 AM" at bounding box center [1356, 307] width 205 height 56
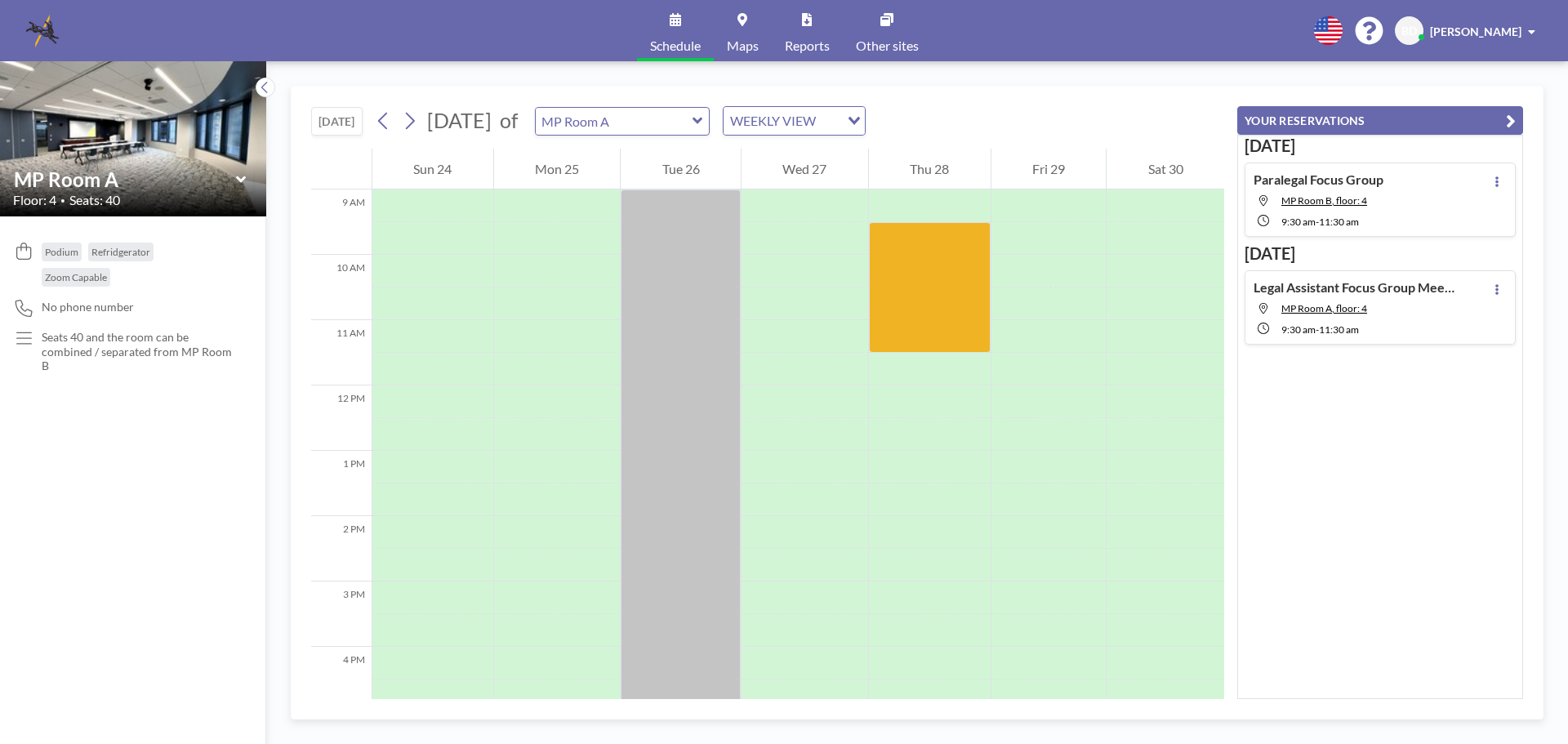
click at [1444, 234] on div "Paralegal Focus Group MP Room B, floor: 4 9:30 AM - 11:30 AM" at bounding box center [1380, 199] width 271 height 74
type input "MP Room B"
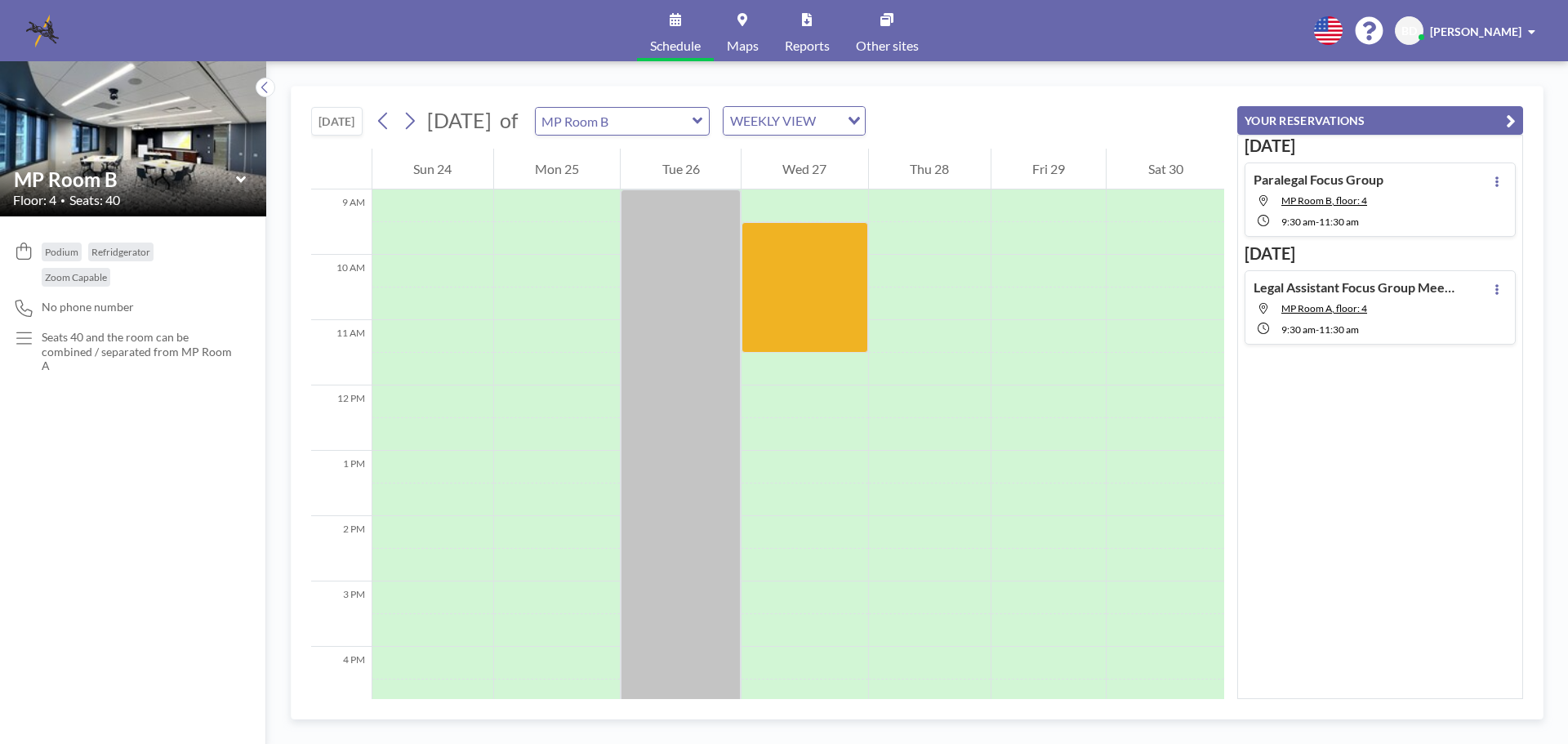
click at [1474, 125] on button "YOUR RESERVATIONS" at bounding box center [1380, 120] width 286 height 29
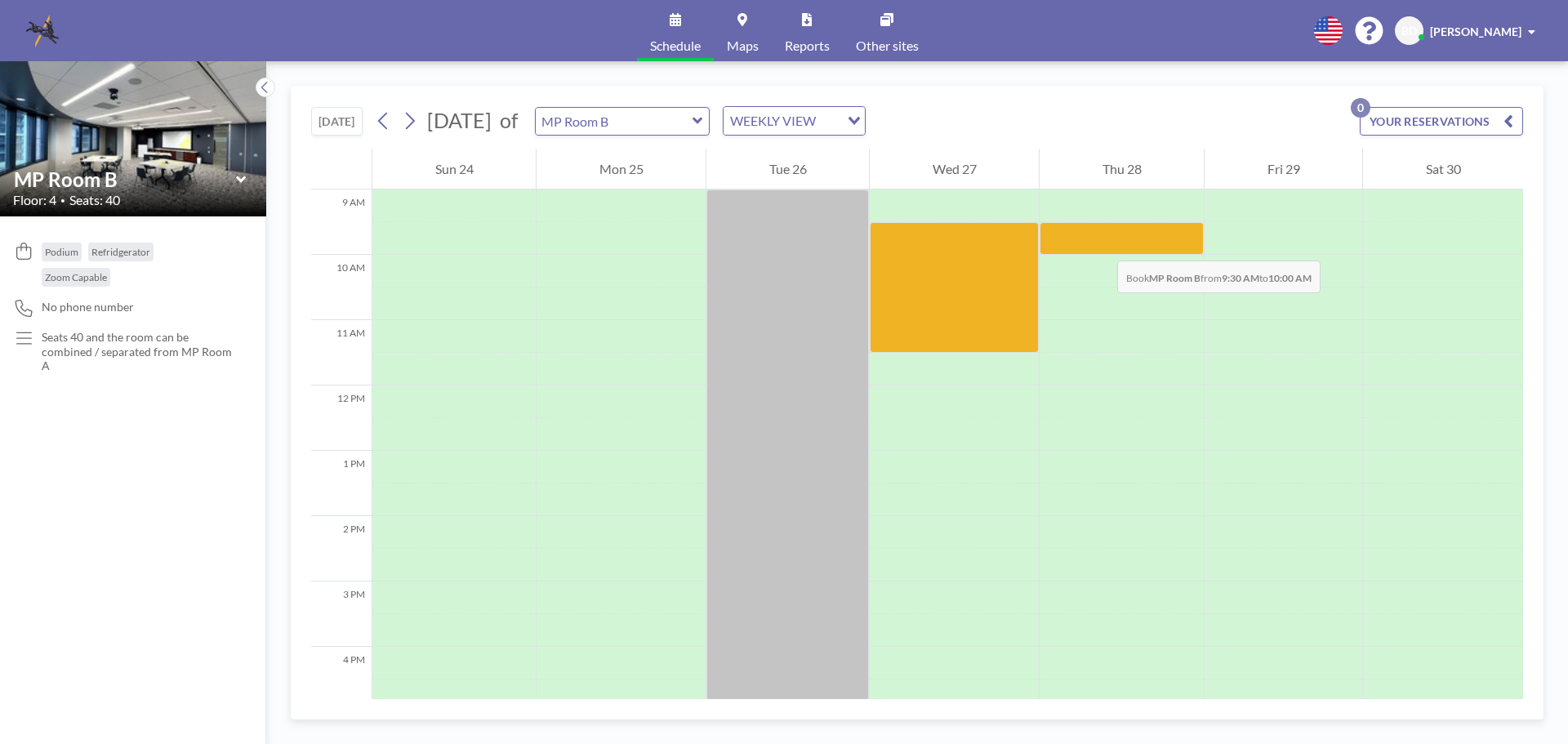
click at [1101, 244] on div at bounding box center [1122, 238] width 164 height 32
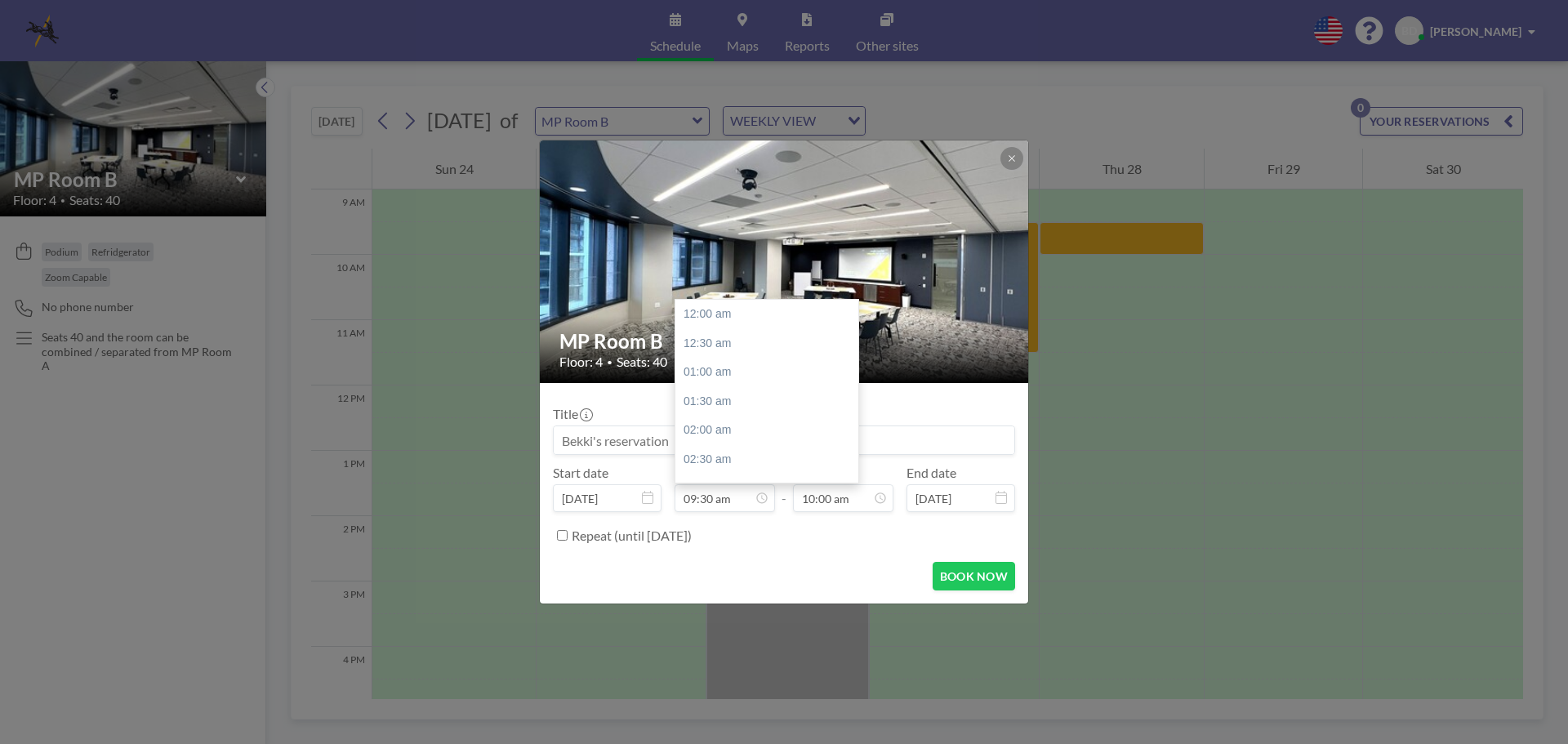
scroll to position [552, 0]
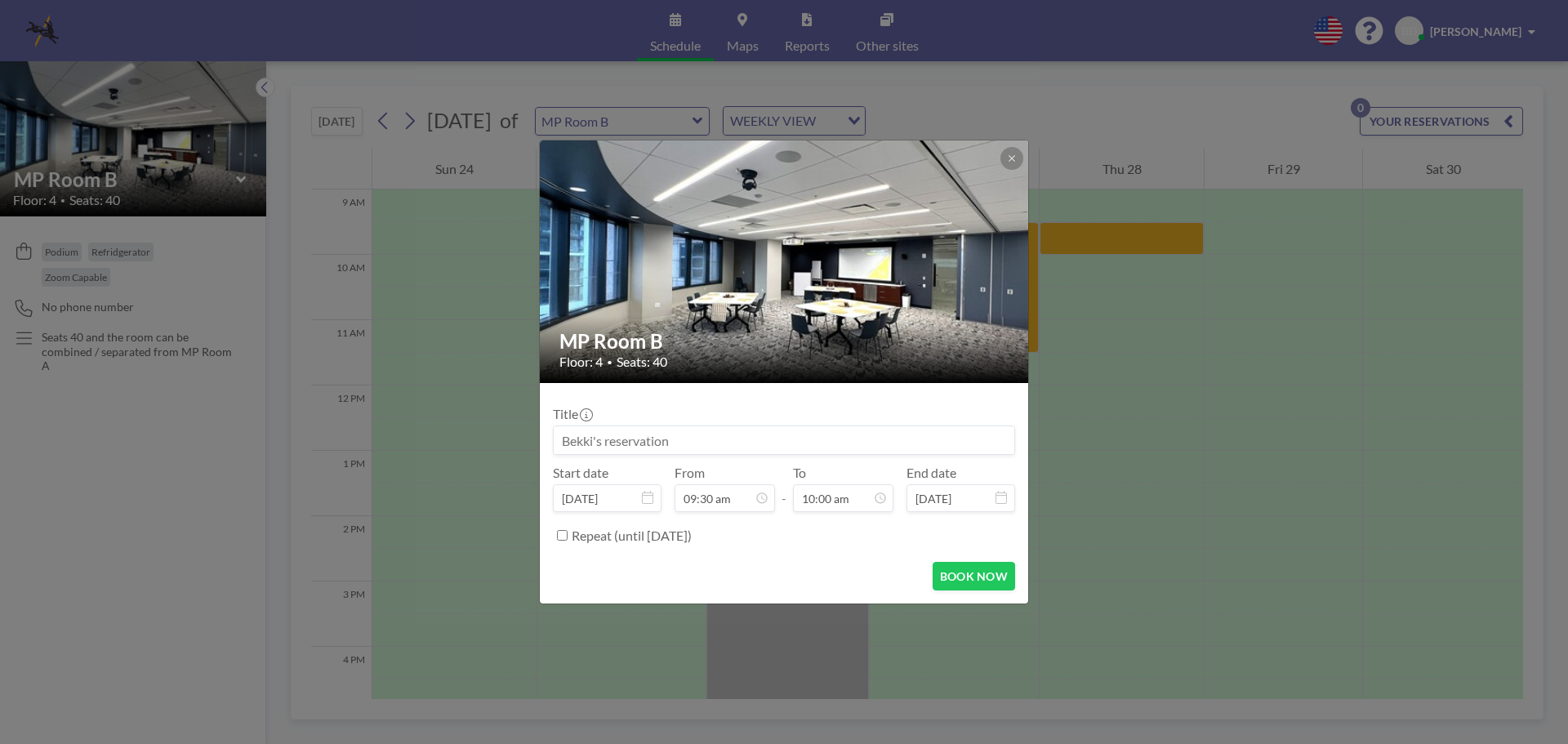
click at [854, 440] on input at bounding box center [784, 441] width 461 height 28
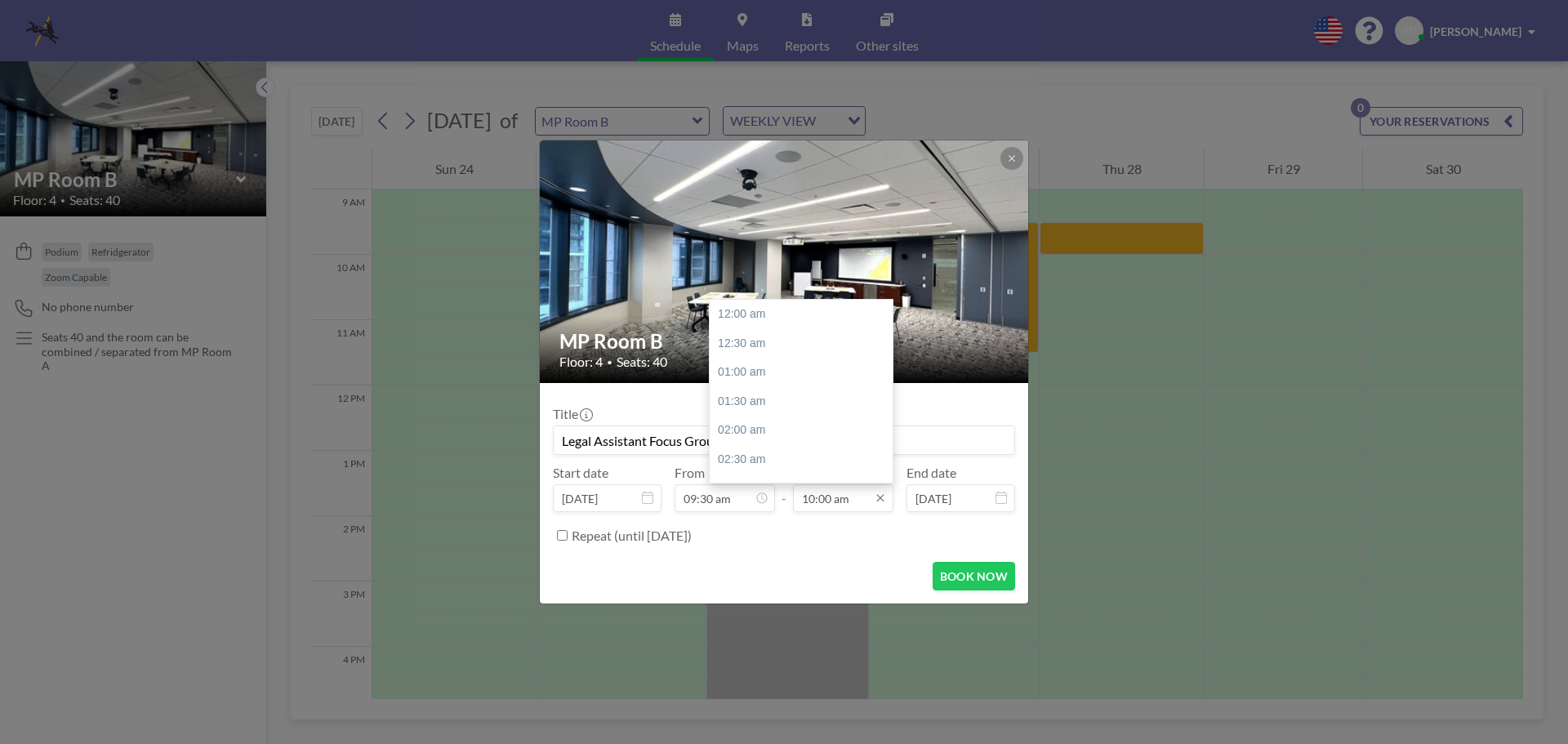
scroll to position [581, 0]
type input "Legal Assistant Focus Group"
click at [833, 504] on input "10:00 am" at bounding box center [843, 498] width 101 height 28
click at [760, 398] on div "11:30 am" at bounding box center [805, 402] width 192 height 30
type input "11:30 am"
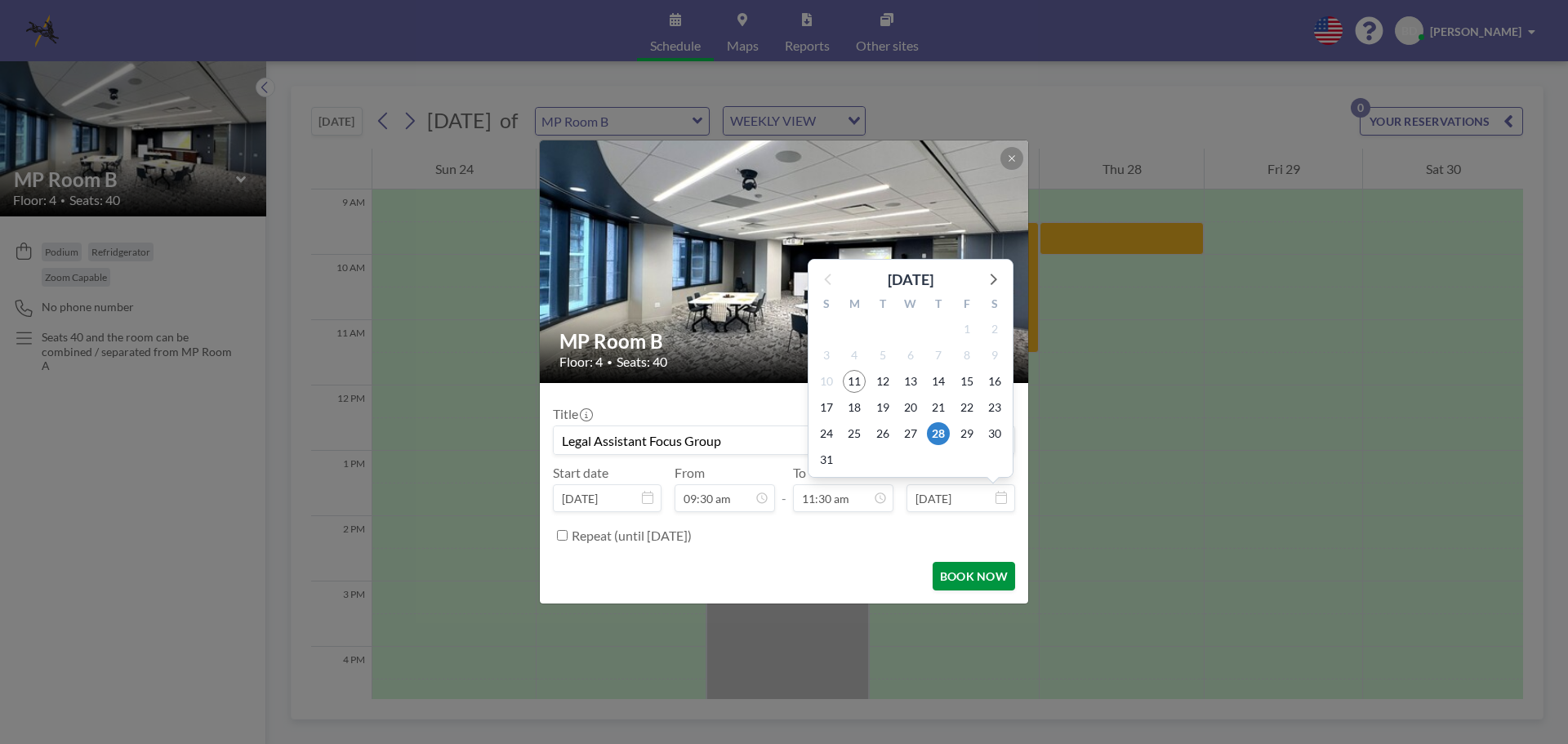
scroll to position [669, 0]
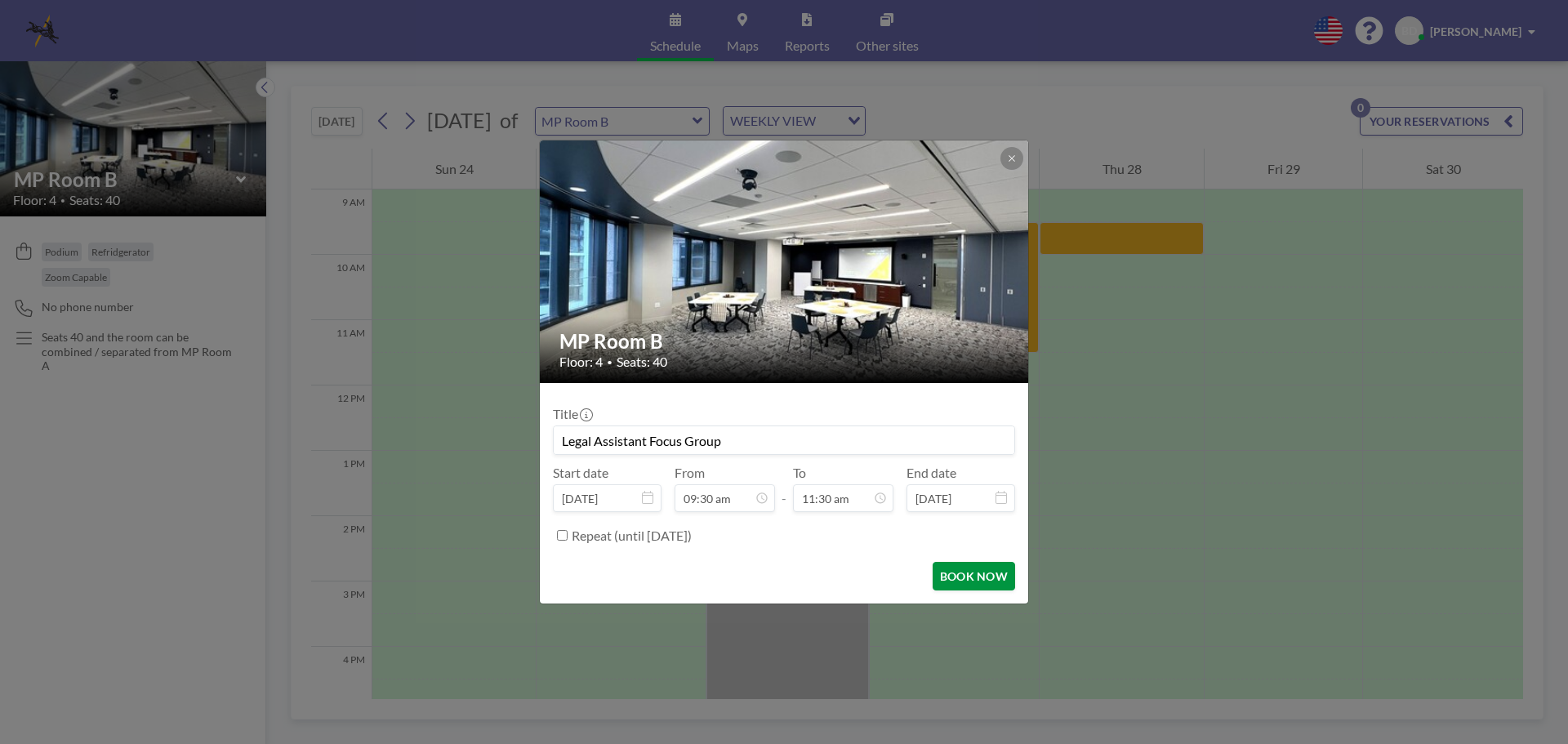
click at [985, 574] on button "BOOK NOW" at bounding box center [974, 576] width 82 height 29
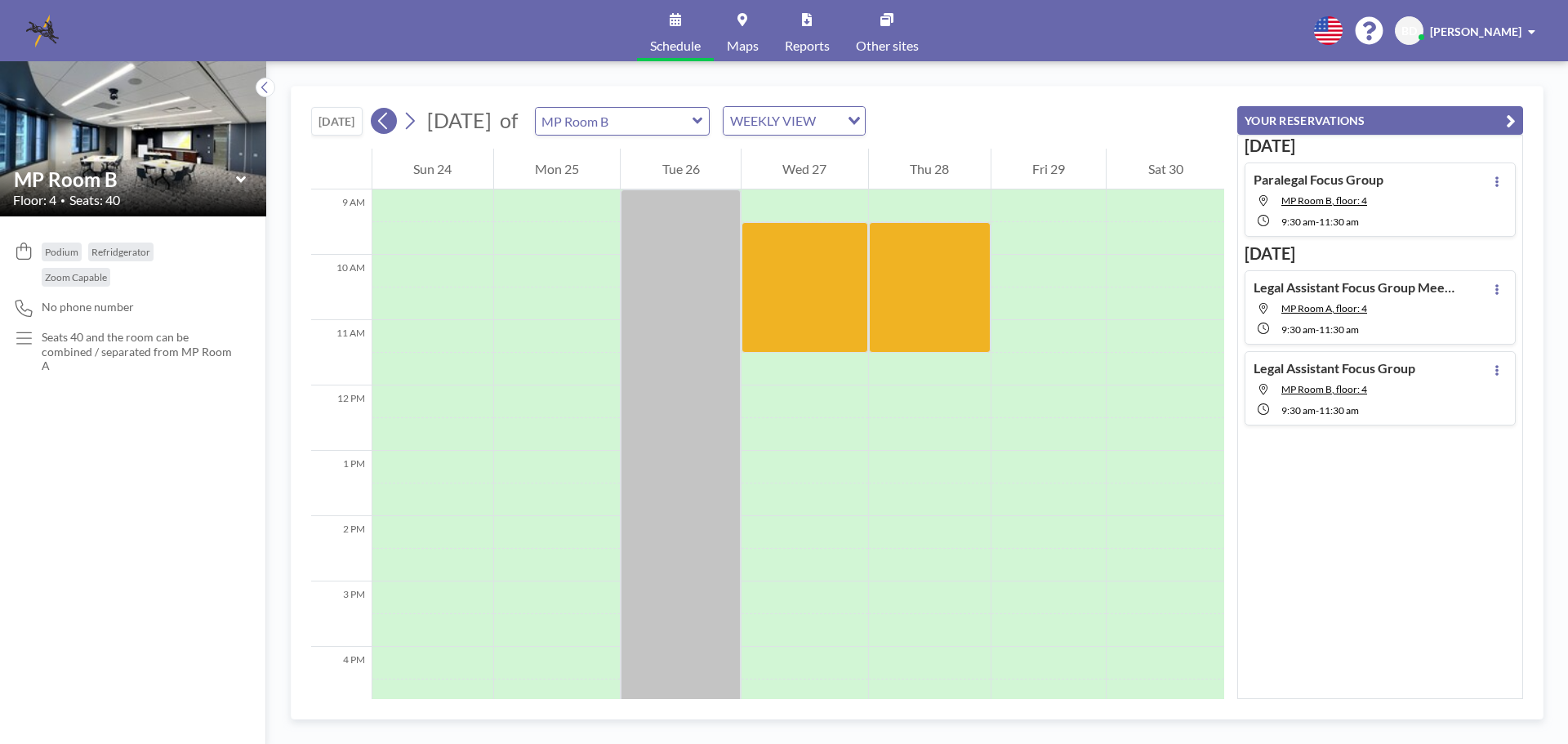
click at [377, 122] on button at bounding box center [384, 121] width 26 height 26
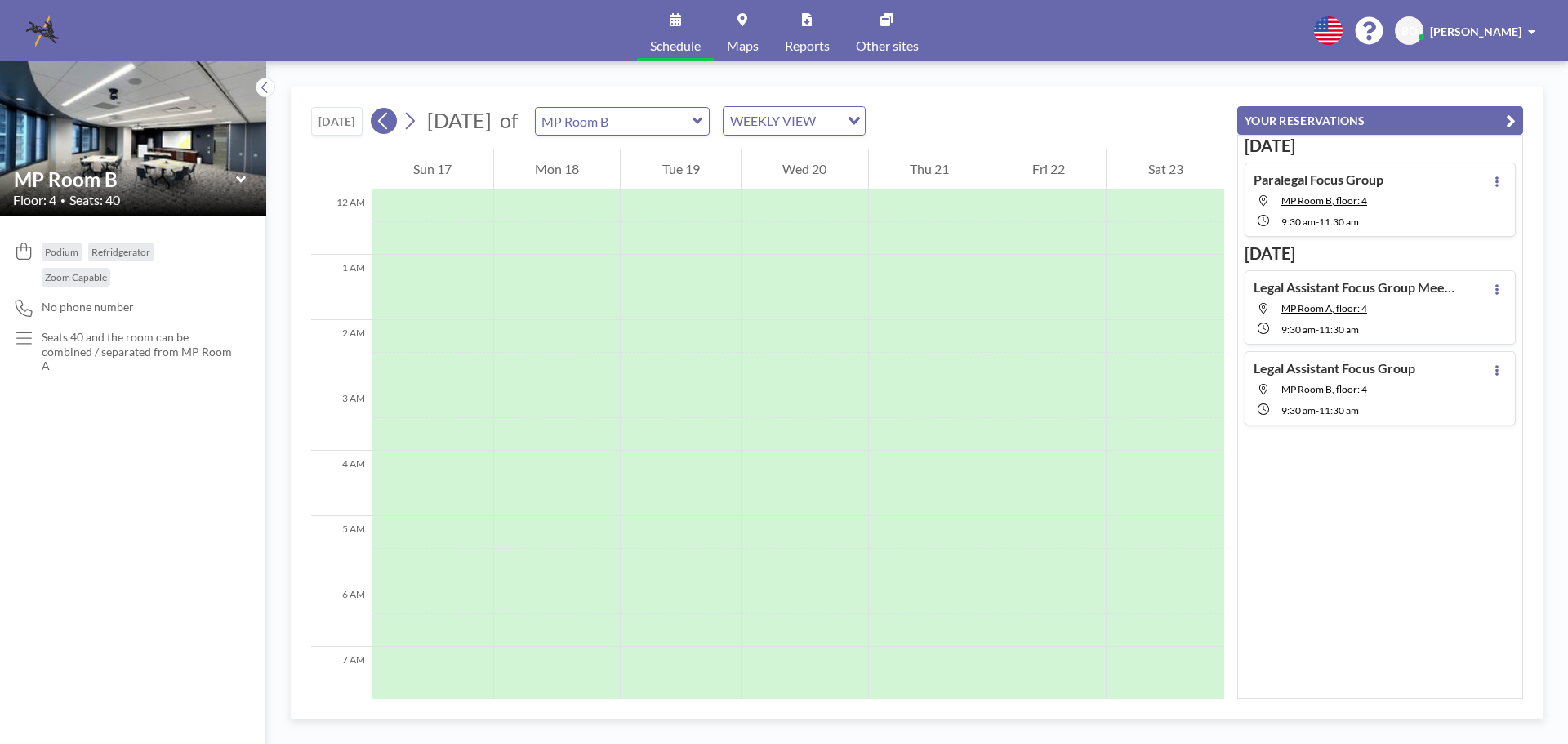
scroll to position [490, 0]
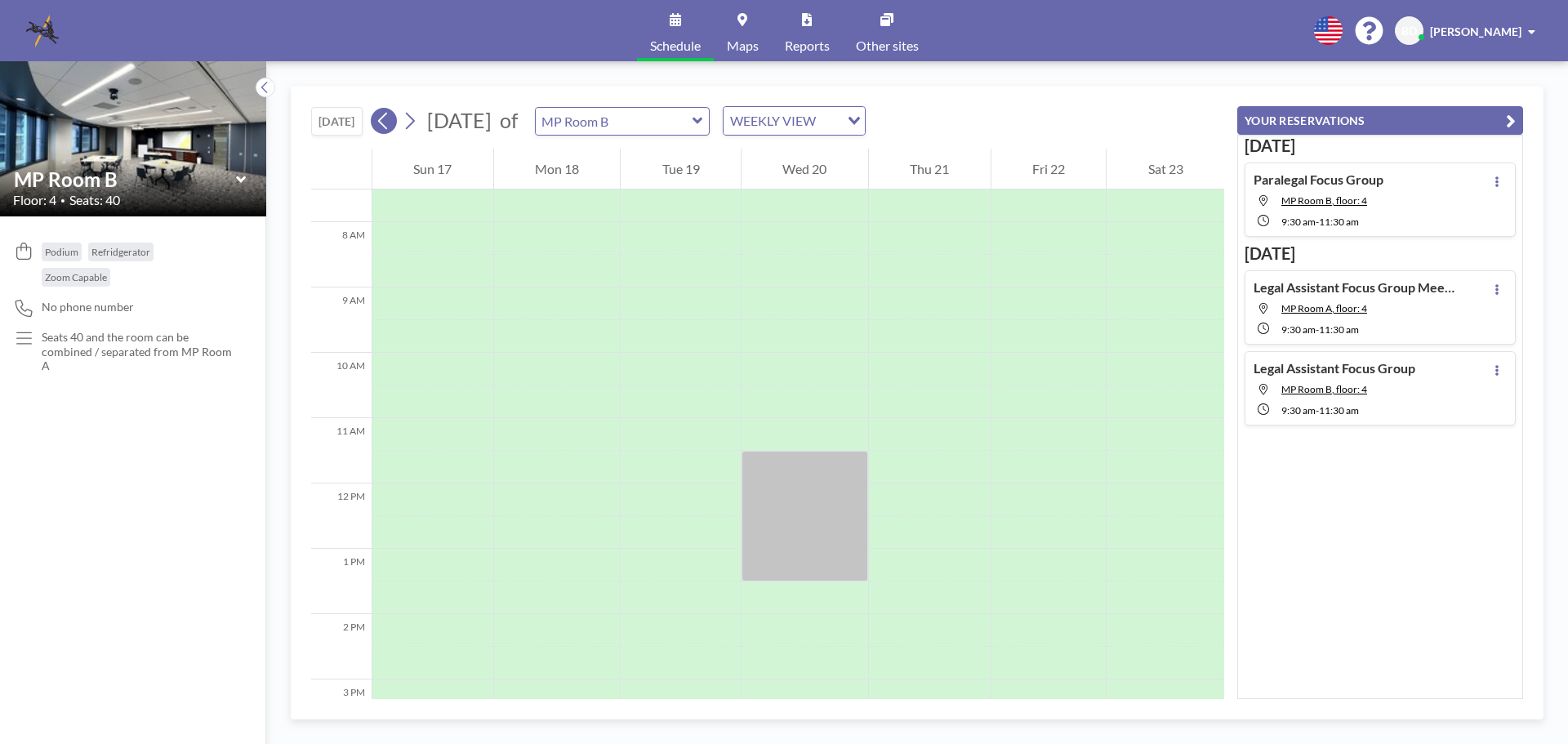
click at [390, 117] on icon at bounding box center [384, 121] width 16 height 24
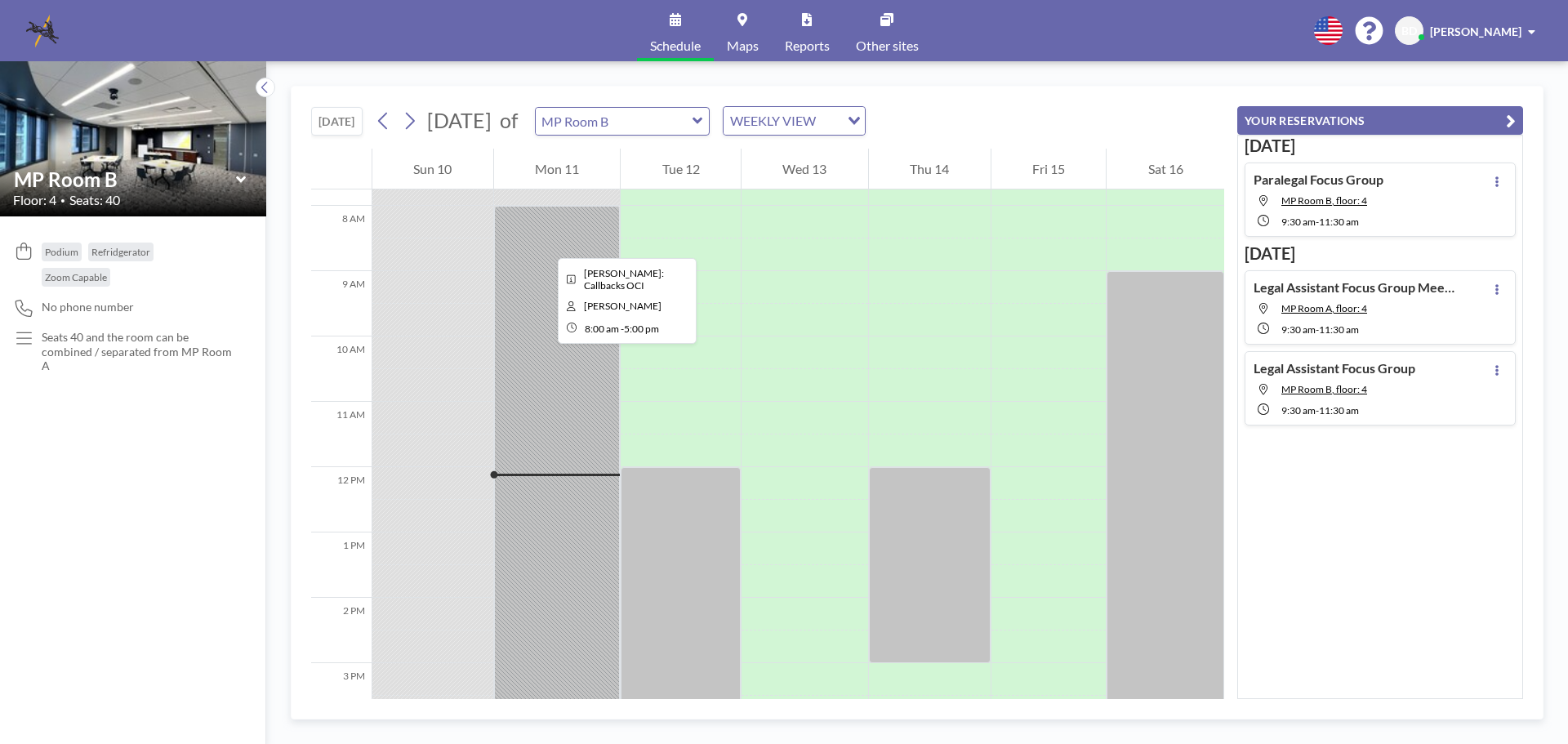
scroll to position [425, 0]
